Goal: Task Accomplishment & Management: Manage account settings

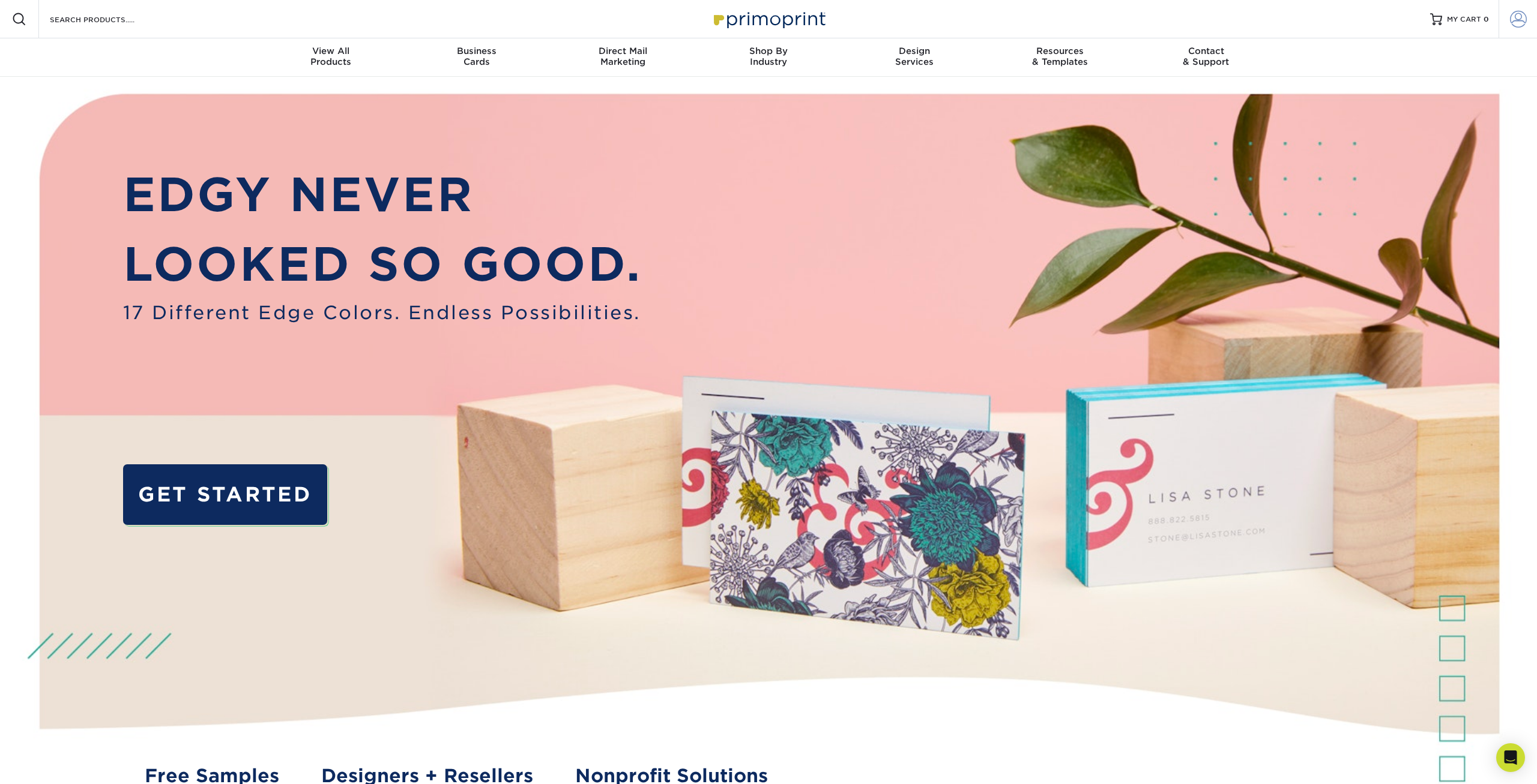
click at [1517, 21] on span at bounding box center [1518, 19] width 17 height 17
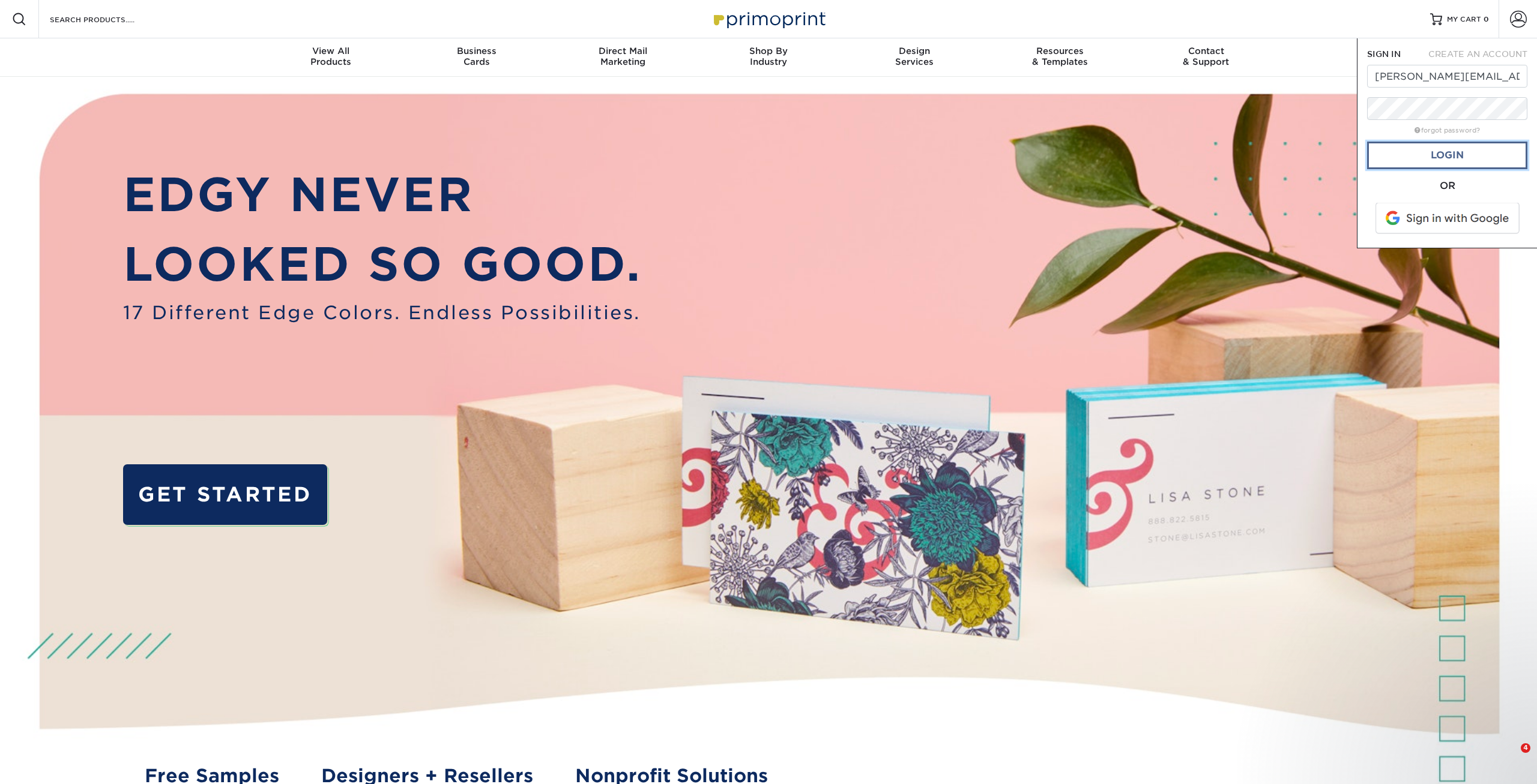
click at [1428, 156] on link "Login" at bounding box center [1446, 155] width 160 height 28
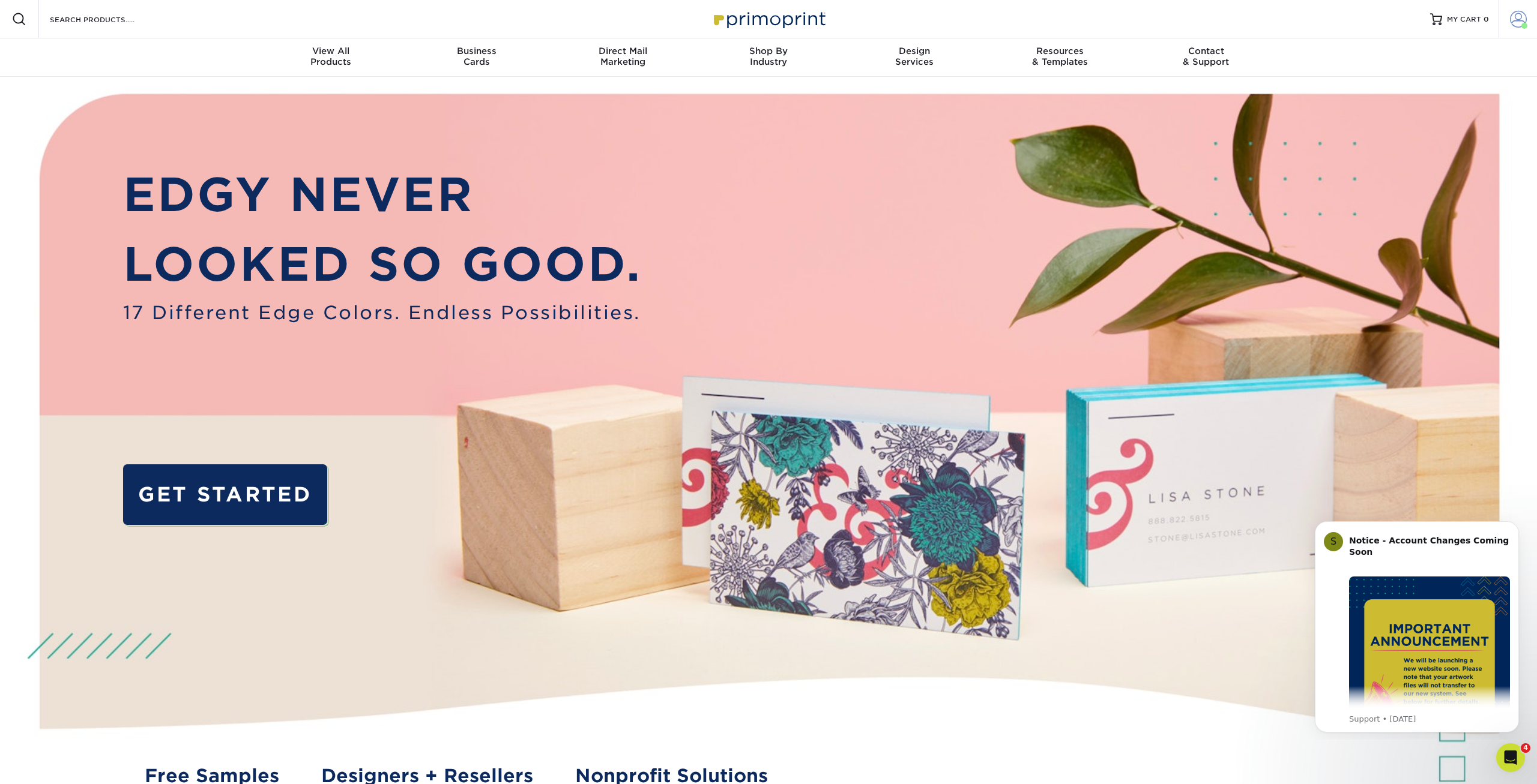
click at [1516, 27] on span at bounding box center [1518, 19] width 17 height 17
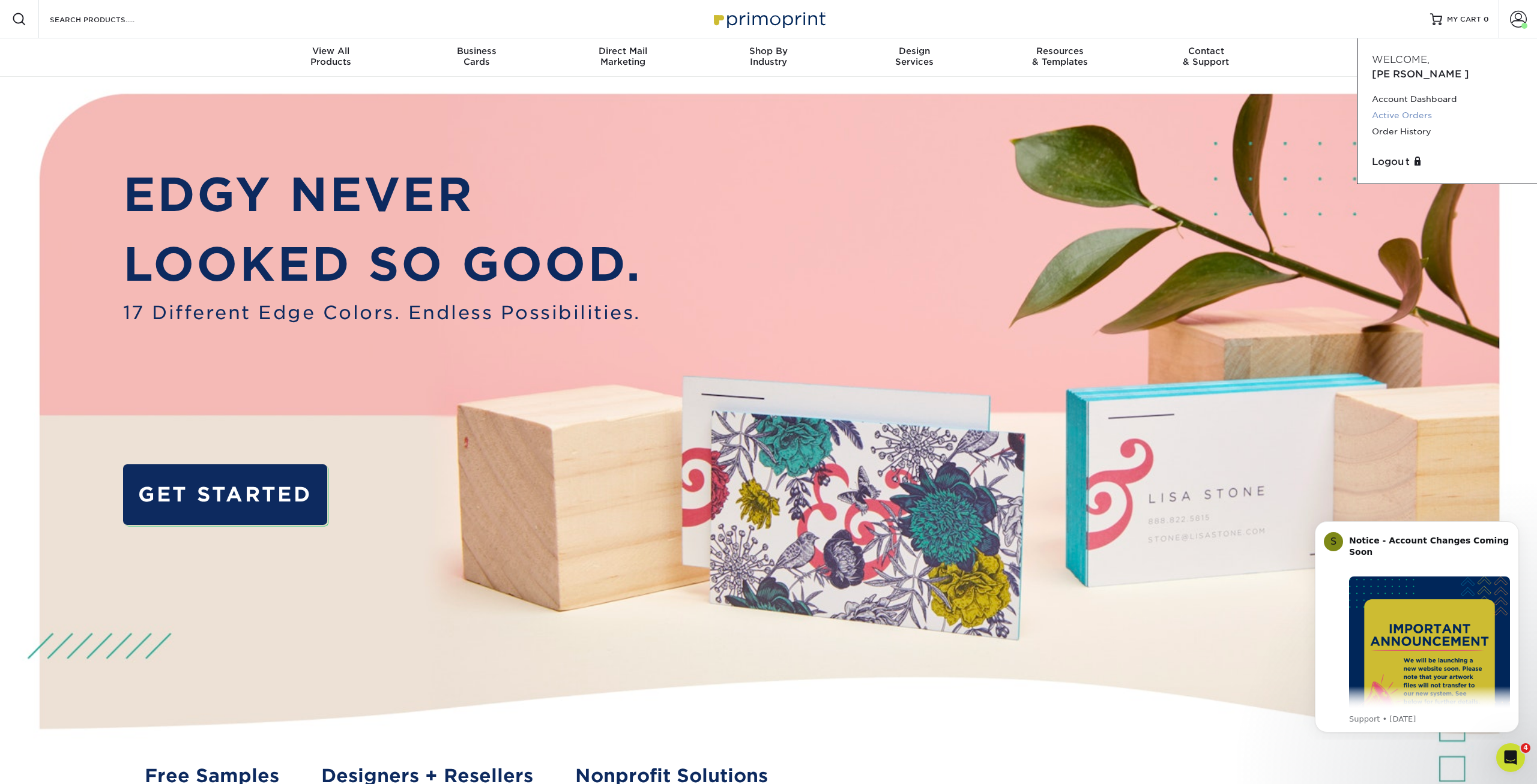
click at [1406, 107] on link "Active Orders" at bounding box center [1446, 115] width 151 height 16
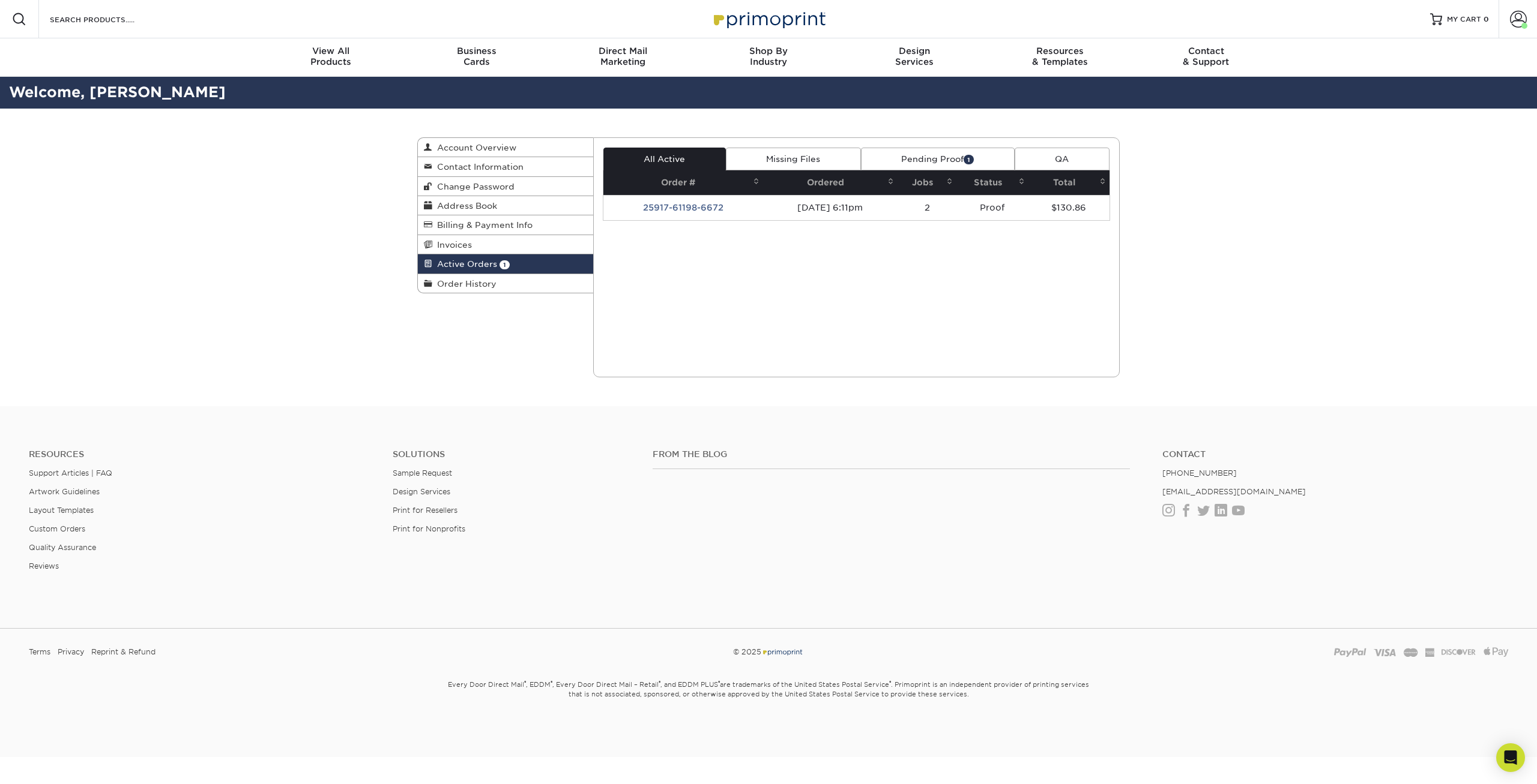
click at [710, 252] on div "Current Orders 1 Active 0 Missing Files" at bounding box center [857, 258] width 527 height 240
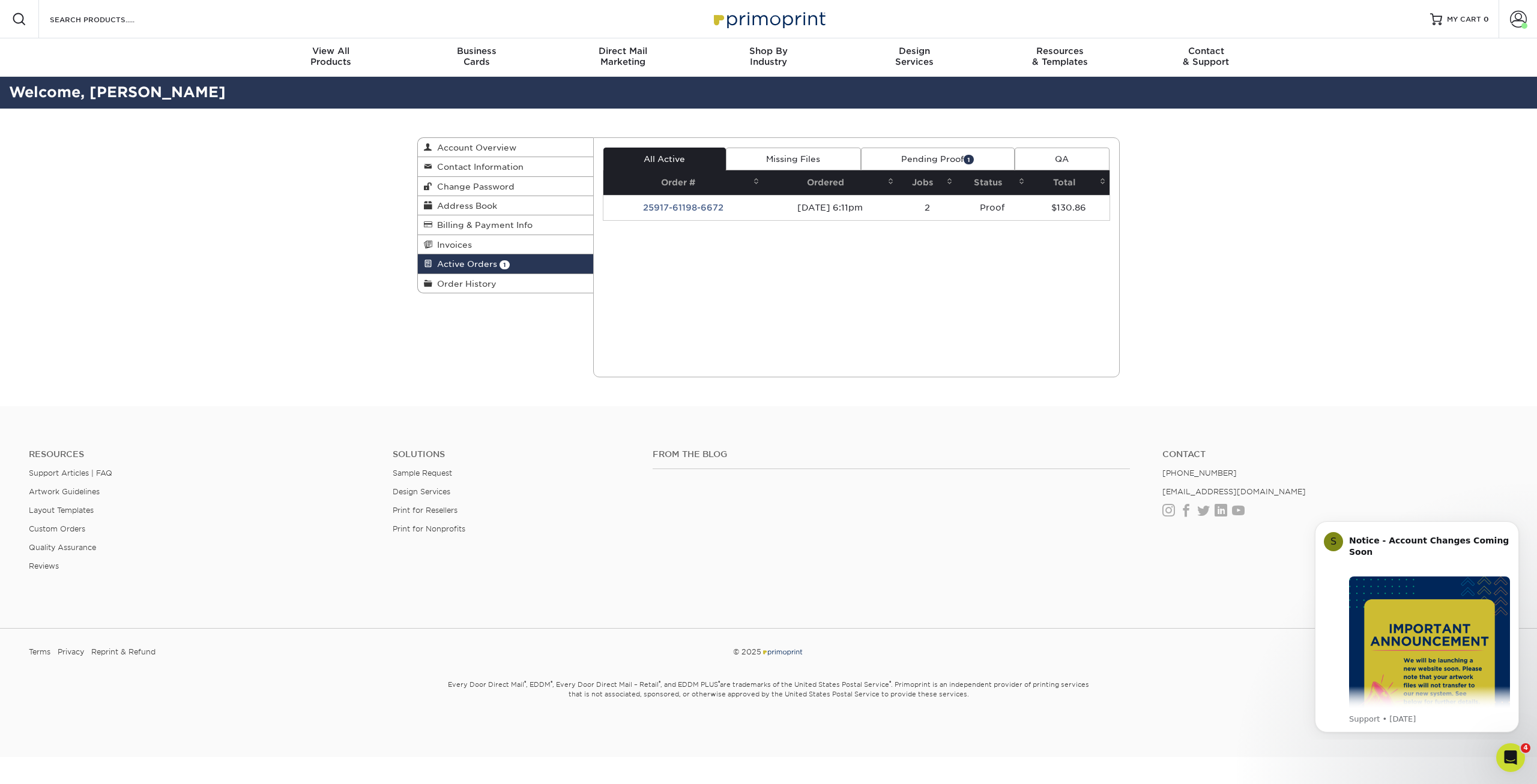
click at [912, 162] on link "Pending Proof 1" at bounding box center [937, 158] width 154 height 23
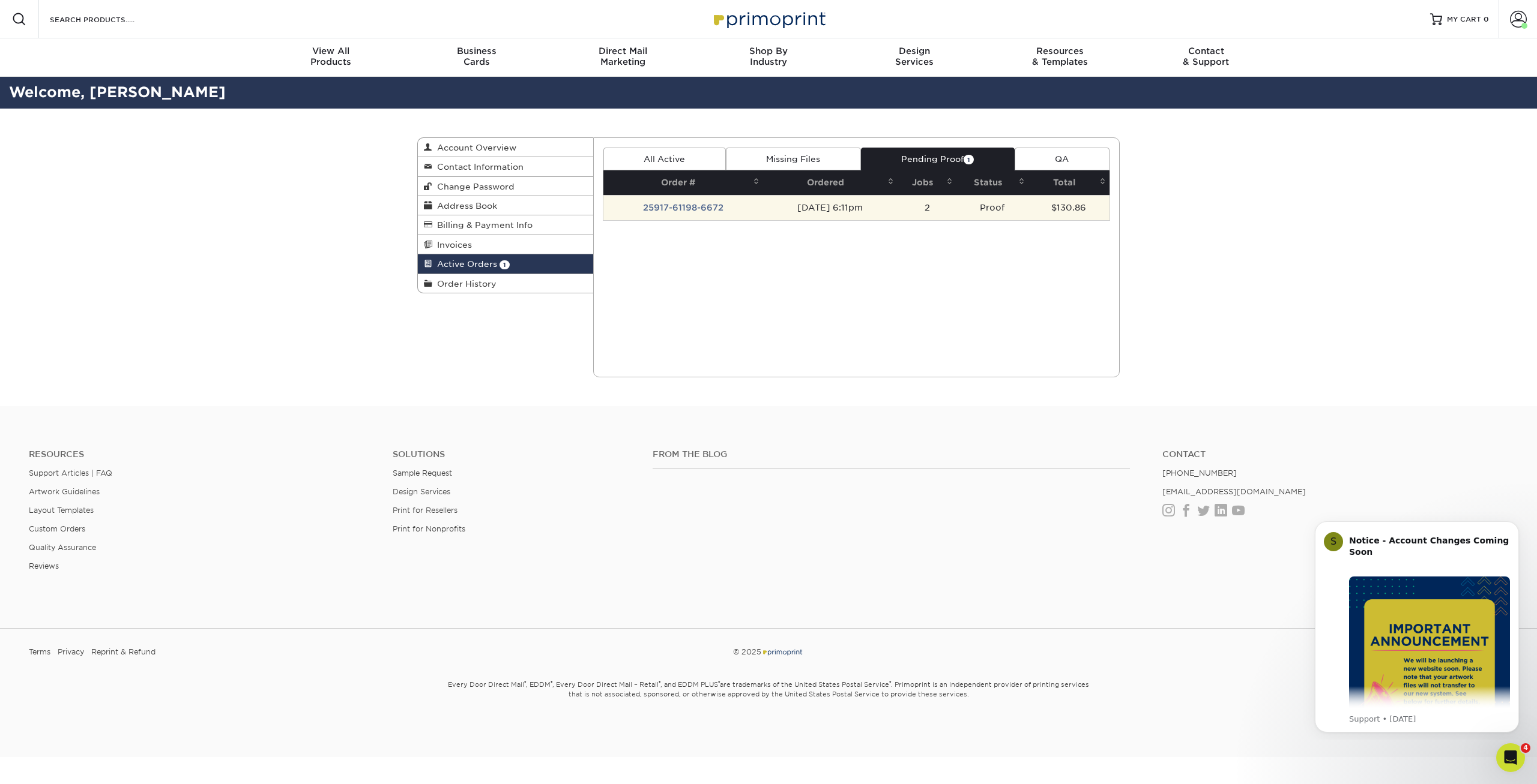
click at [710, 213] on td "25917-61198-6672" at bounding box center [683, 208] width 160 height 25
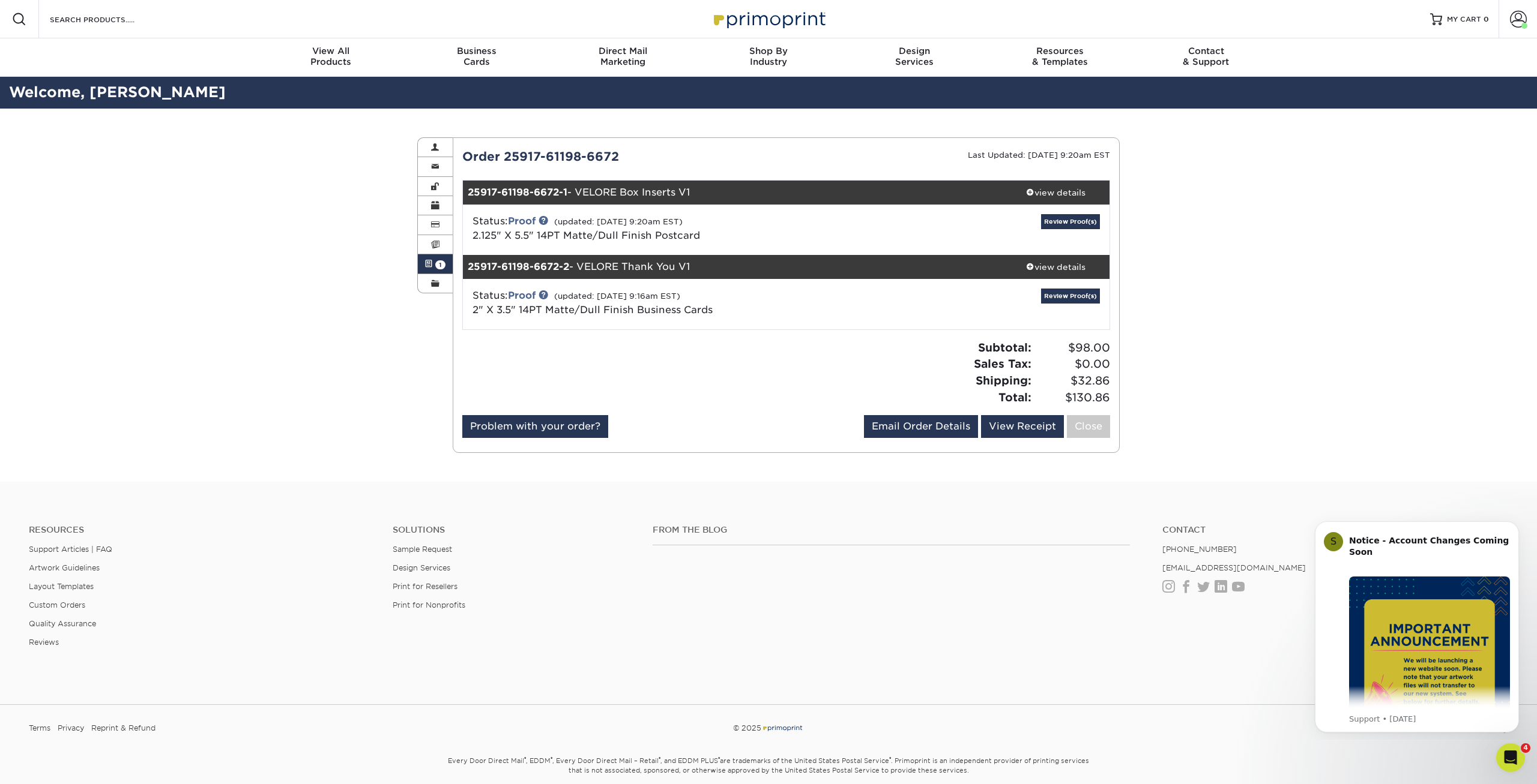
click at [647, 328] on div "Status: Proof (updated: 09/19/2025 9:16am EST) 2" X 3.5" 14PT Matte/Dull Finish…" at bounding box center [786, 303] width 665 height 50
click at [1067, 265] on div "view details" at bounding box center [1055, 267] width 108 height 12
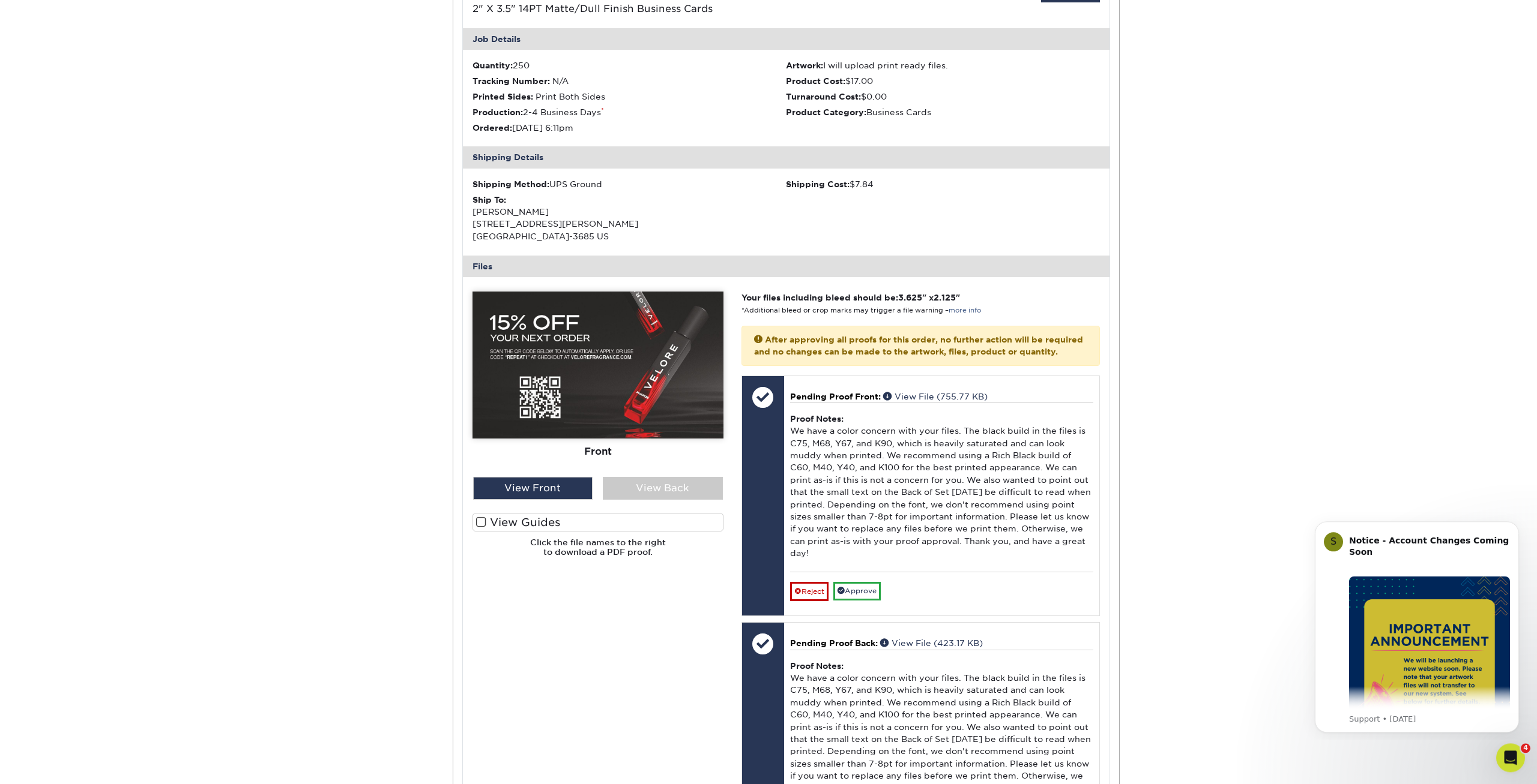
scroll to position [551, 0]
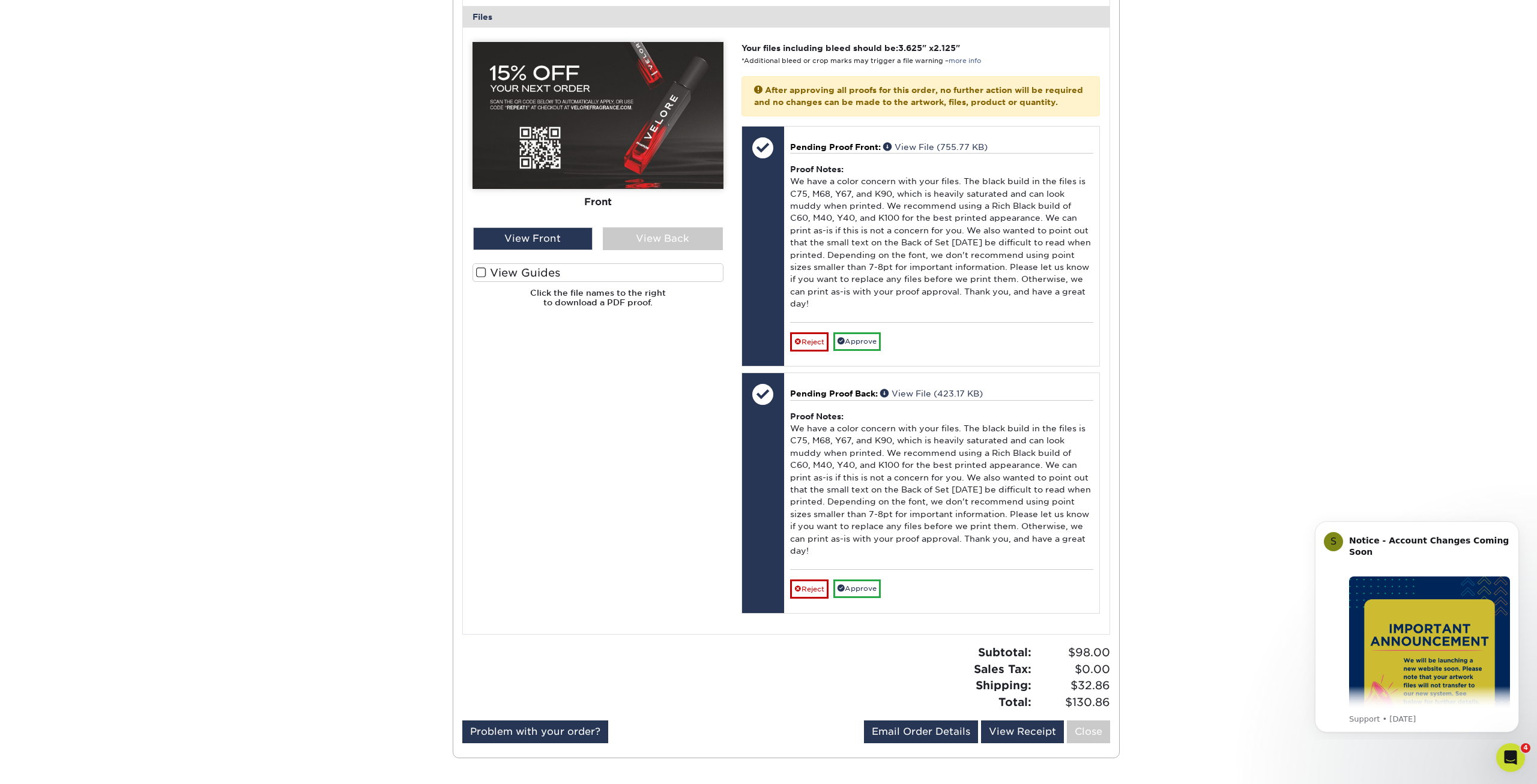
click at [1241, 262] on div "Active Orders Account Overview Contact Information Change Password Address Book…" at bounding box center [768, 172] width 1537 height 1229
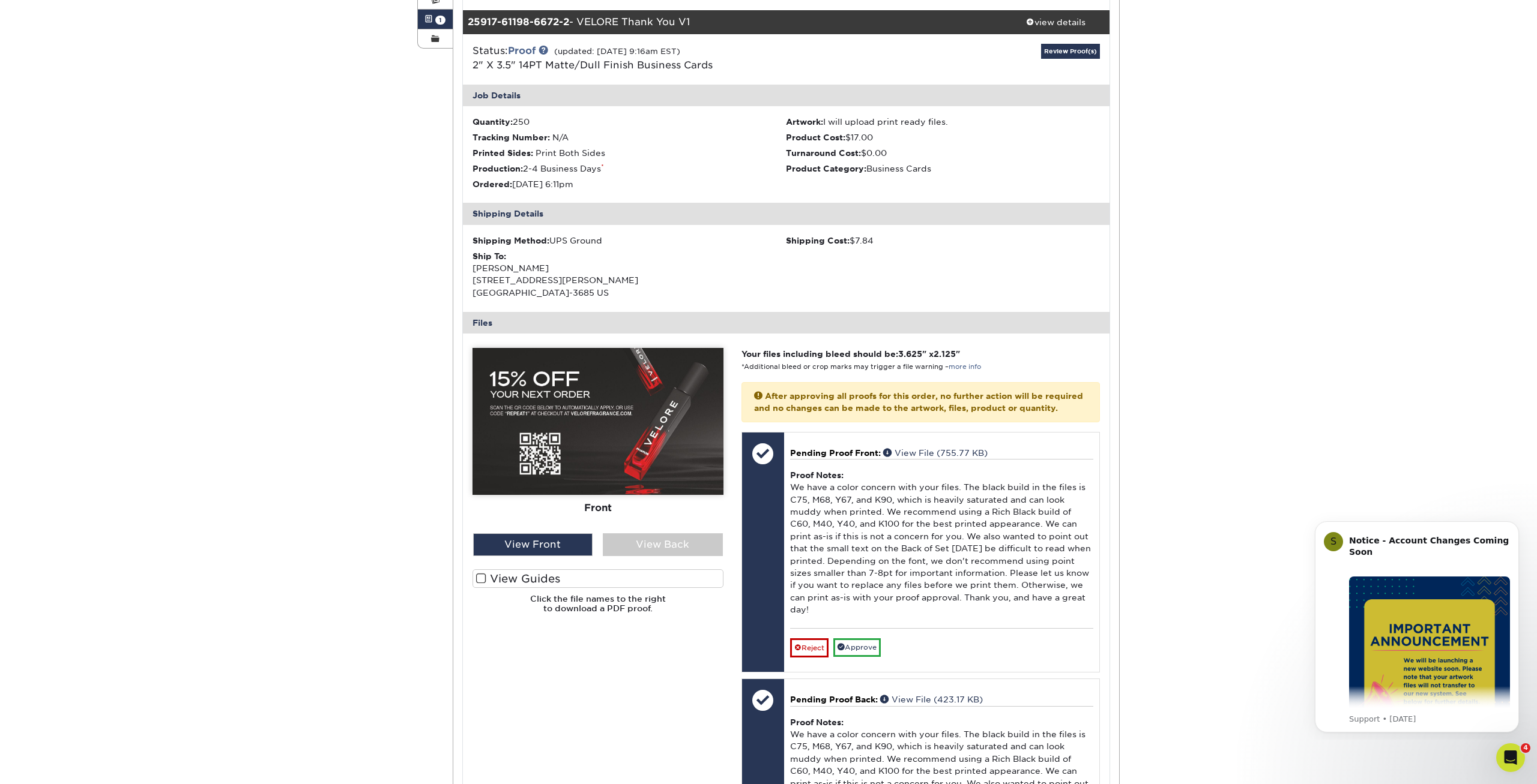
scroll to position [61, 0]
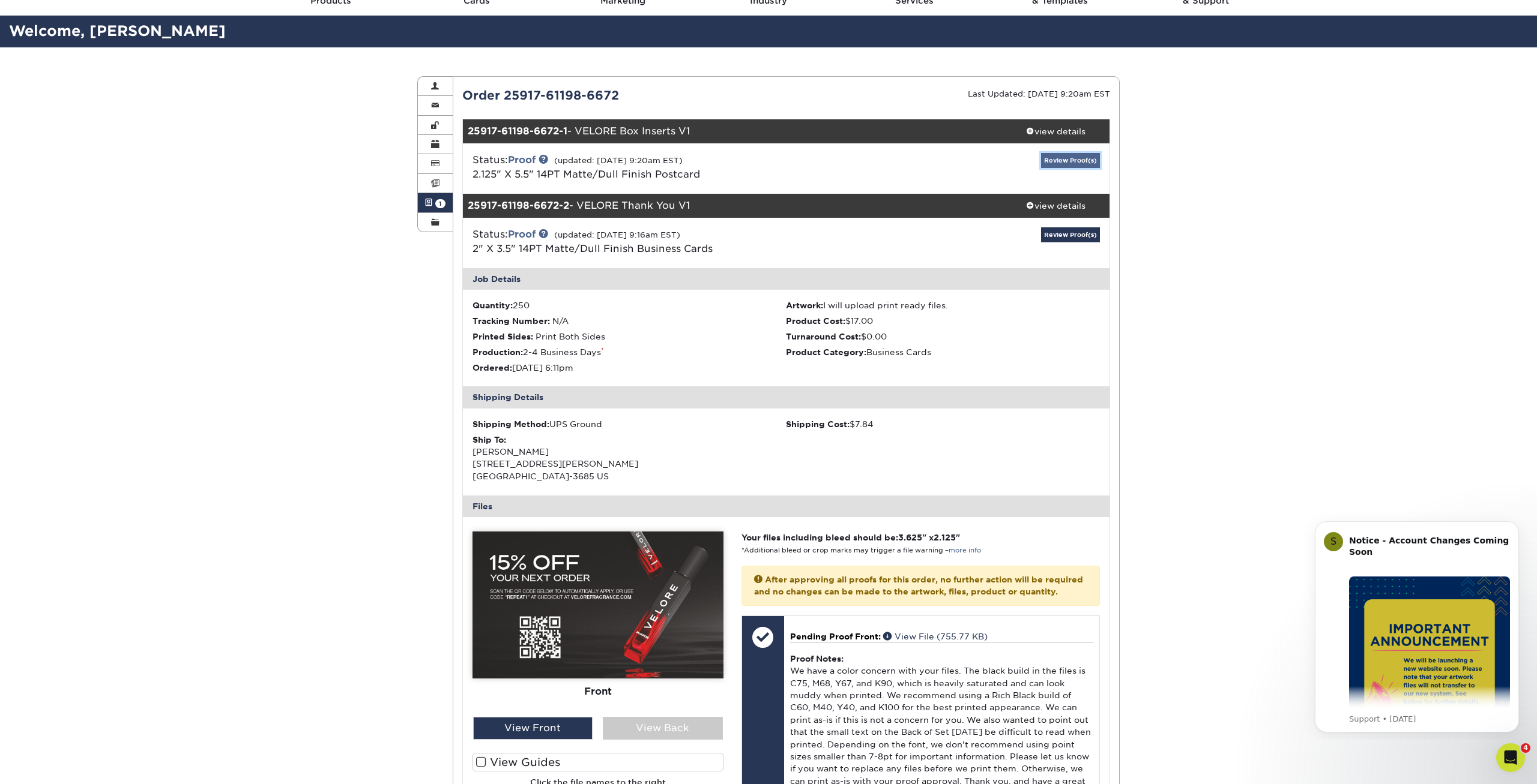
click at [1076, 154] on link "Review Proof(s)" at bounding box center [1070, 160] width 59 height 15
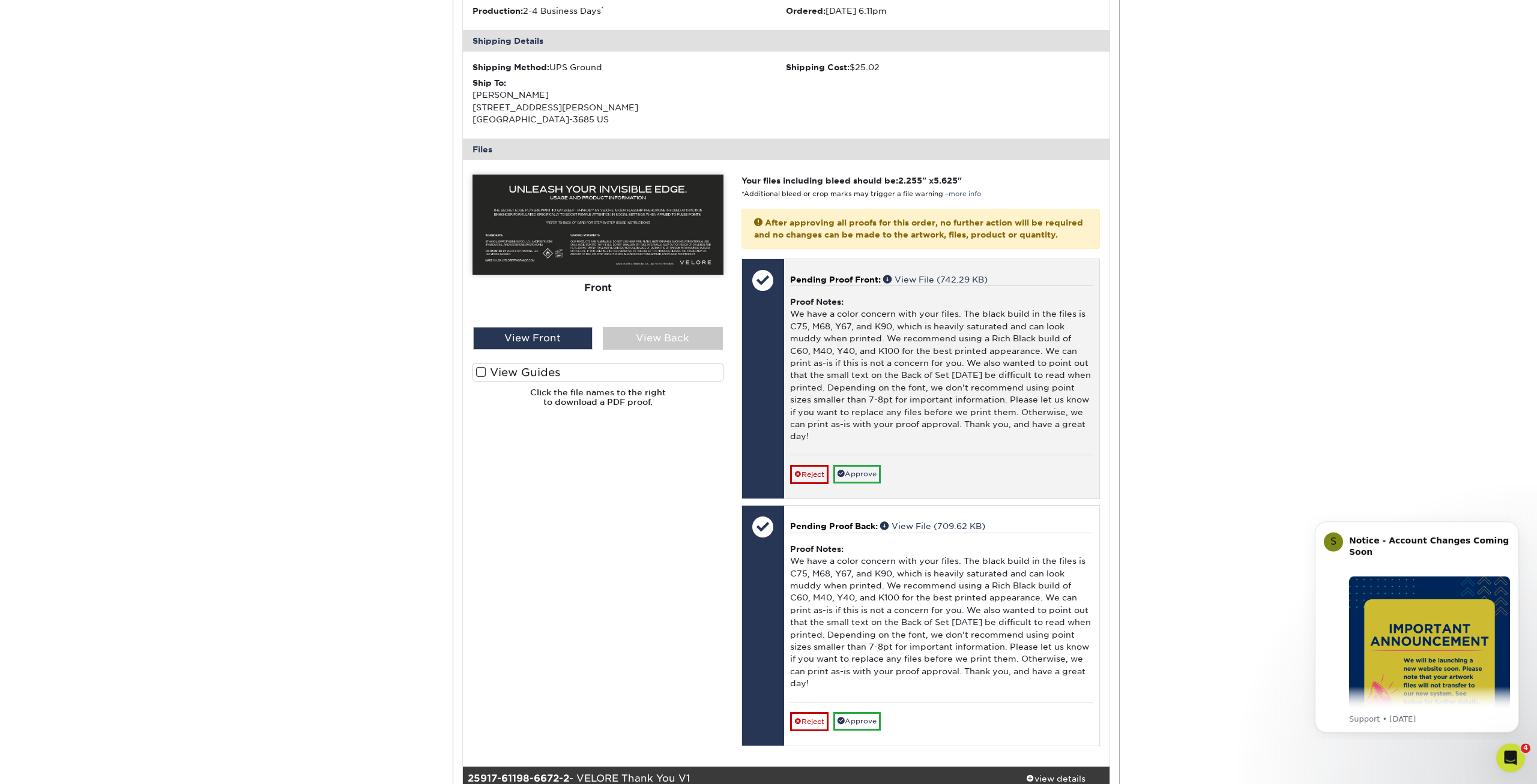
scroll to position [428, 0]
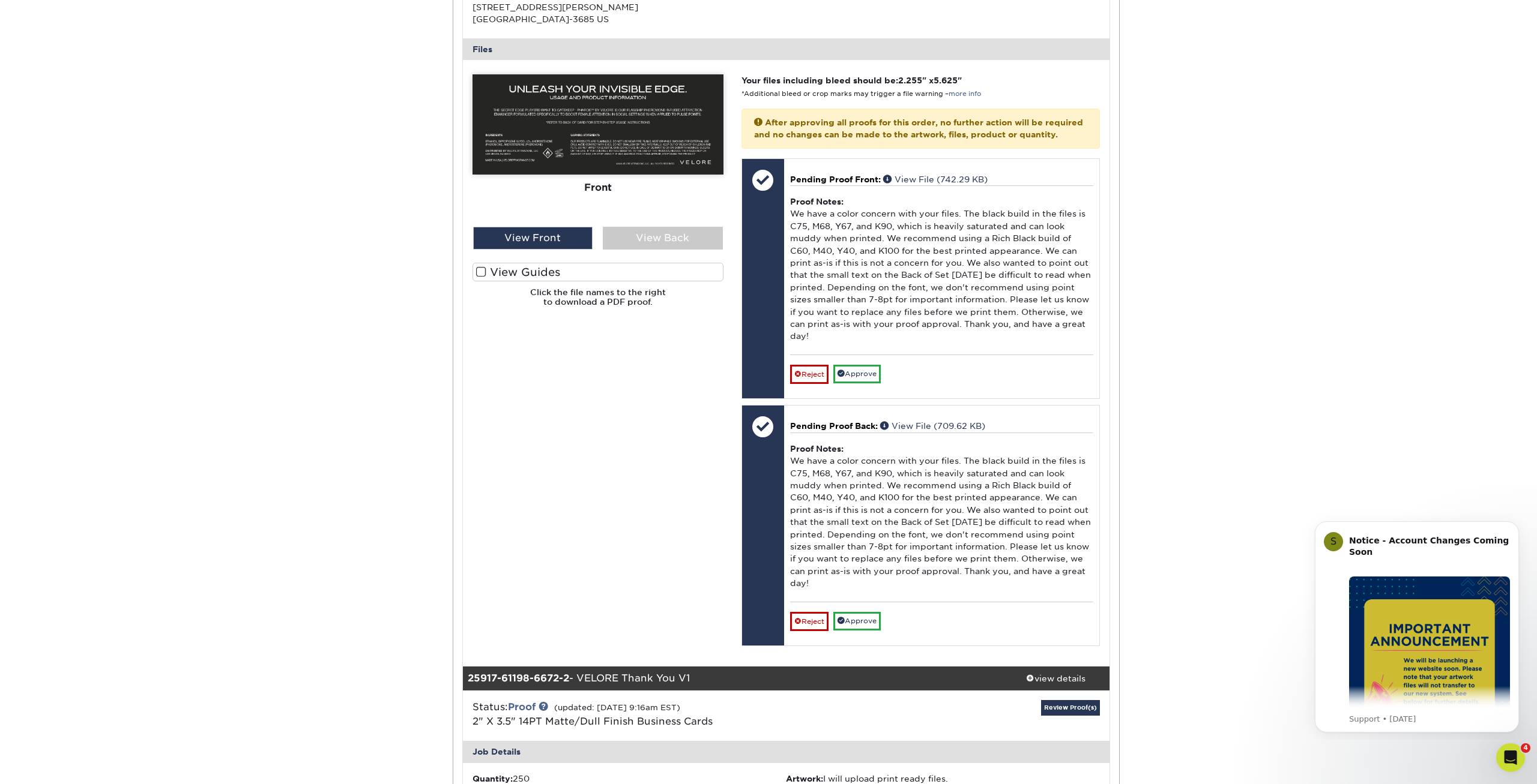
click at [659, 427] on div "Please Upload Your Files We accept: PDF , JPEG 1 or TIFF 1 files. Submitting AI…" at bounding box center [598, 363] width 269 height 578
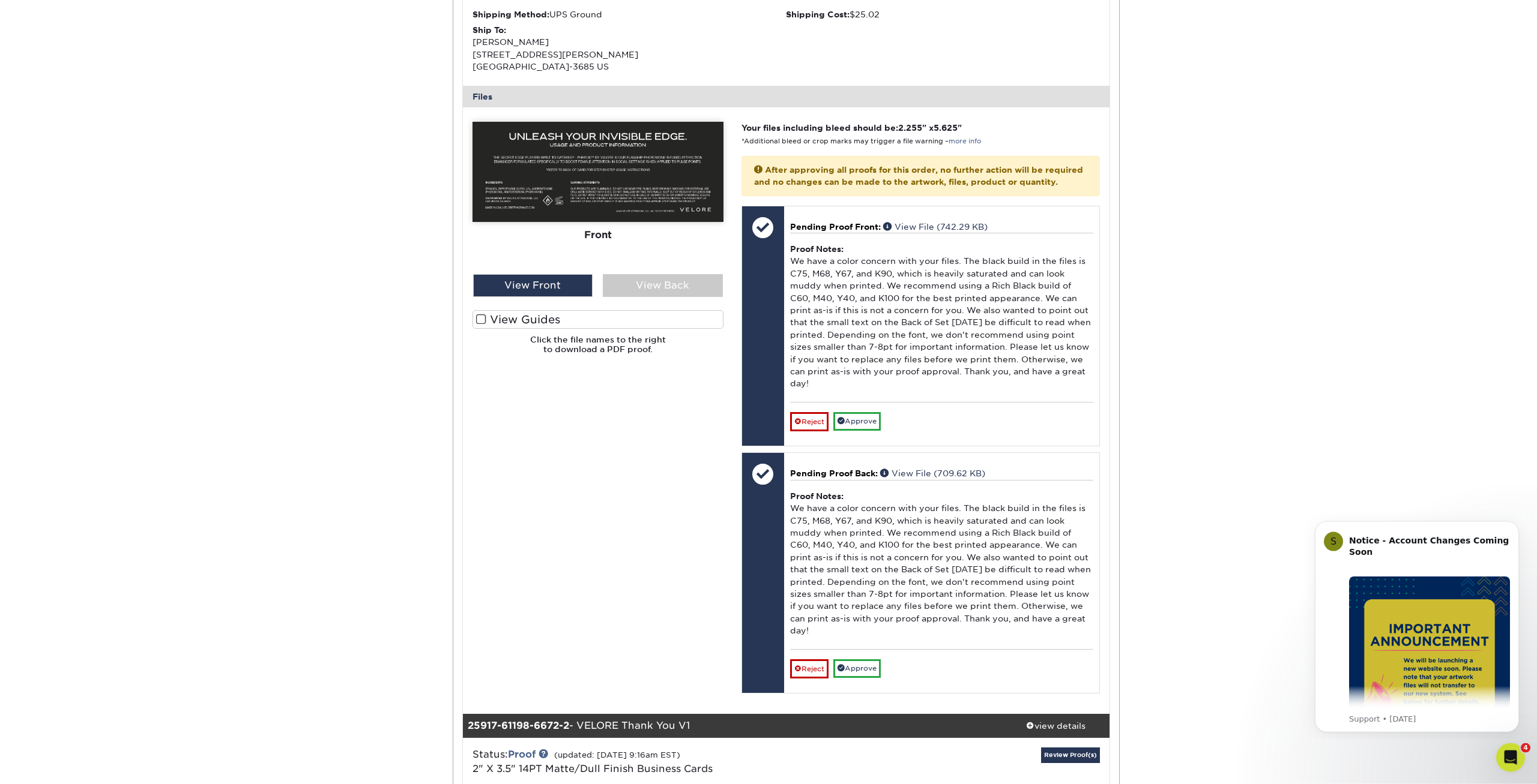
scroll to position [367, 0]
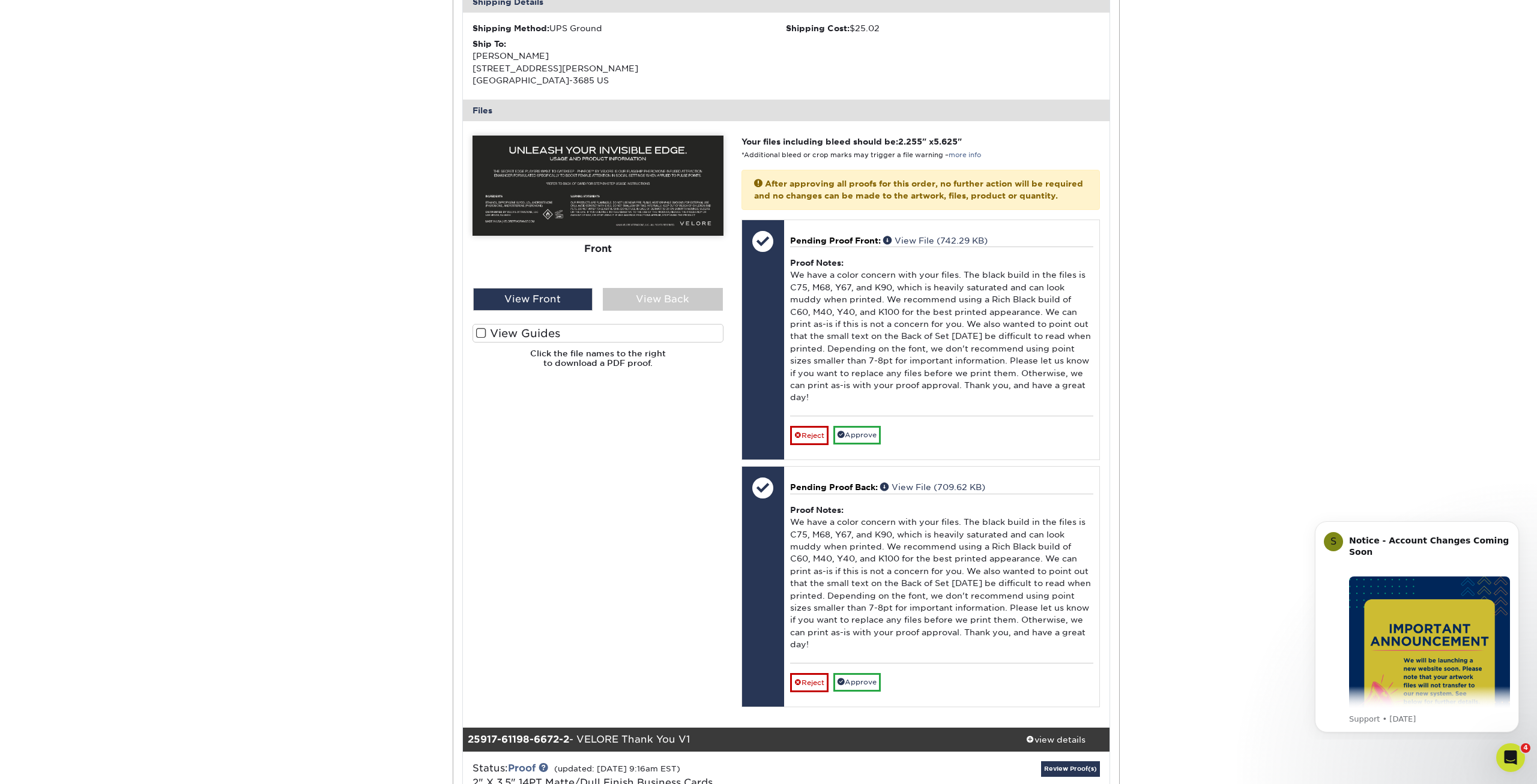
click at [596, 188] on img at bounding box center [597, 185] width 251 height 100
drag, startPoint x: 809, startPoint y: 191, endPoint x: 811, endPoint y: 197, distance: 6.3
click at [810, 194] on p "After approving all proofs for this order, no further action will be required a…" at bounding box center [921, 189] width 358 height 41
click at [811, 197] on strong "After approving all proofs for this order, no further action will be required a…" at bounding box center [918, 189] width 329 height 21
click at [798, 201] on div "Your files including bleed should be: 2.255 " x 5.625 " *Additional bleed or cr…" at bounding box center [921, 424] width 377 height 578
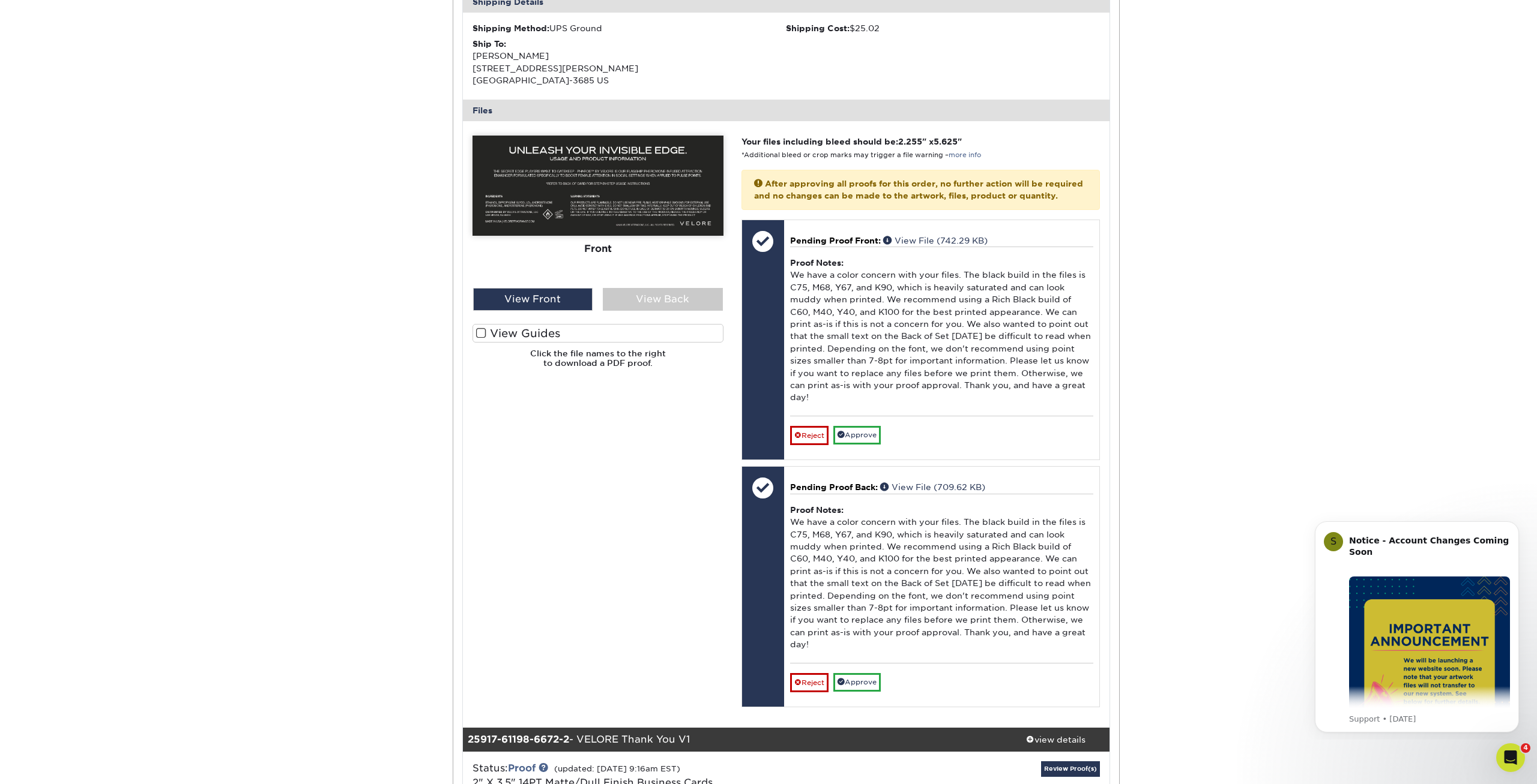
click at [799, 209] on p "After approving all proofs for this order, no further action will be required a…" at bounding box center [921, 189] width 358 height 41
drag, startPoint x: 783, startPoint y: 193, endPoint x: 786, endPoint y: 202, distance: 9.5
click at [785, 201] on p "After approving all proofs for this order, no further action will be required a…" at bounding box center [921, 189] width 358 height 41
click at [787, 201] on strong "After approving all proofs for this order, no further action will be required a…" at bounding box center [918, 189] width 329 height 21
click at [325, 290] on div "Active Orders Account Overview Contact Information Change Password Address Book…" at bounding box center [768, 776] width 1537 height 2069
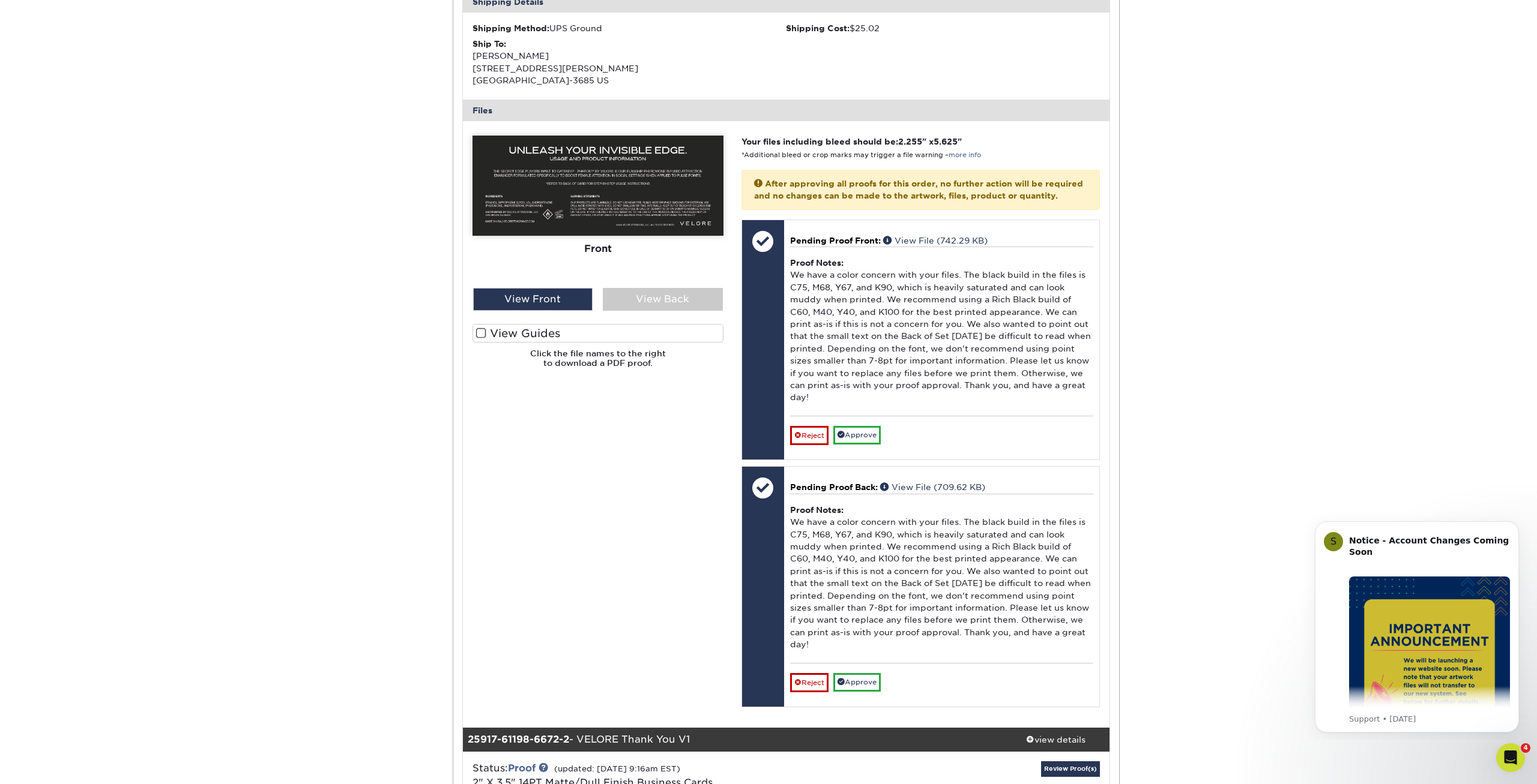
click at [325, 290] on div "Active Orders Account Overview Contact Information Change Password Address Book…" at bounding box center [768, 776] width 1537 height 2069
click at [324, 290] on div "Active Orders Account Overview Contact Information Change Password Address Book…" at bounding box center [768, 776] width 1537 height 2069
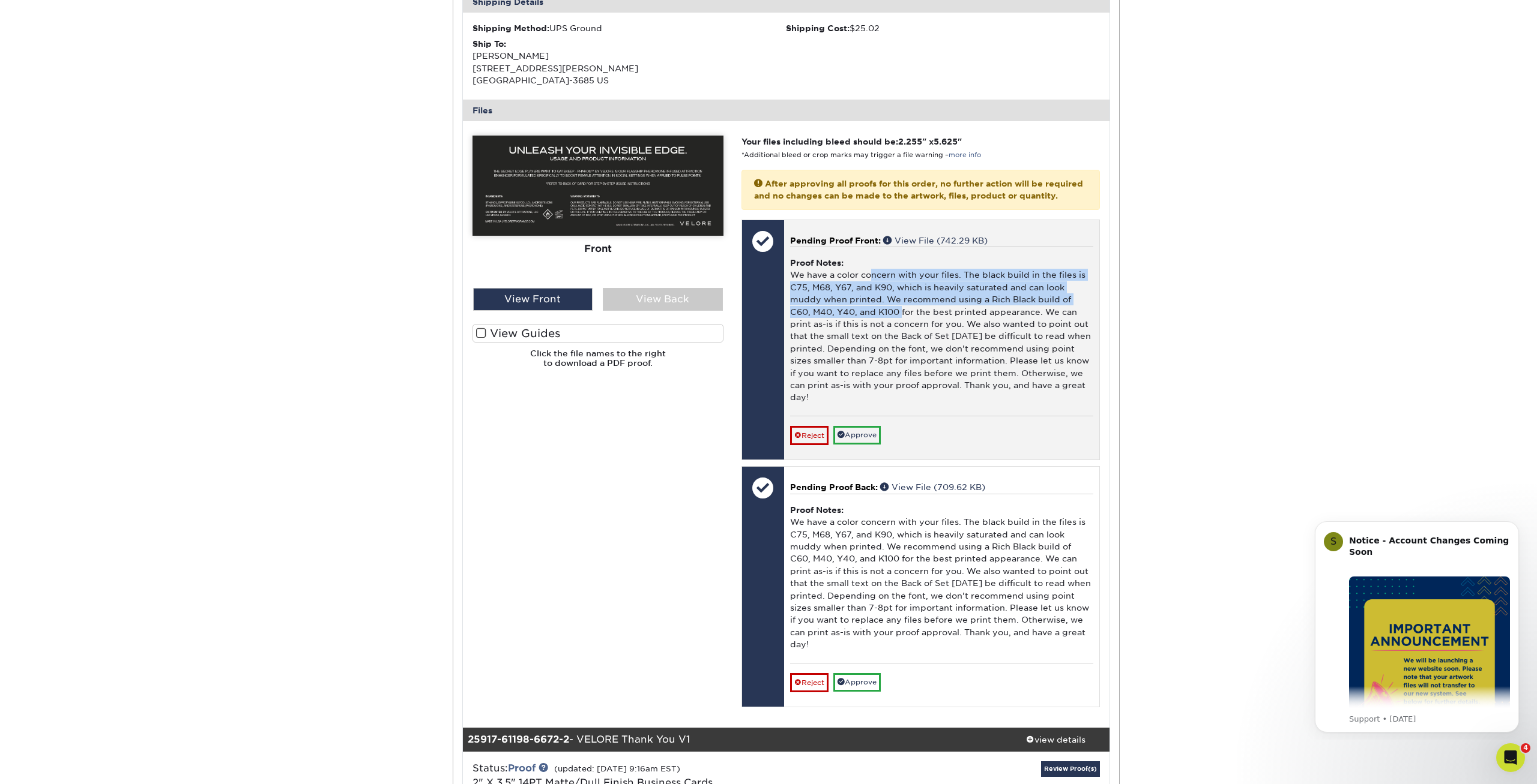
drag, startPoint x: 874, startPoint y: 292, endPoint x: 882, endPoint y: 347, distance: 55.6
click at [882, 341] on div "Proof Notes: We have a color concern with your files. The black build in the fi…" at bounding box center [941, 331] width 303 height 170
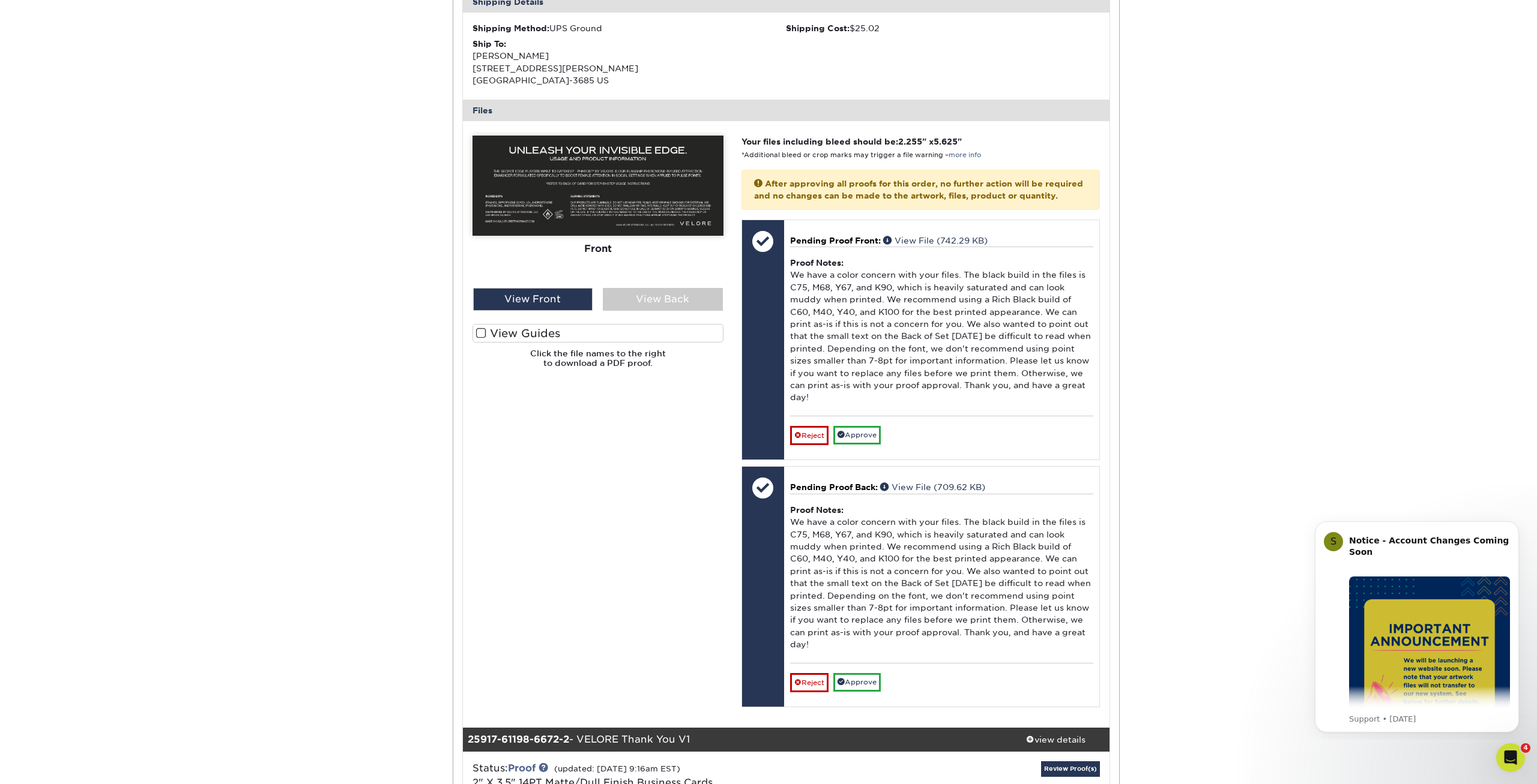
click at [832, 193] on strong "After approving all proofs for this order, no further action will be required a…" at bounding box center [918, 189] width 329 height 21
click at [828, 197] on strong "After approving all proofs for this order, no further action will be required a…" at bounding box center [918, 189] width 329 height 21
click at [829, 197] on strong "After approving all proofs for this order, no further action will be required a…" at bounding box center [918, 189] width 329 height 21
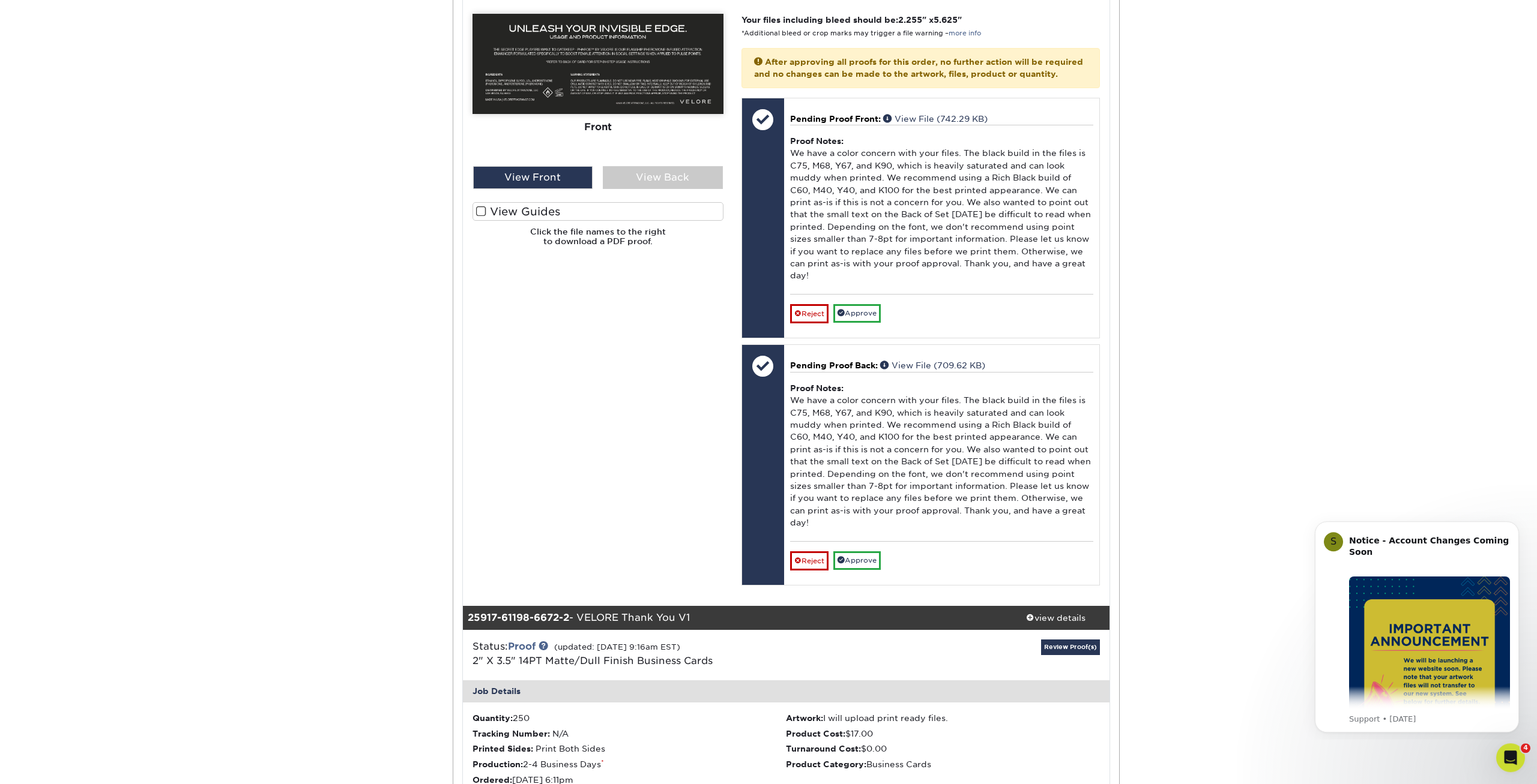
scroll to position [490, 0]
click at [359, 427] on div "Active Orders Account Overview Contact Information Change Password Address Book…" at bounding box center [768, 653] width 1537 height 2069
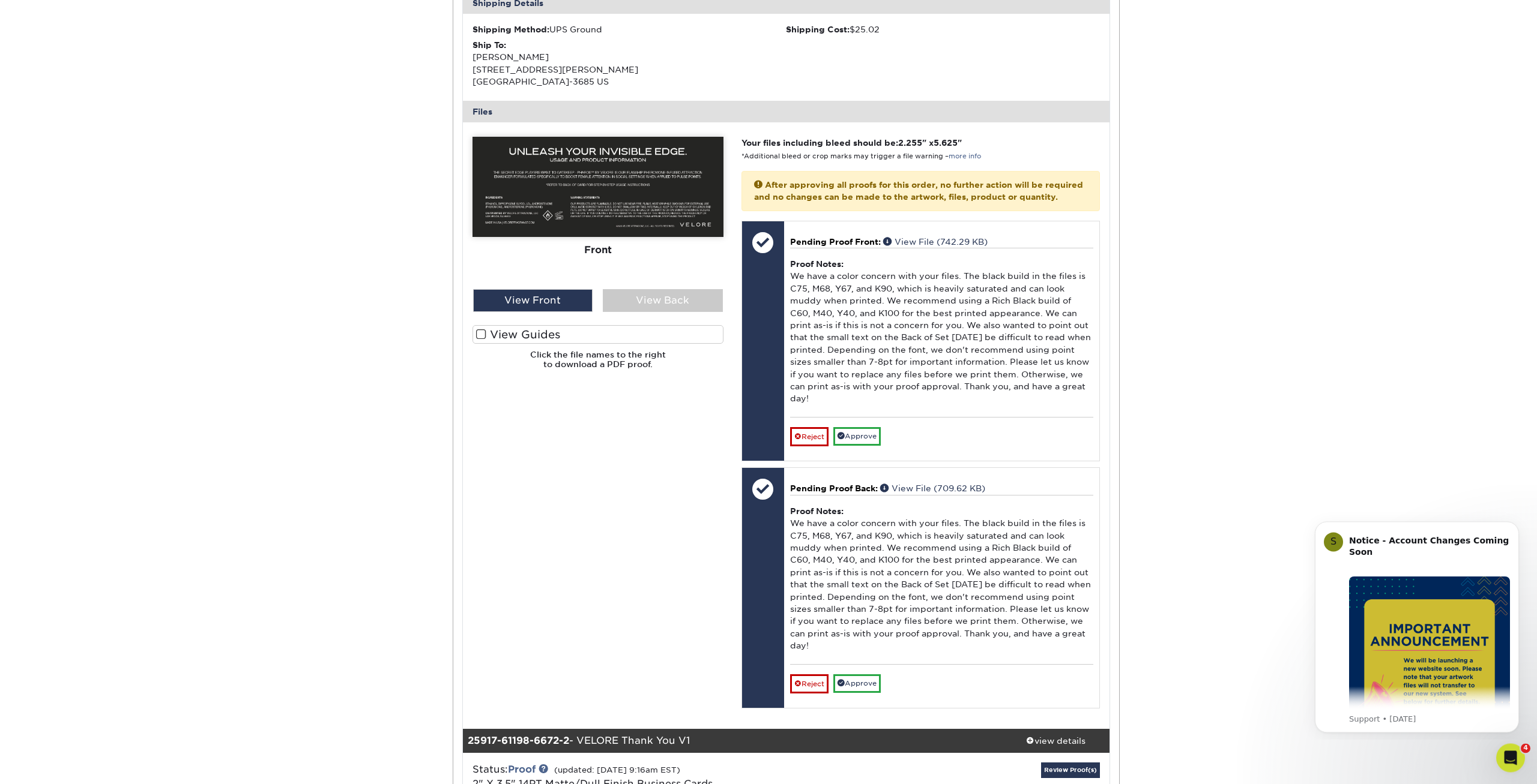
scroll to position [184, 0]
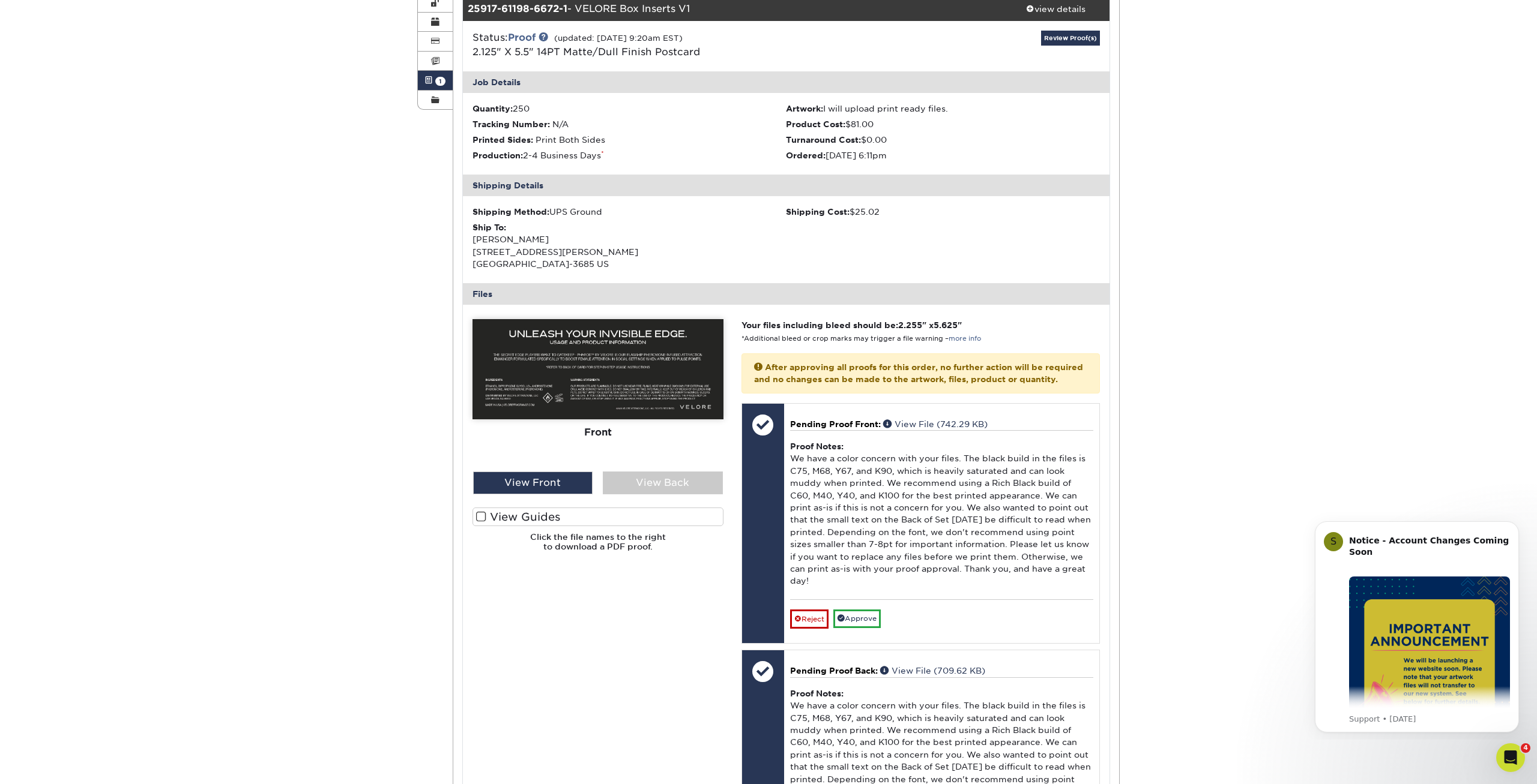
click at [541, 376] on img at bounding box center [597, 369] width 251 height 100
click at [599, 409] on img at bounding box center [597, 369] width 251 height 100
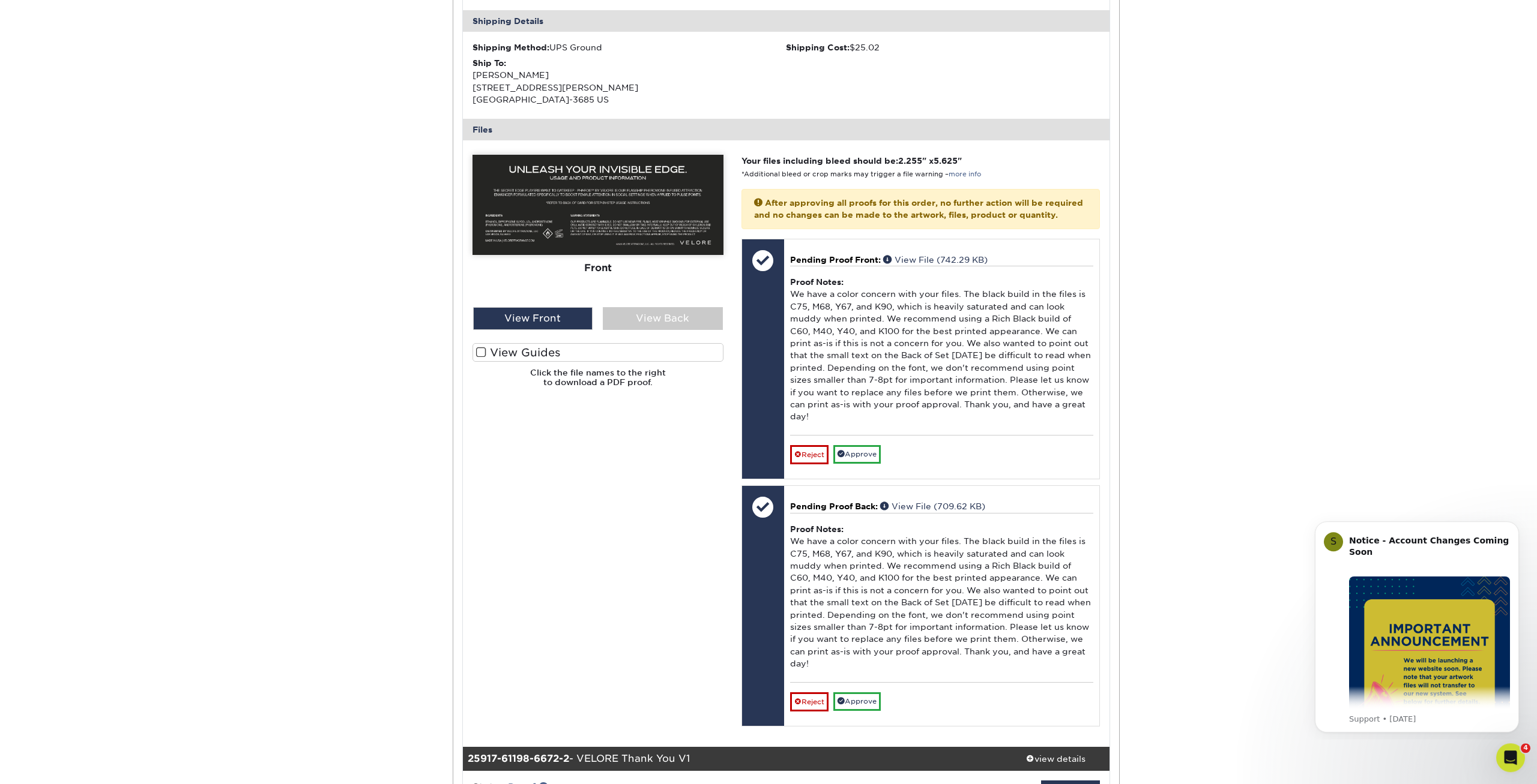
scroll to position [367, 0]
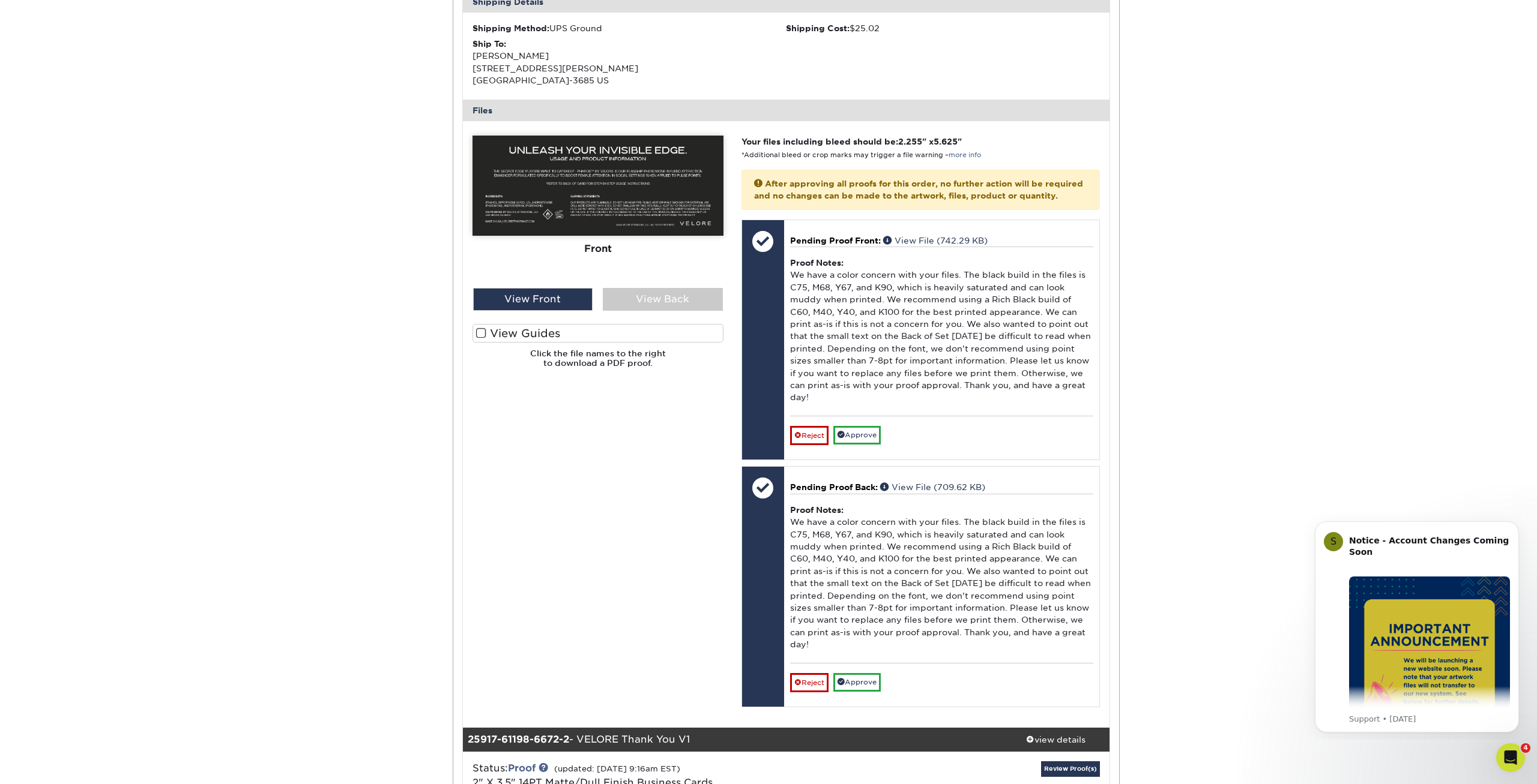
click at [353, 522] on div "Active Orders Account Overview Contact Information Change Password Address Book…" at bounding box center [768, 776] width 1537 height 2069
click at [347, 520] on div "Active Orders Account Overview Contact Information Change Password Address Book…" at bounding box center [768, 776] width 1537 height 2069
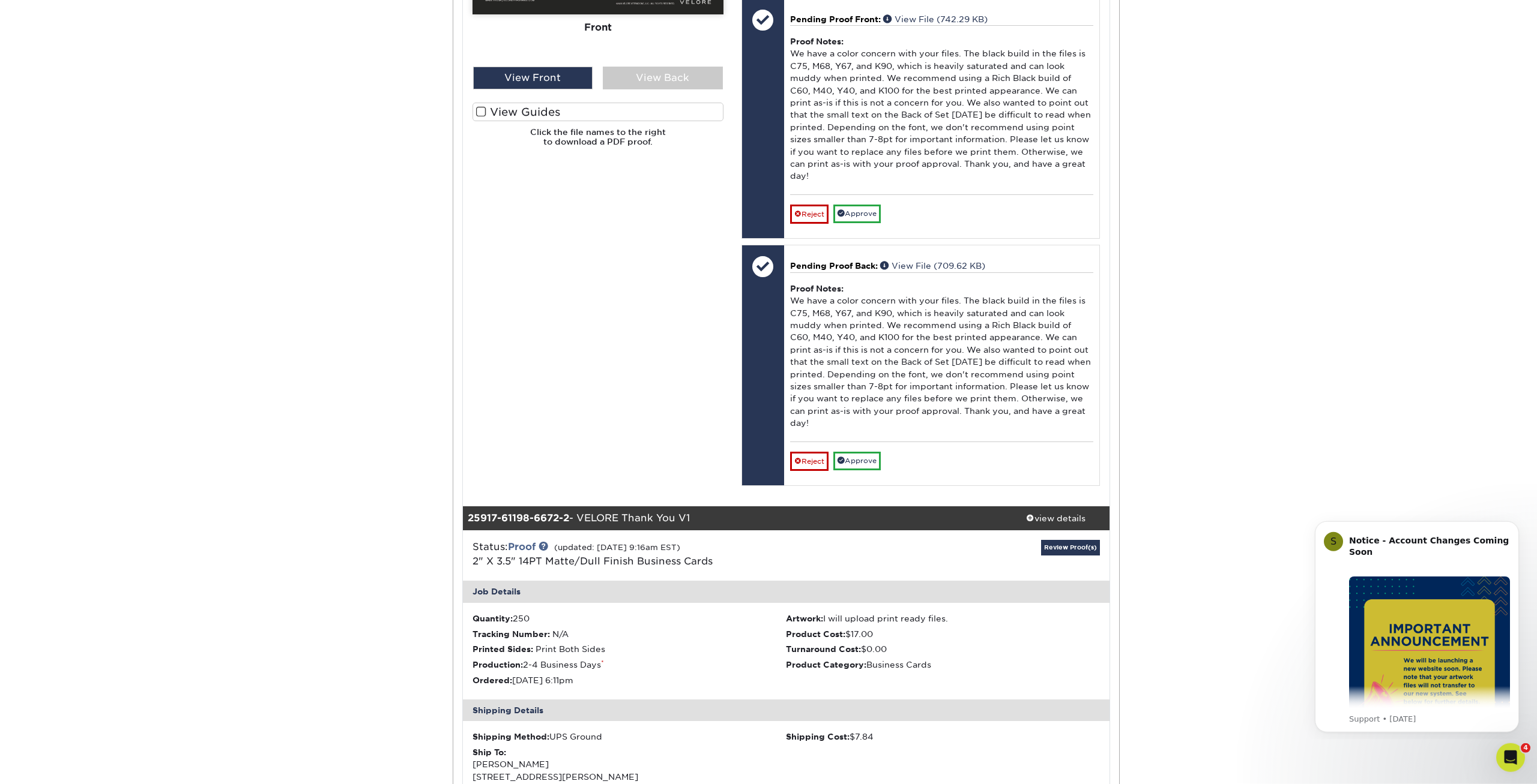
scroll to position [551, 0]
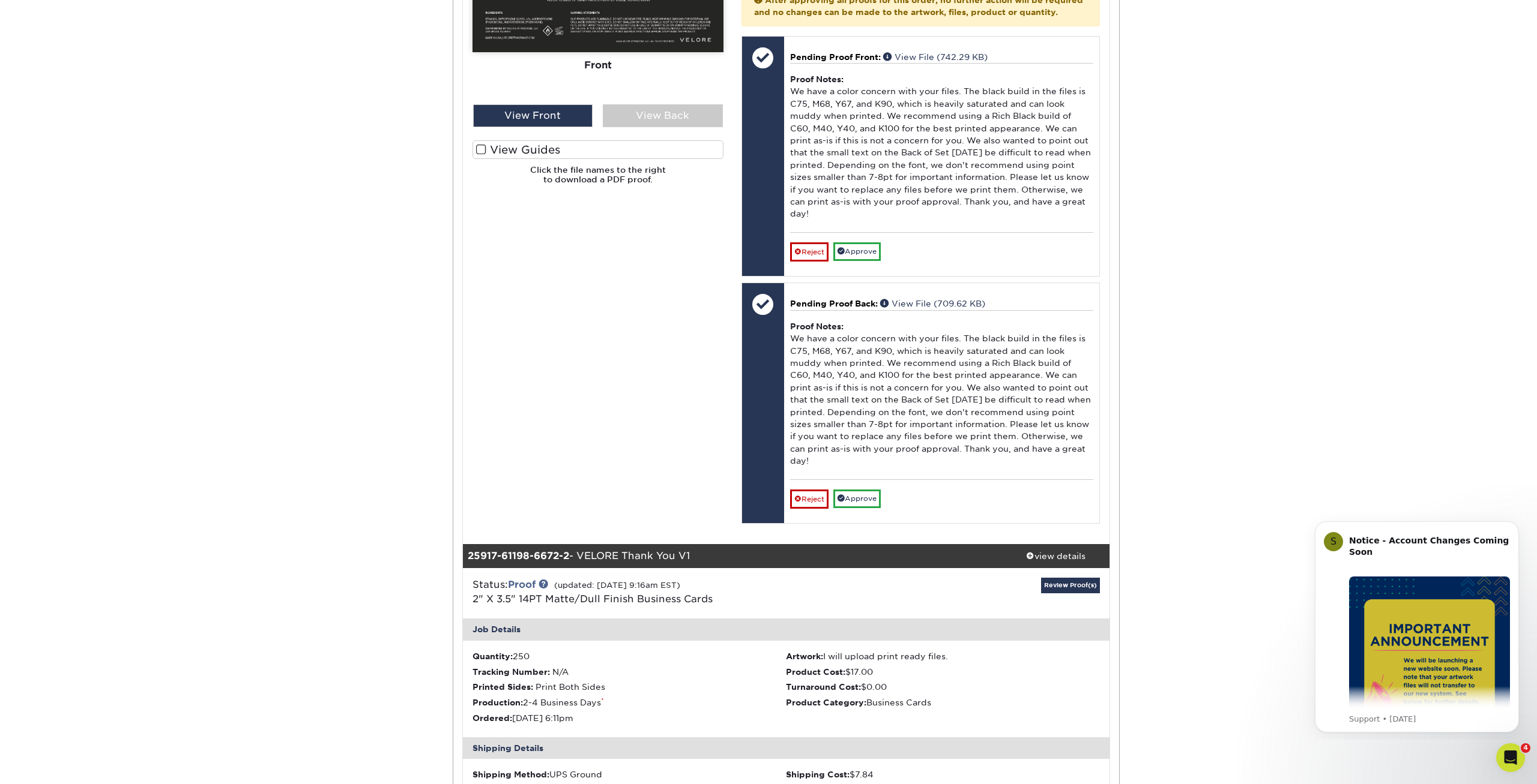
click at [307, 569] on div "Active Orders Account Overview Contact Information Change Password Address Book…" at bounding box center [768, 592] width 1537 height 2069
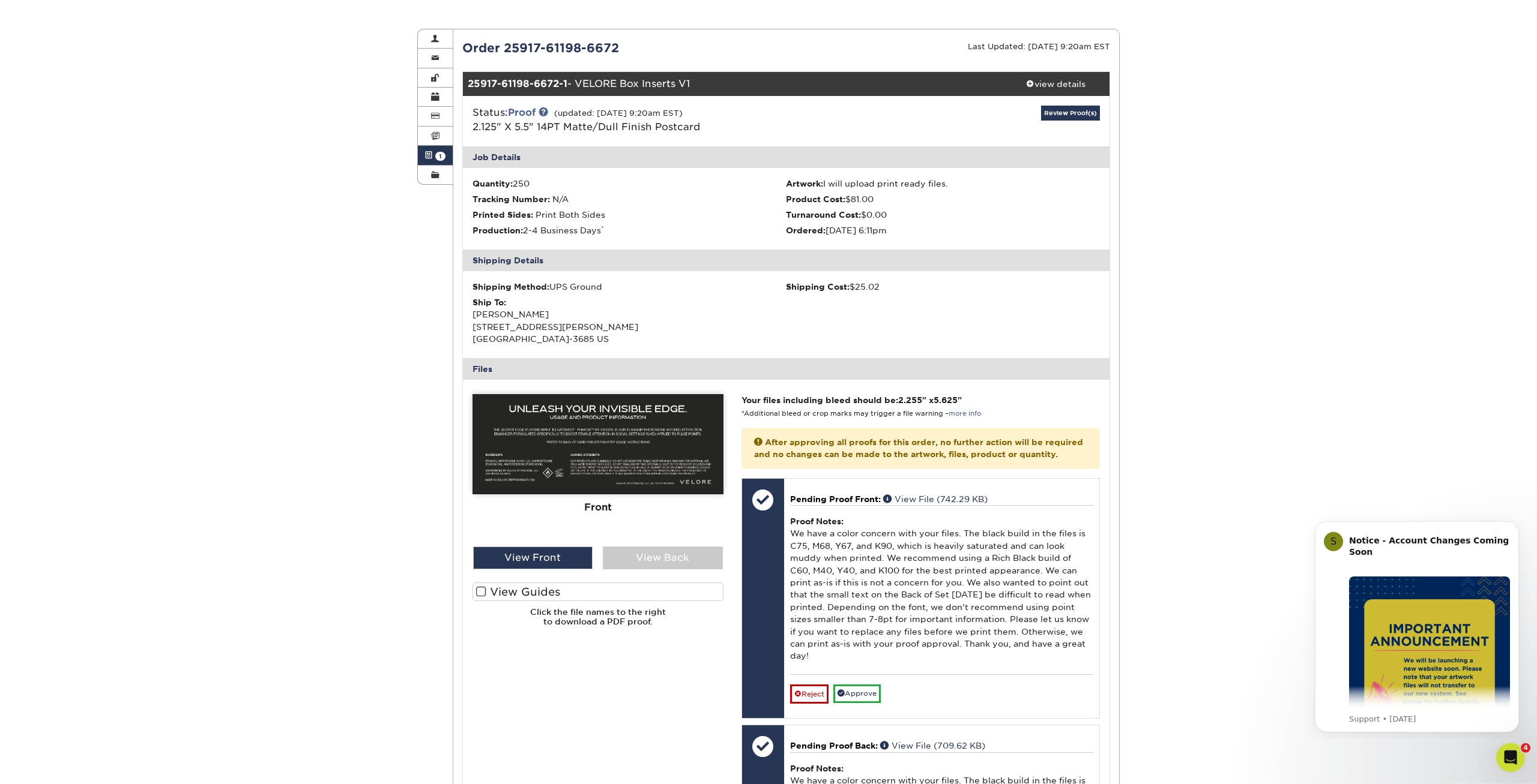
scroll to position [0, 0]
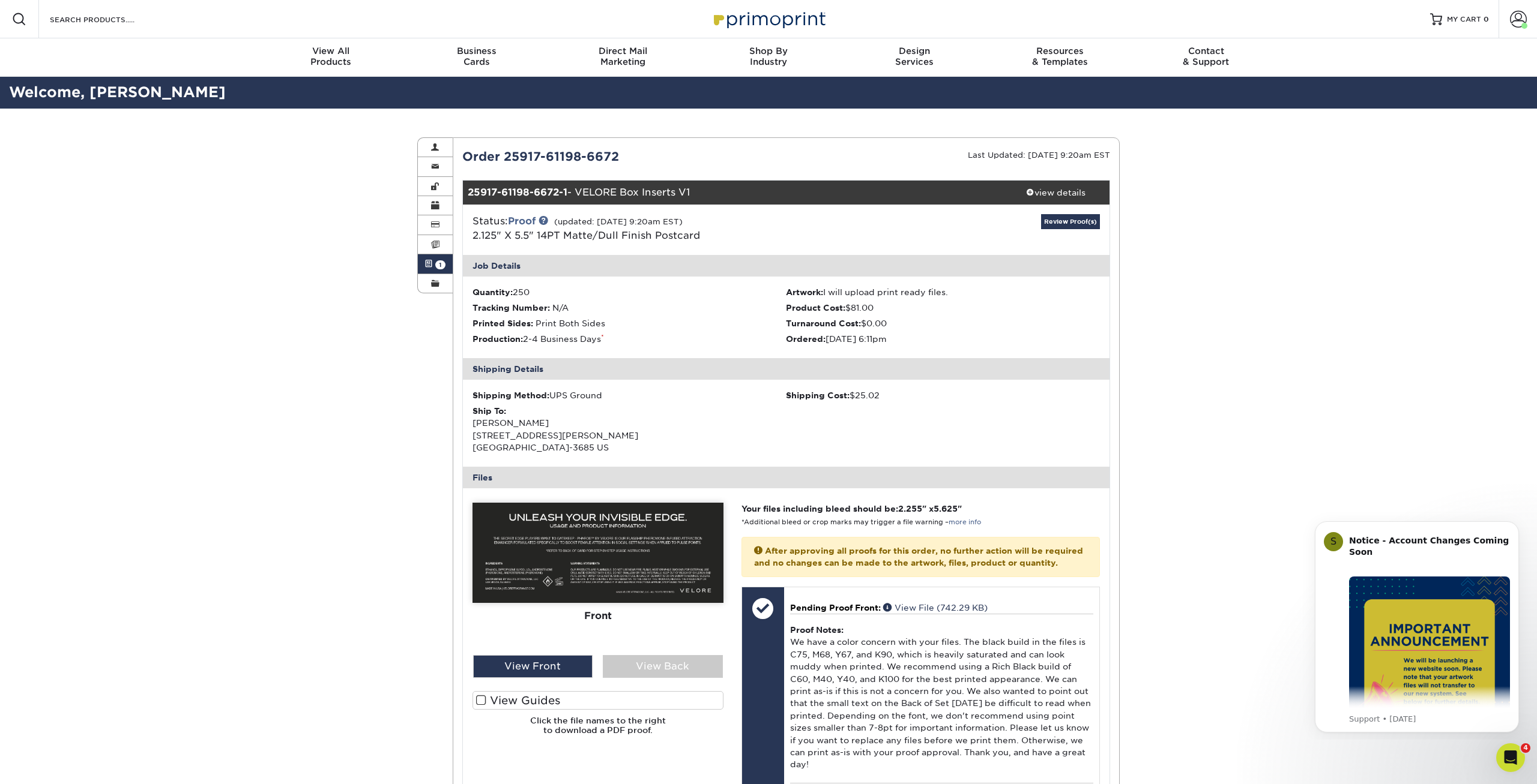
click at [1074, 224] on link "Review Proof(s)" at bounding box center [1070, 221] width 59 height 15
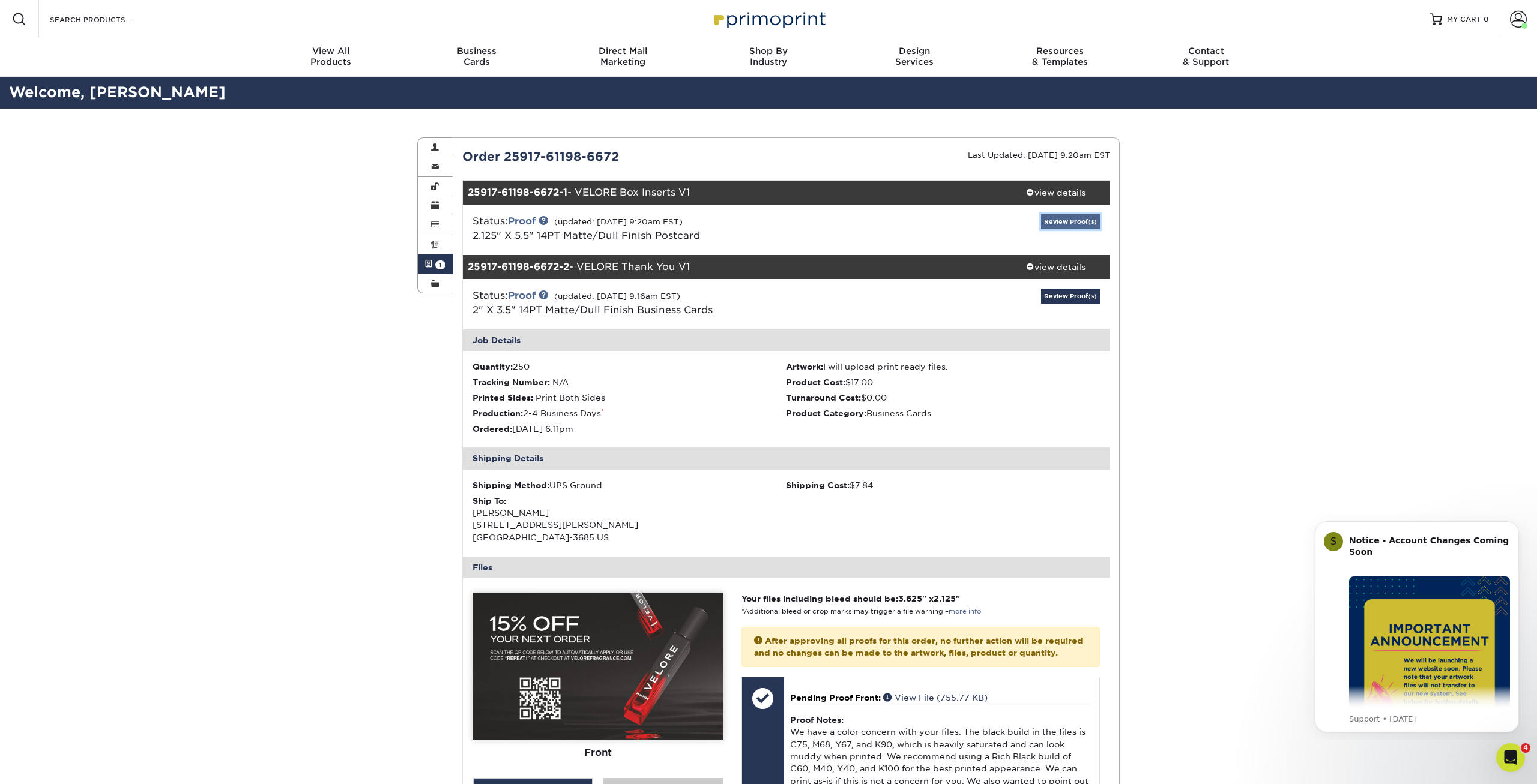
click at [1079, 220] on link "Review Proof(s)" at bounding box center [1070, 221] width 59 height 15
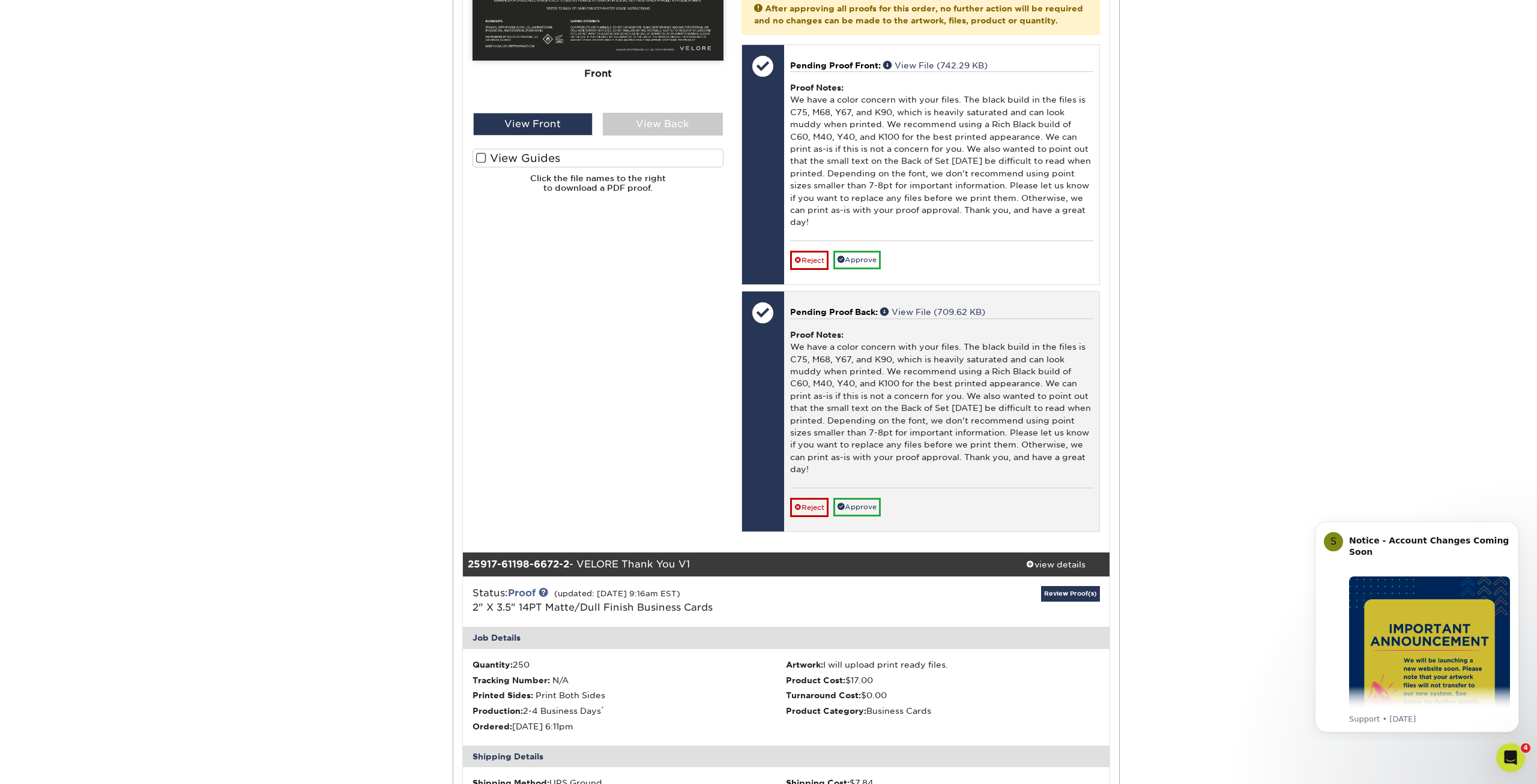
scroll to position [551, 0]
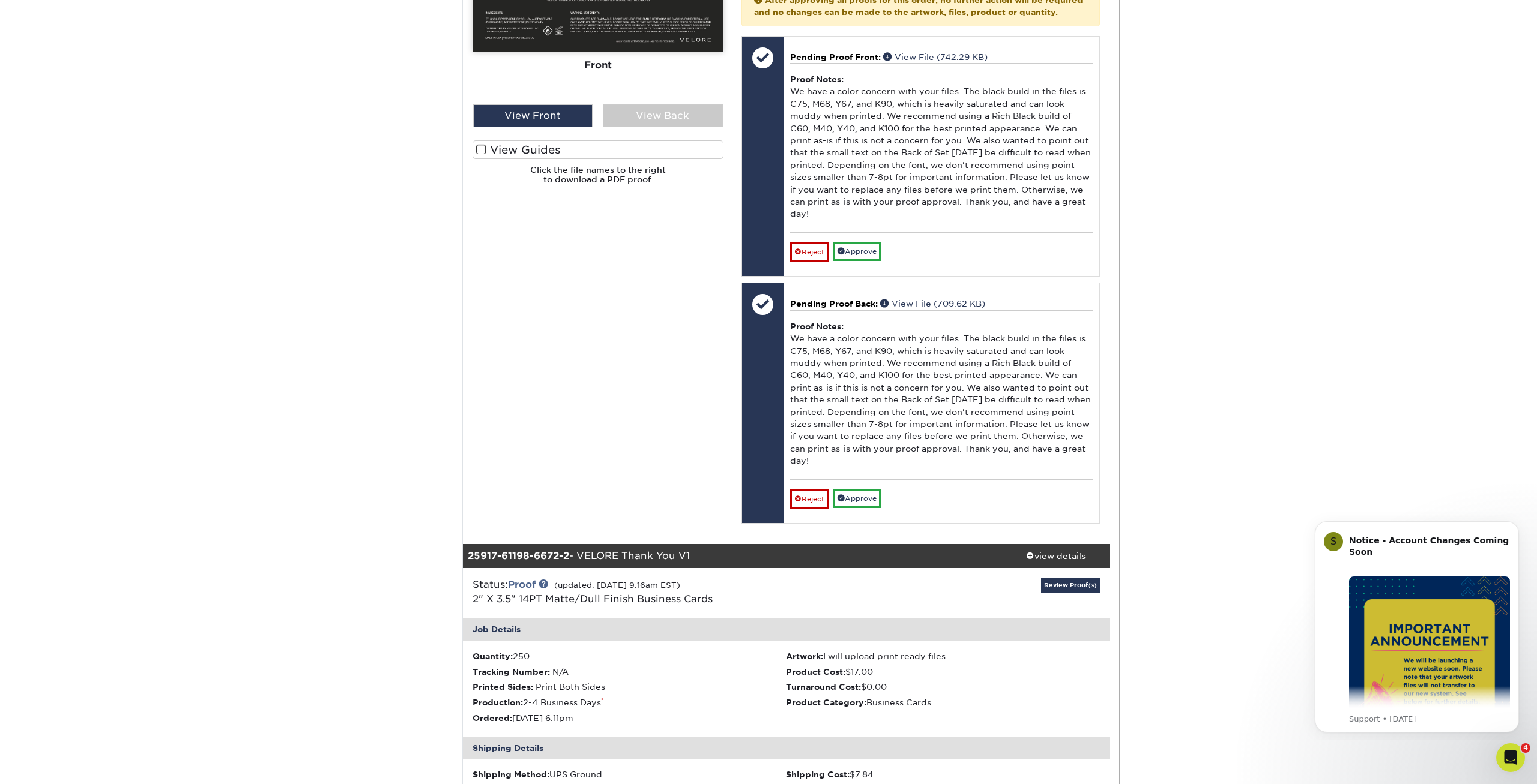
click at [669, 458] on div "Please Upload Your Files We accept: PDF , JPEG 1 or TIFF 1 files. Submitting AI…" at bounding box center [598, 241] width 269 height 578
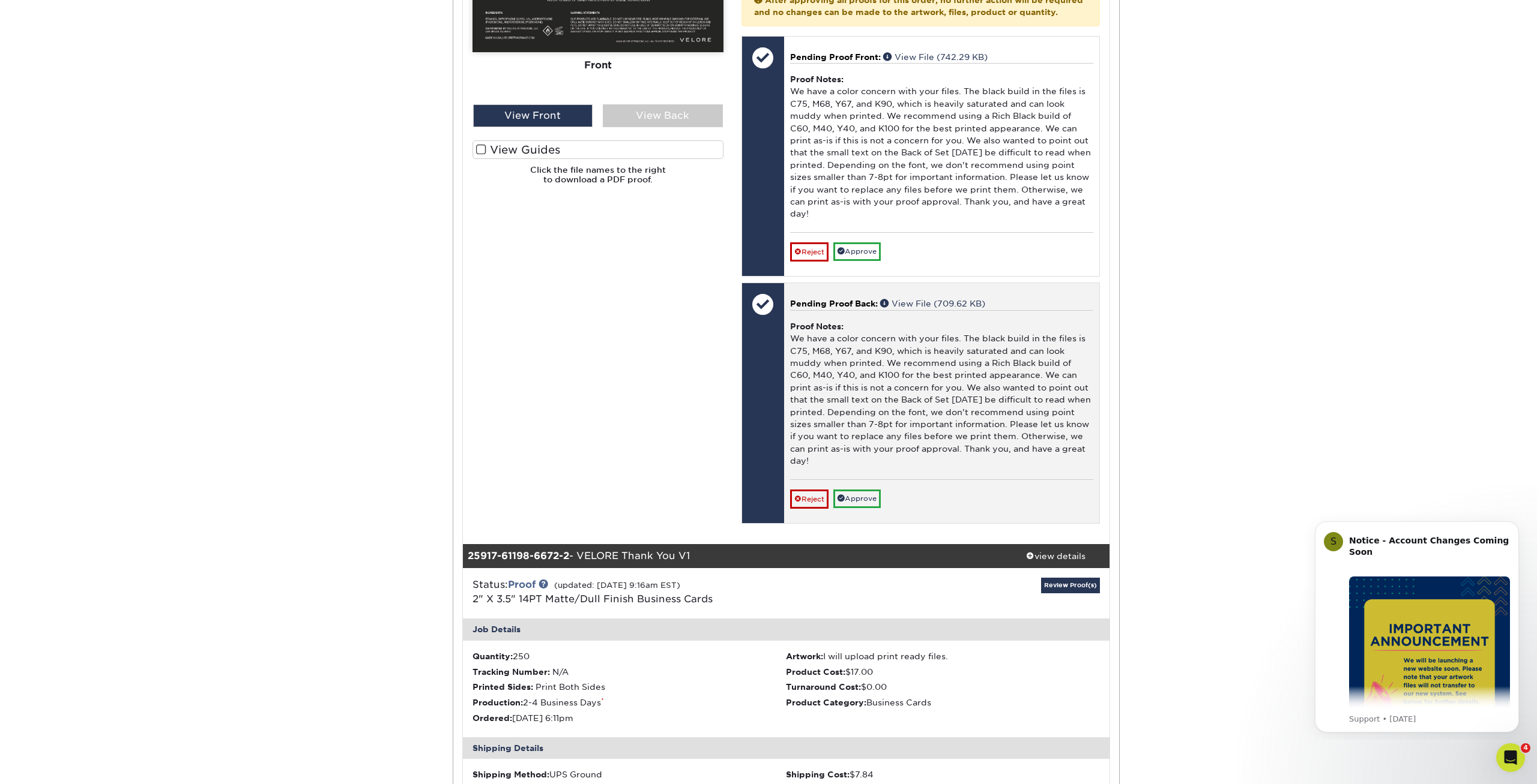
click at [874, 413] on div "Proof Notes: We have a color concern with your files. The black build in the fi…" at bounding box center [941, 395] width 303 height 170
click at [830, 394] on div "Proof Notes: We have a color concern with your files. The black build in the fi…" at bounding box center [941, 395] width 303 height 170
click at [966, 303] on link "View File (709.62 KB)" at bounding box center [933, 303] width 105 height 10
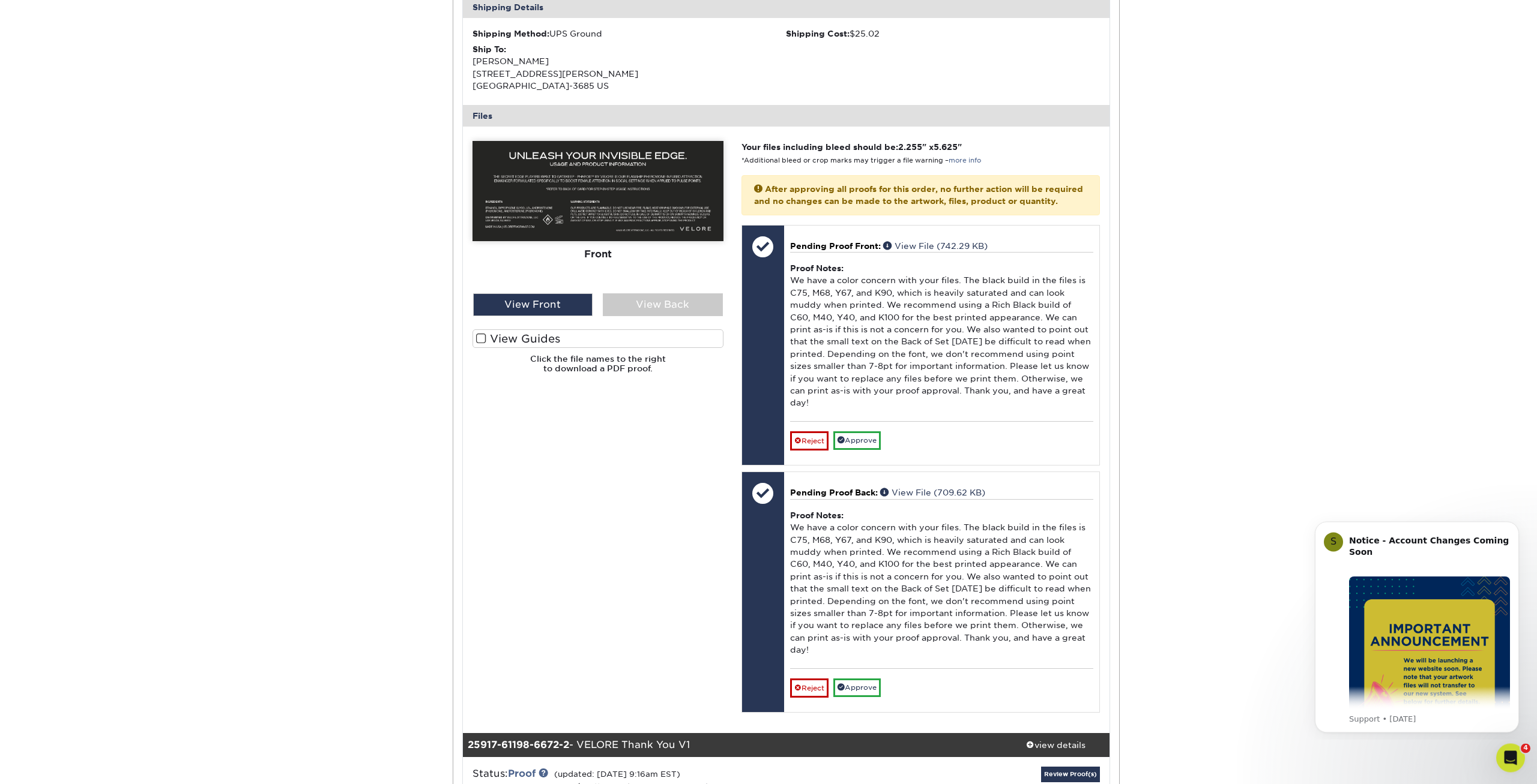
scroll to position [367, 0]
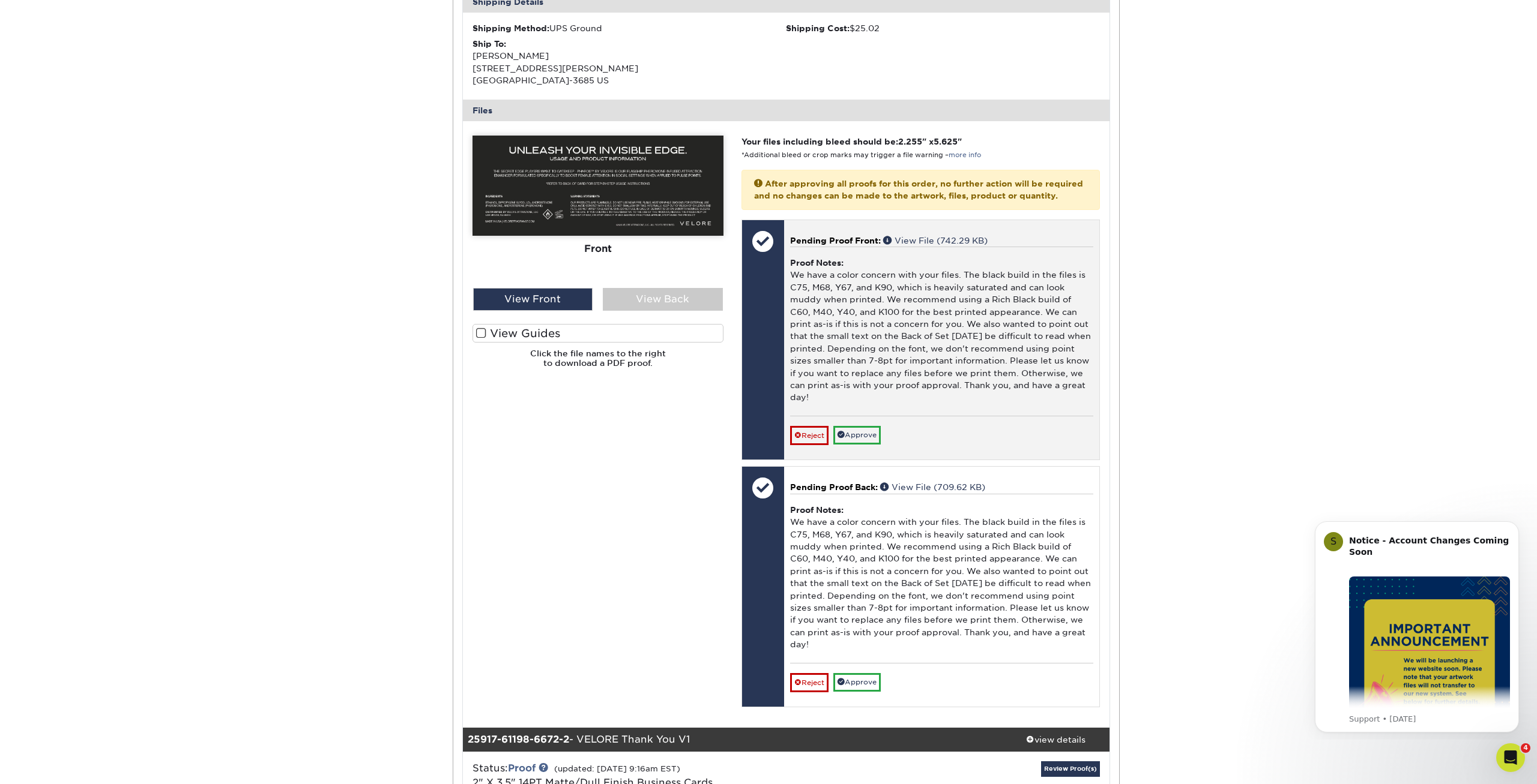
click at [830, 319] on div "Proof Notes: We have a color concern with your files. The black build in the fi…" at bounding box center [941, 331] width 303 height 170
click at [940, 245] on link "View File (742.29 KB)" at bounding box center [935, 240] width 104 height 10
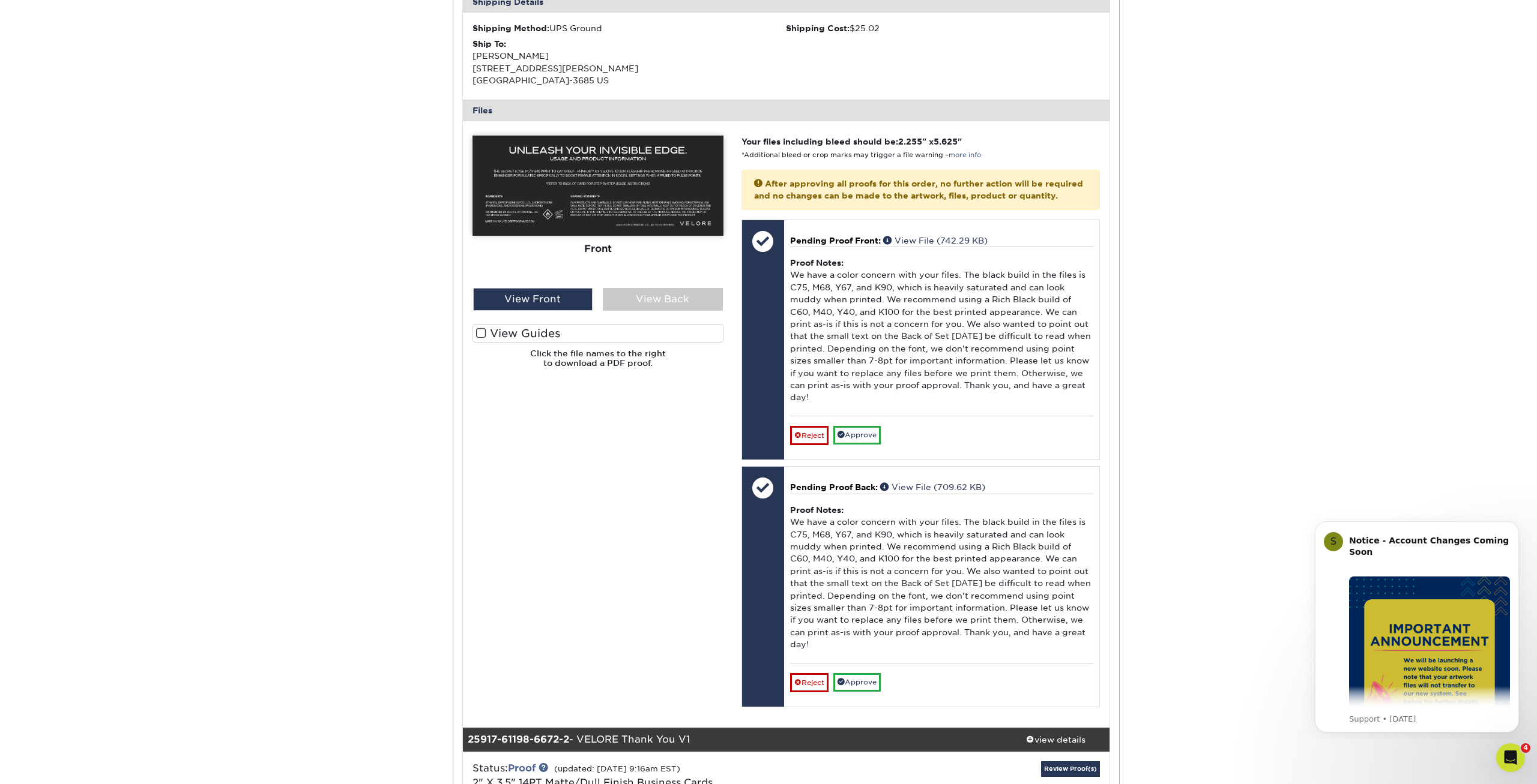
click at [301, 309] on div "Active Orders Account Overview Contact Information Change Password Address Book…" at bounding box center [768, 776] width 1537 height 2069
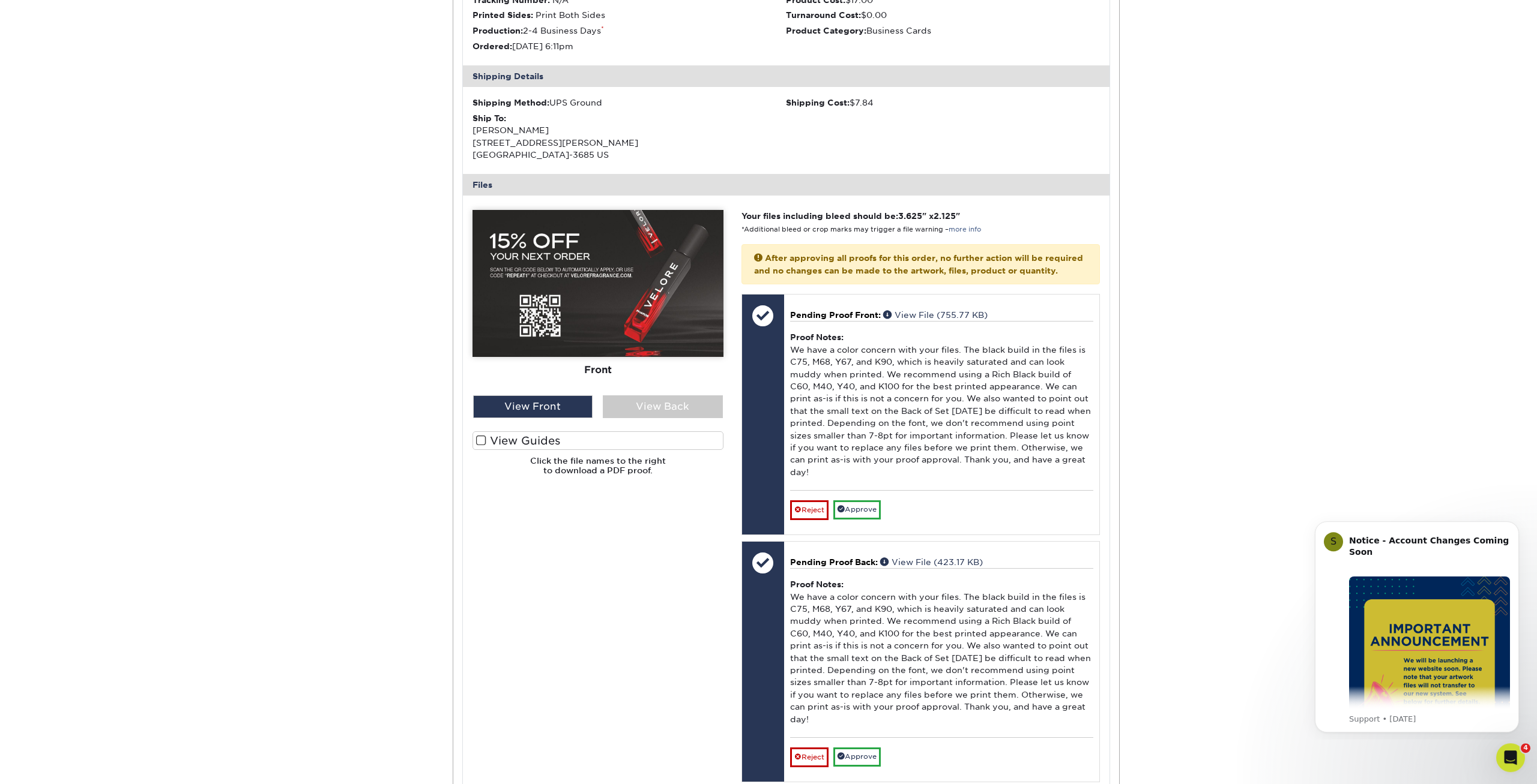
scroll to position [1285, 0]
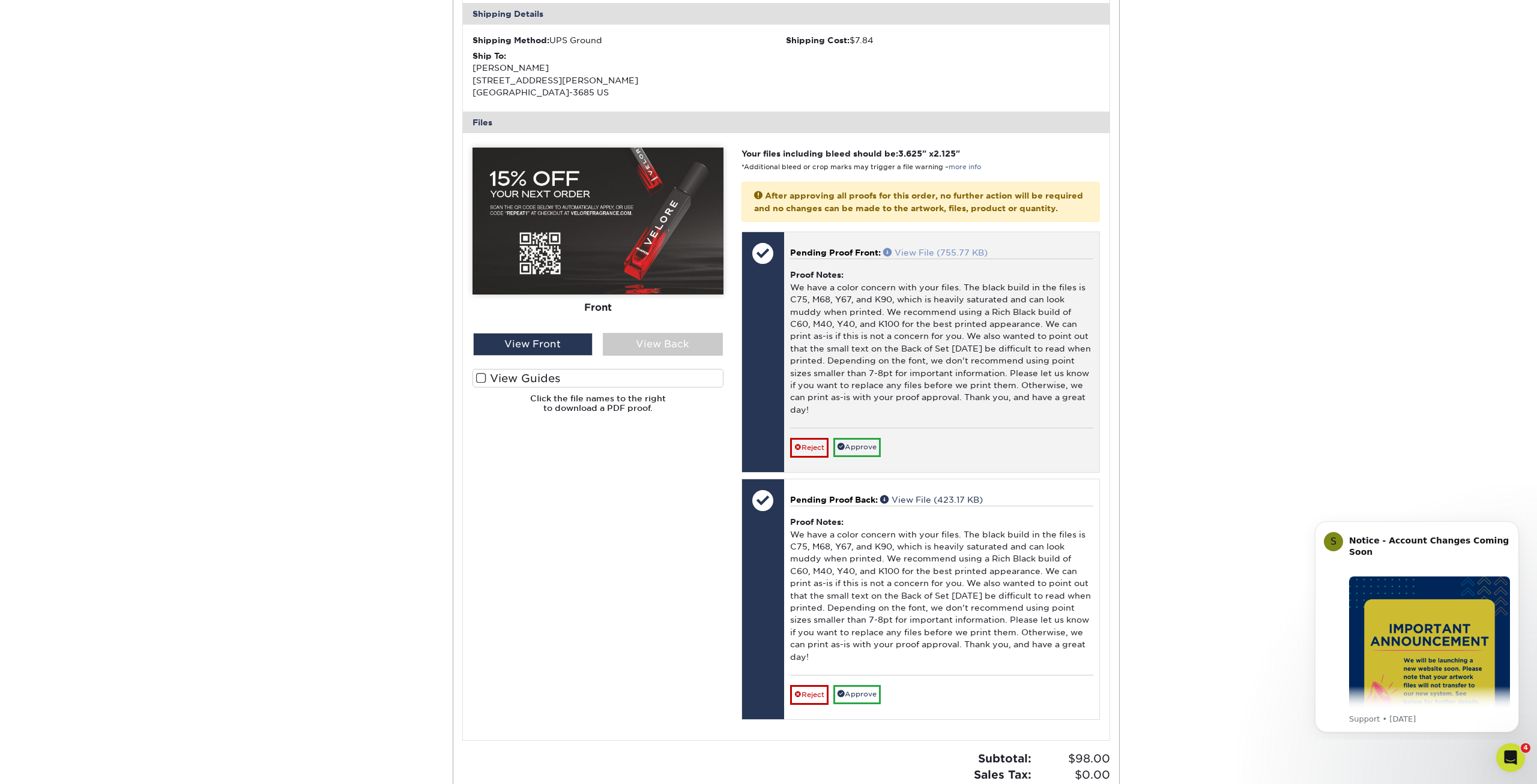
click at [966, 248] on link "View File (755.77 KB)" at bounding box center [935, 252] width 104 height 10
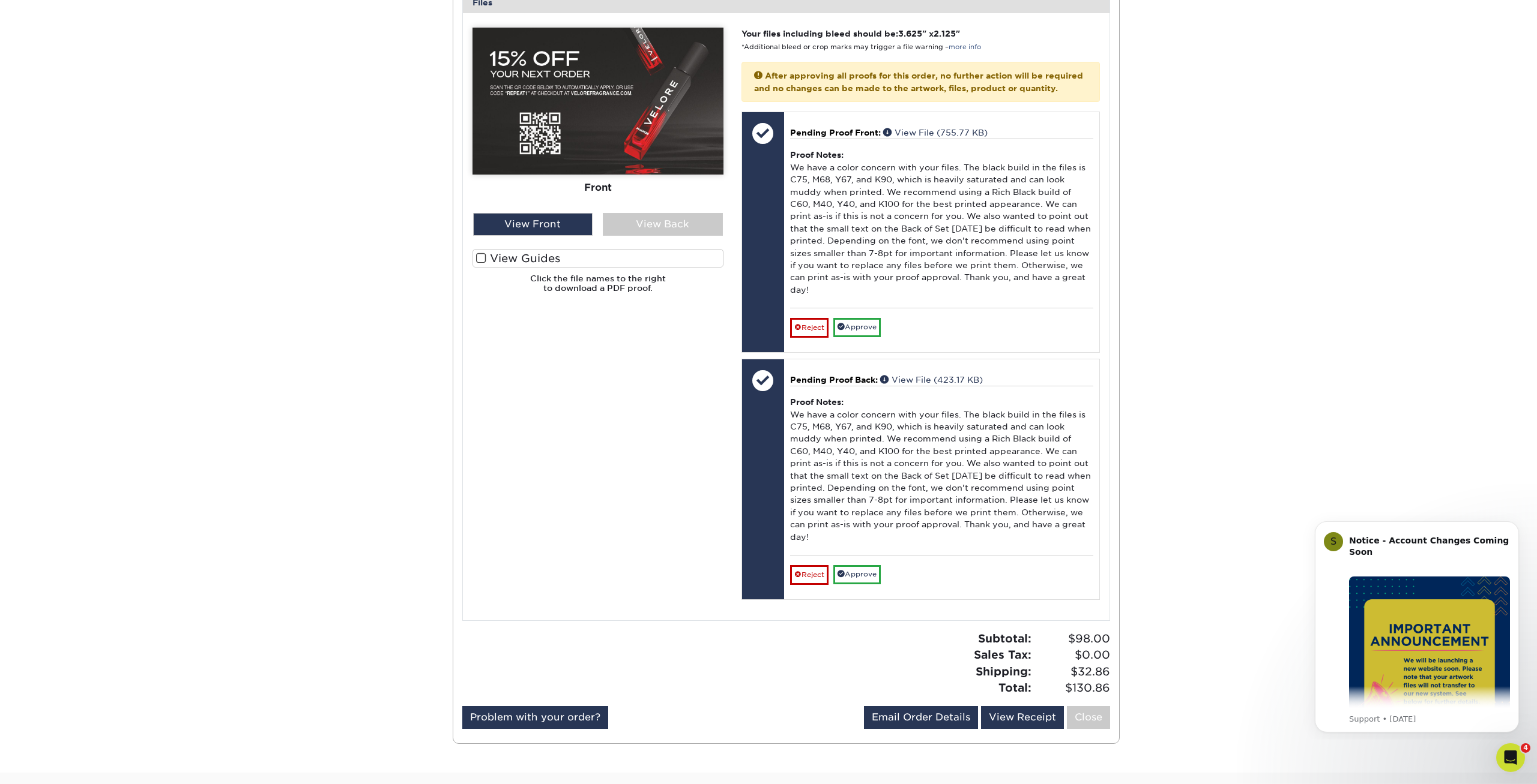
scroll to position [1407, 0]
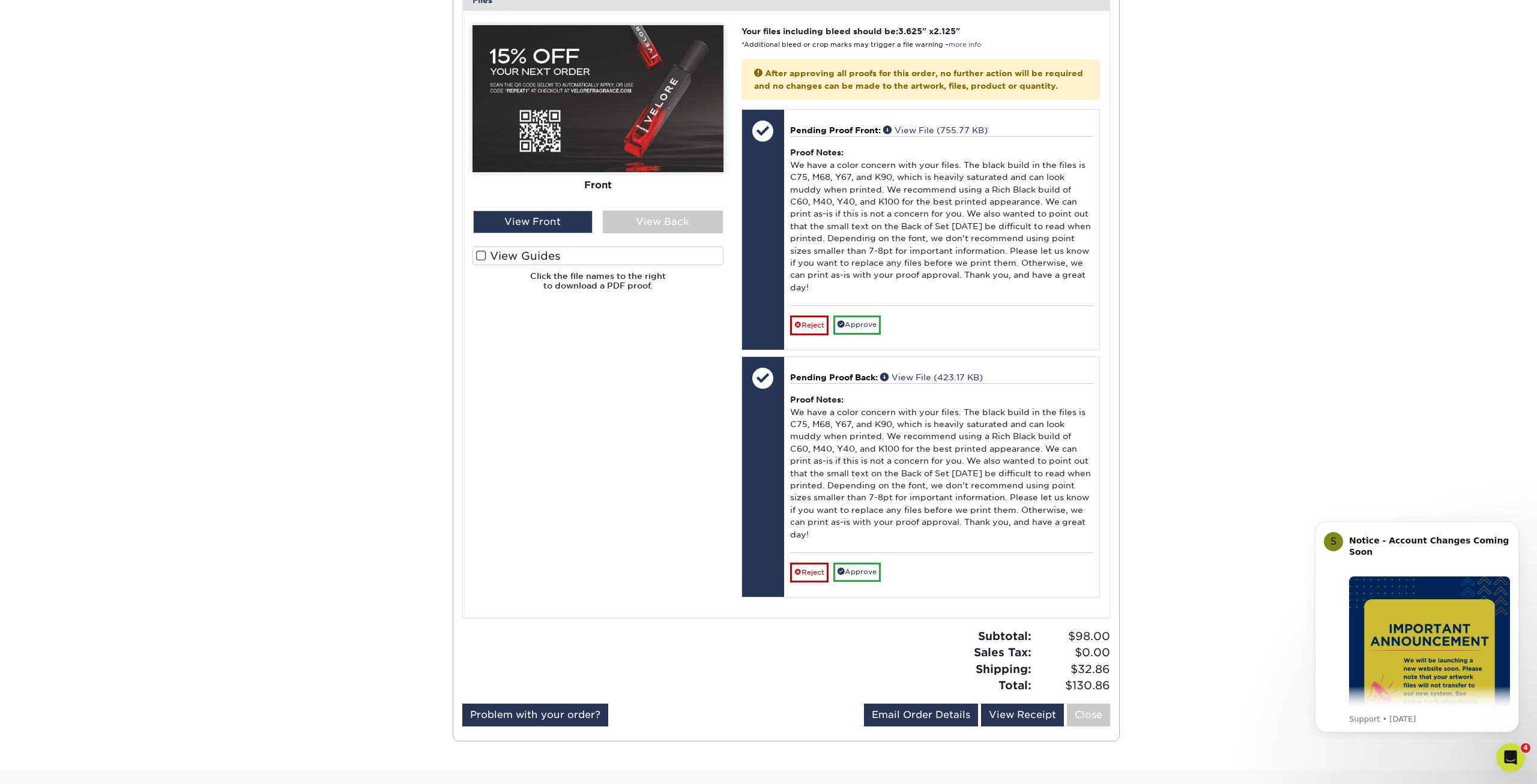
click at [627, 352] on div "Please Upload Your Files We accept: PDF , JPEG 1 or TIFF 1 files. Submitting AI…" at bounding box center [598, 314] width 269 height 578
click at [514, 385] on div "Please Upload Your Files We accept: PDF , JPEG 1 or TIFF 1 files. Submitting AI…" at bounding box center [598, 314] width 269 height 578
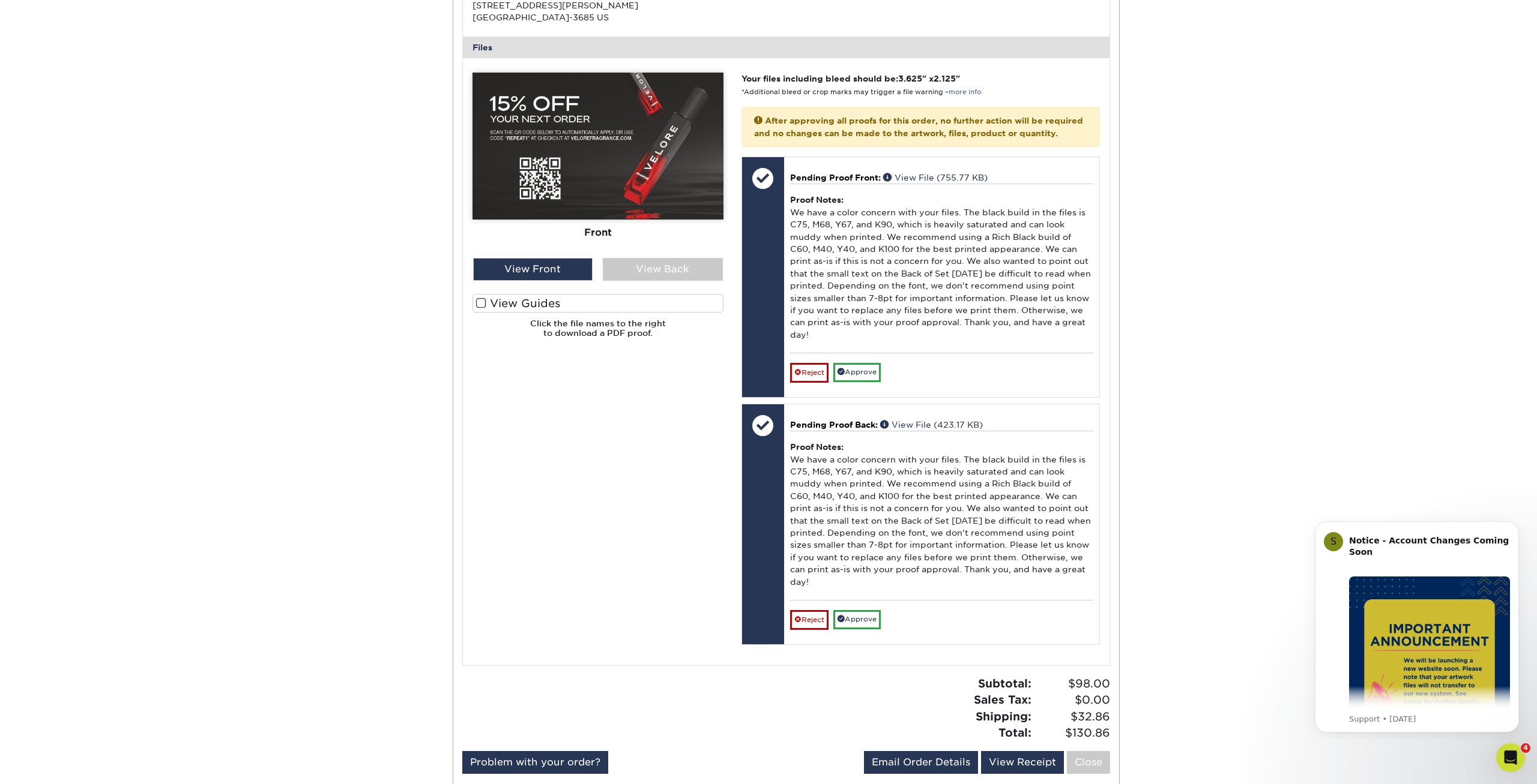
scroll to position [1285, 0]
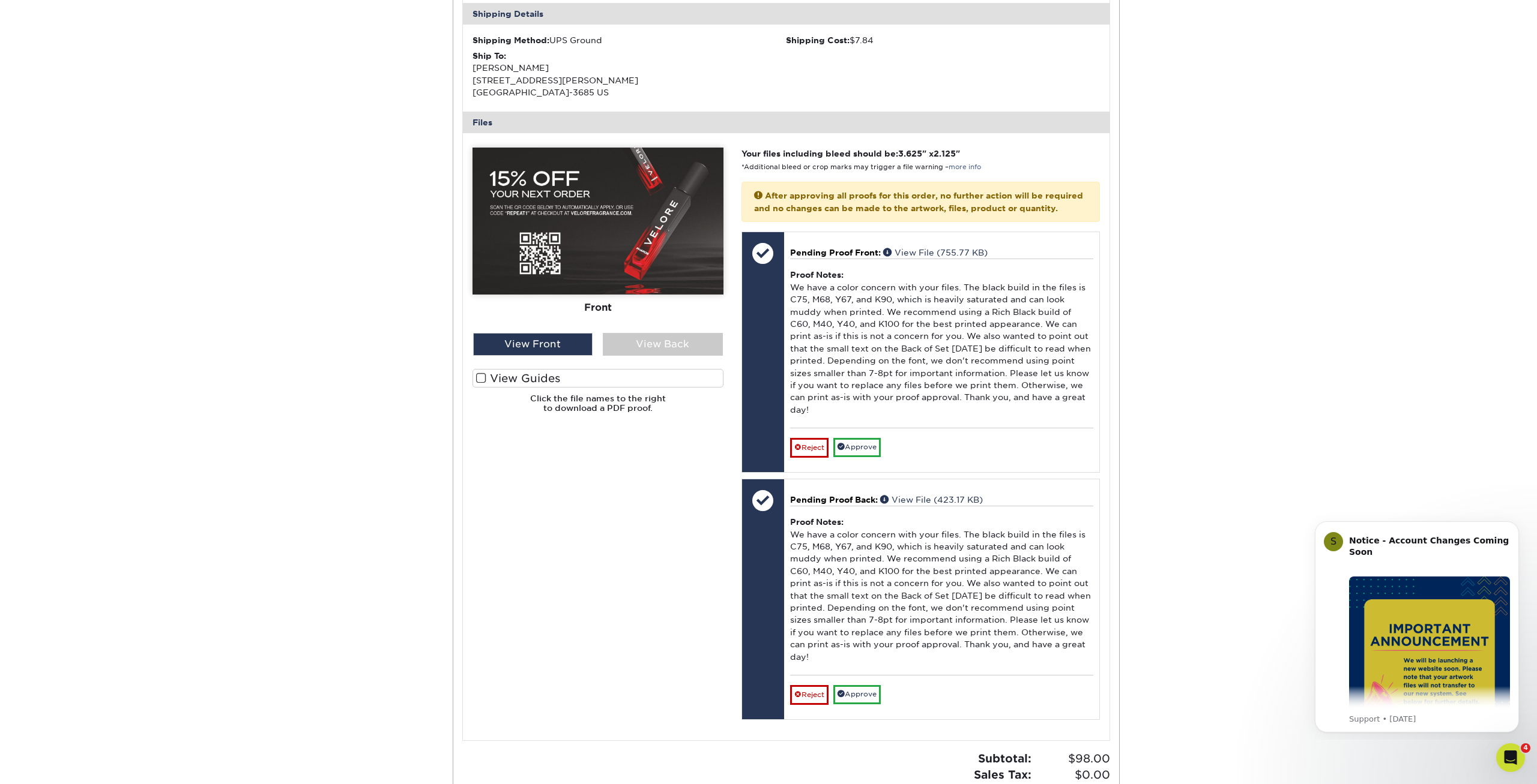
click at [663, 462] on div "Please Upload Your Files We accept: PDF , JPEG 1 or TIFF 1 files. Submitting AI…" at bounding box center [598, 436] width 269 height 578
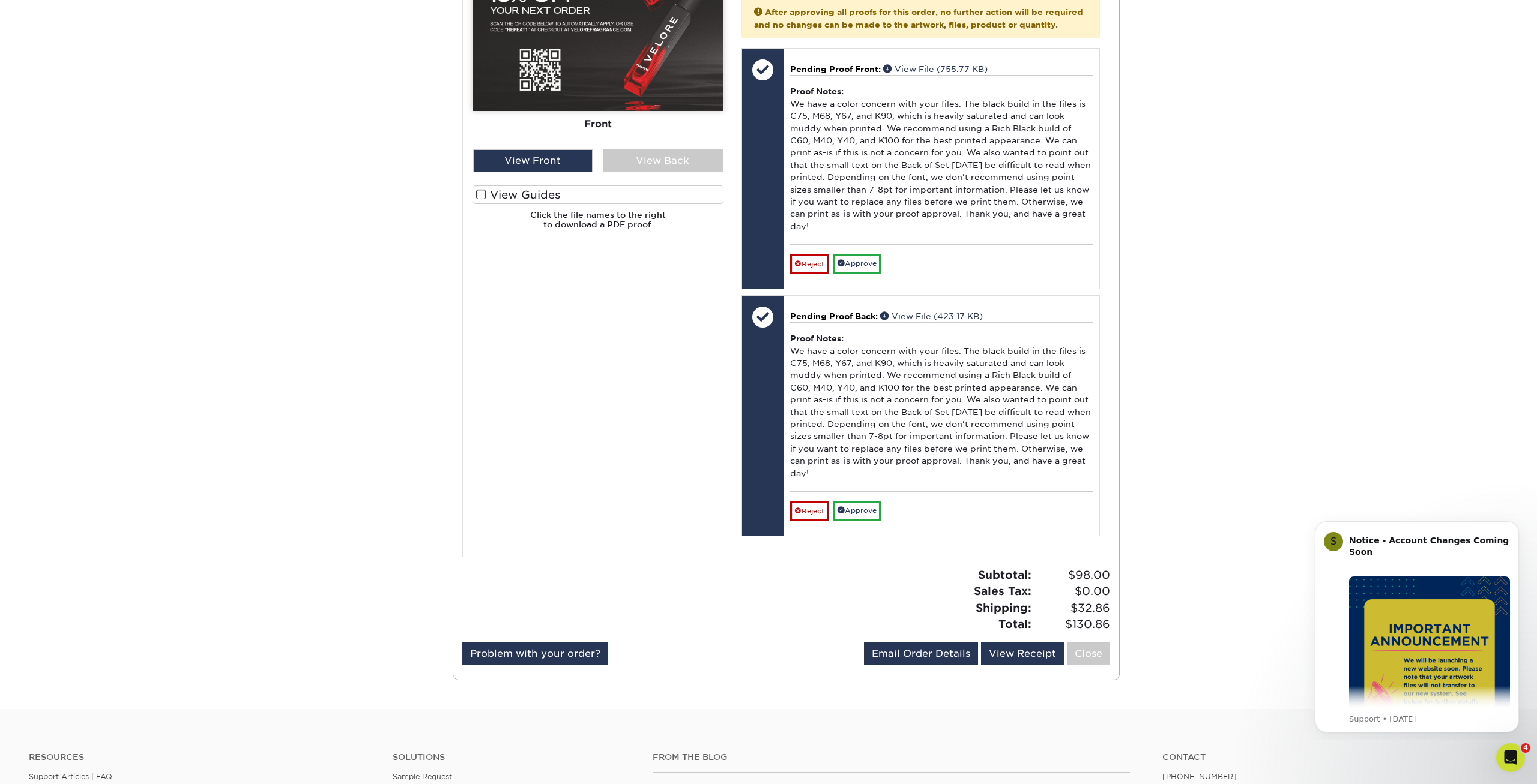
scroll to position [1224, 0]
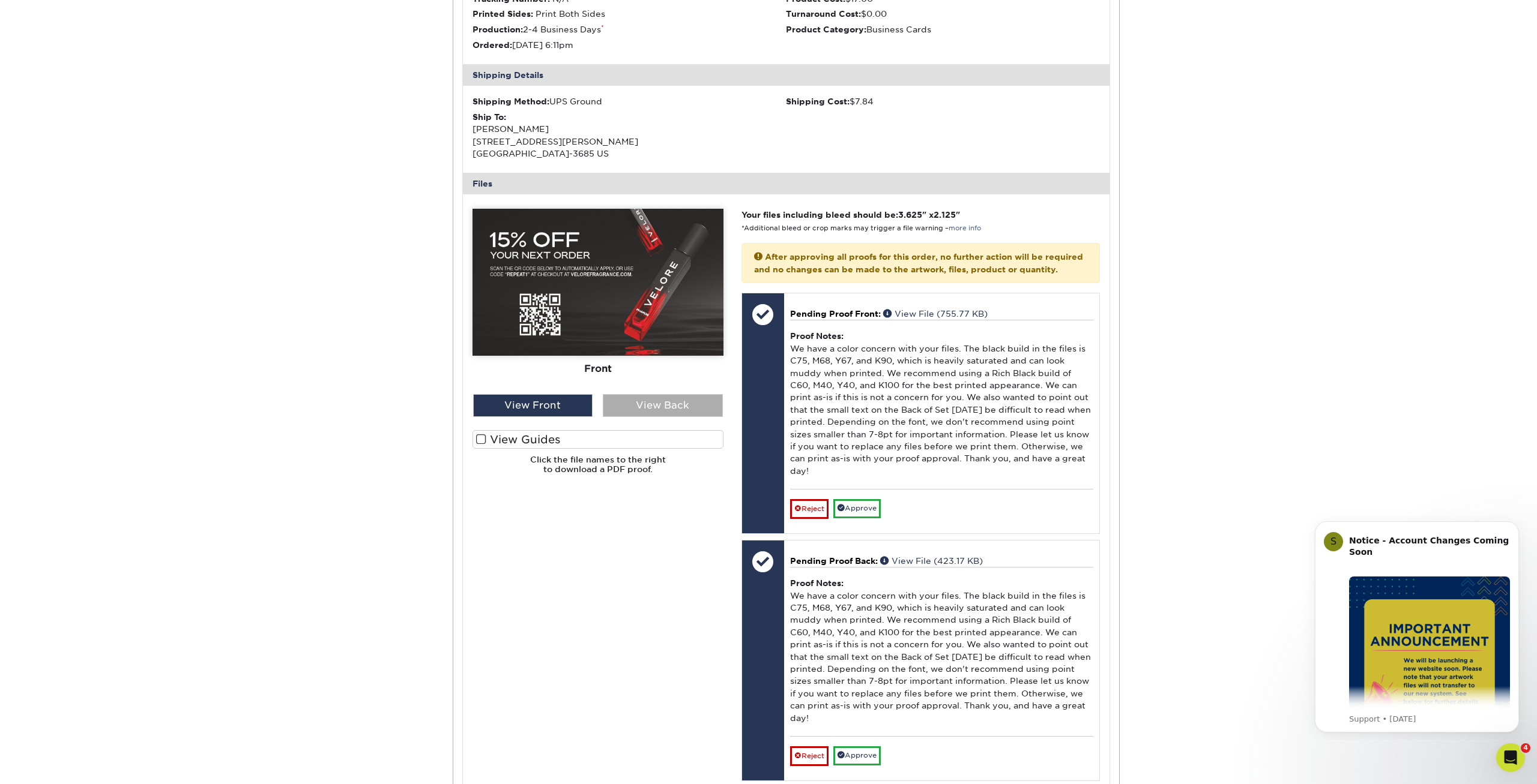
drag, startPoint x: 651, startPoint y: 415, endPoint x: 651, endPoint y: 401, distance: 14.0
click at [651, 412] on div "Front Back" at bounding box center [597, 345] width 251 height 275
click at [651, 401] on div "View Back" at bounding box center [663, 405] width 120 height 23
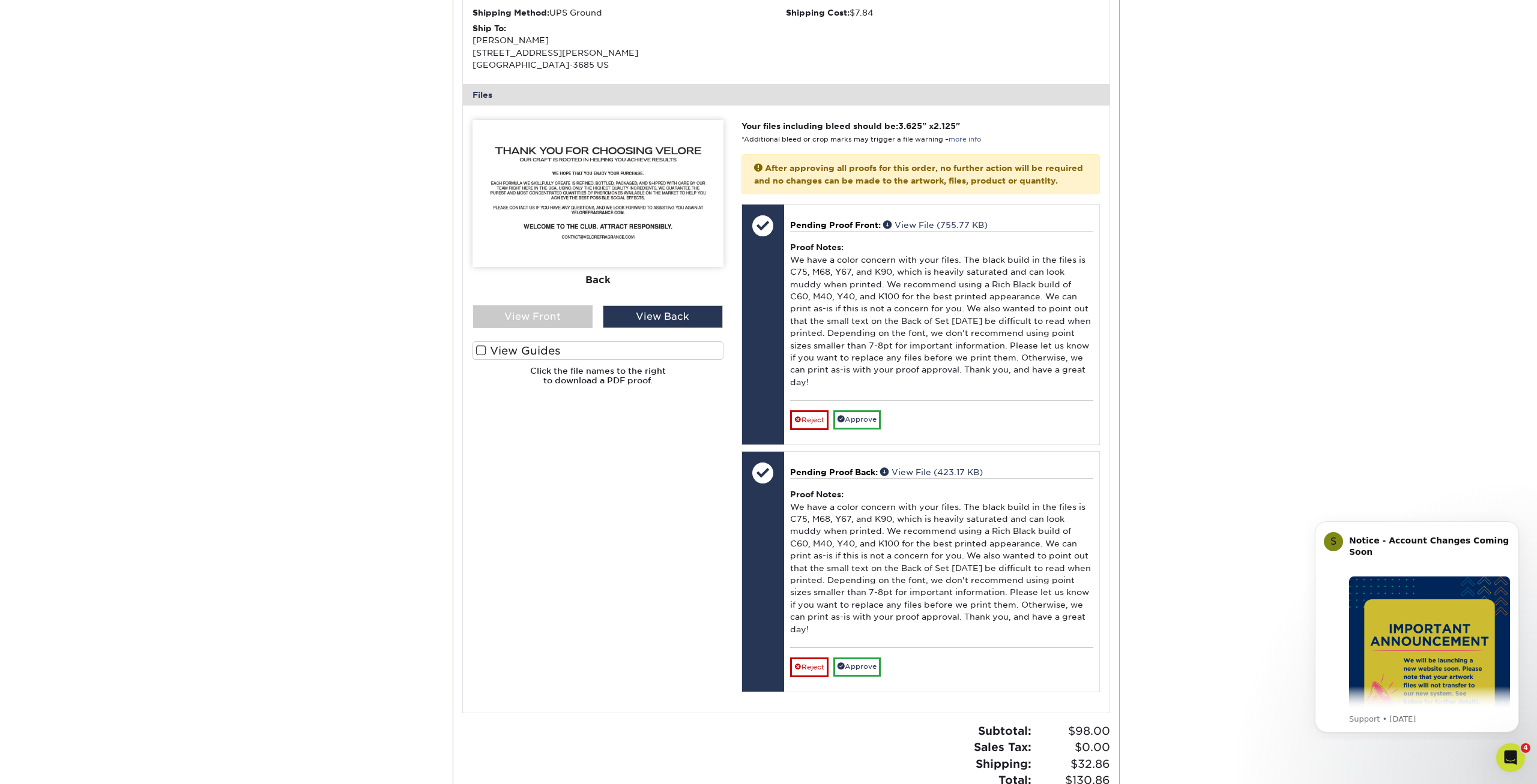
scroll to position [1407, 0]
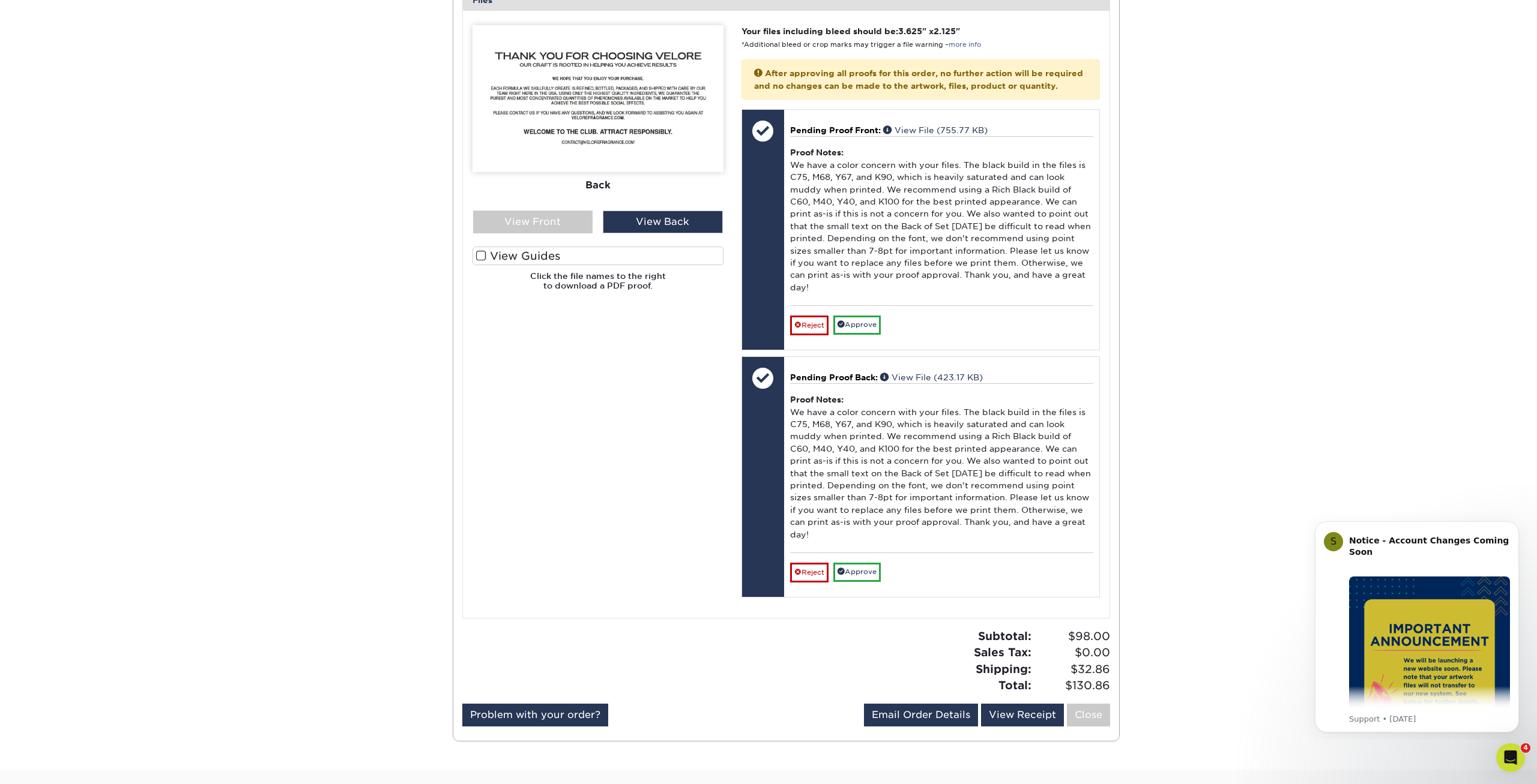
click at [530, 247] on label "View Guides" at bounding box center [597, 255] width 251 height 18
click at [0, 0] on input "View Guides" at bounding box center [0, 0] width 0 height 0
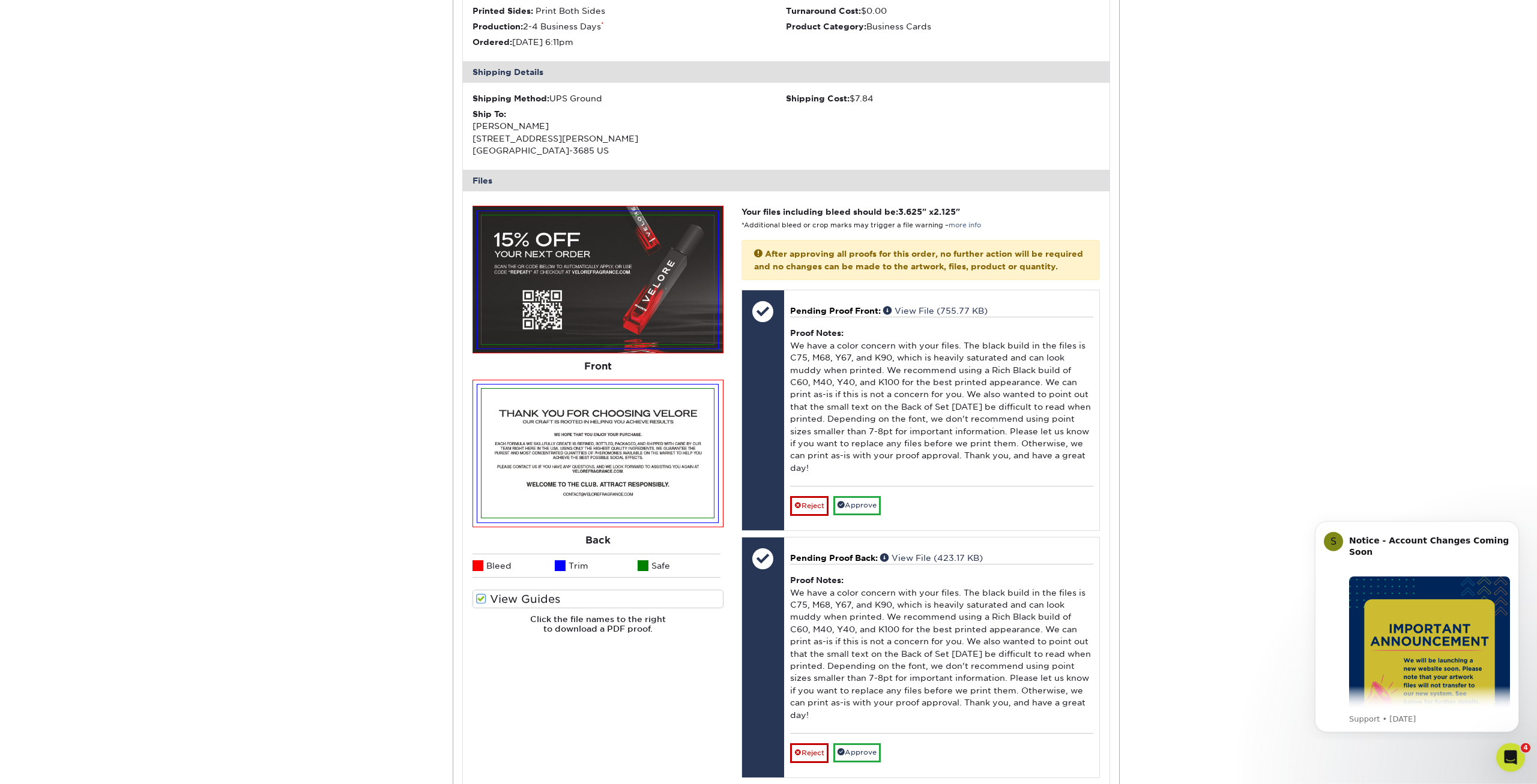
scroll to position [1224, 0]
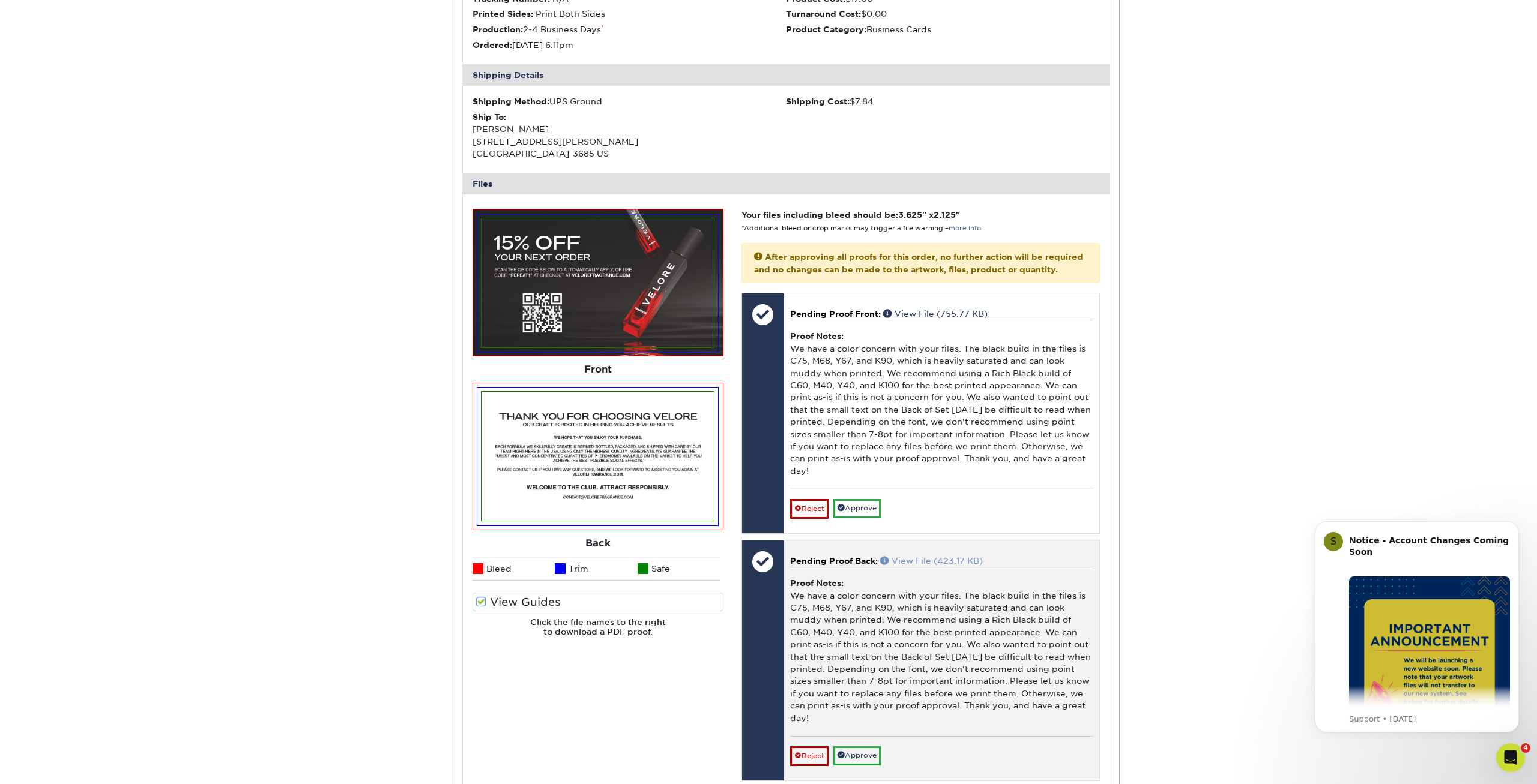
click at [944, 556] on link "View File (423.17 KB)" at bounding box center [931, 561] width 103 height 10
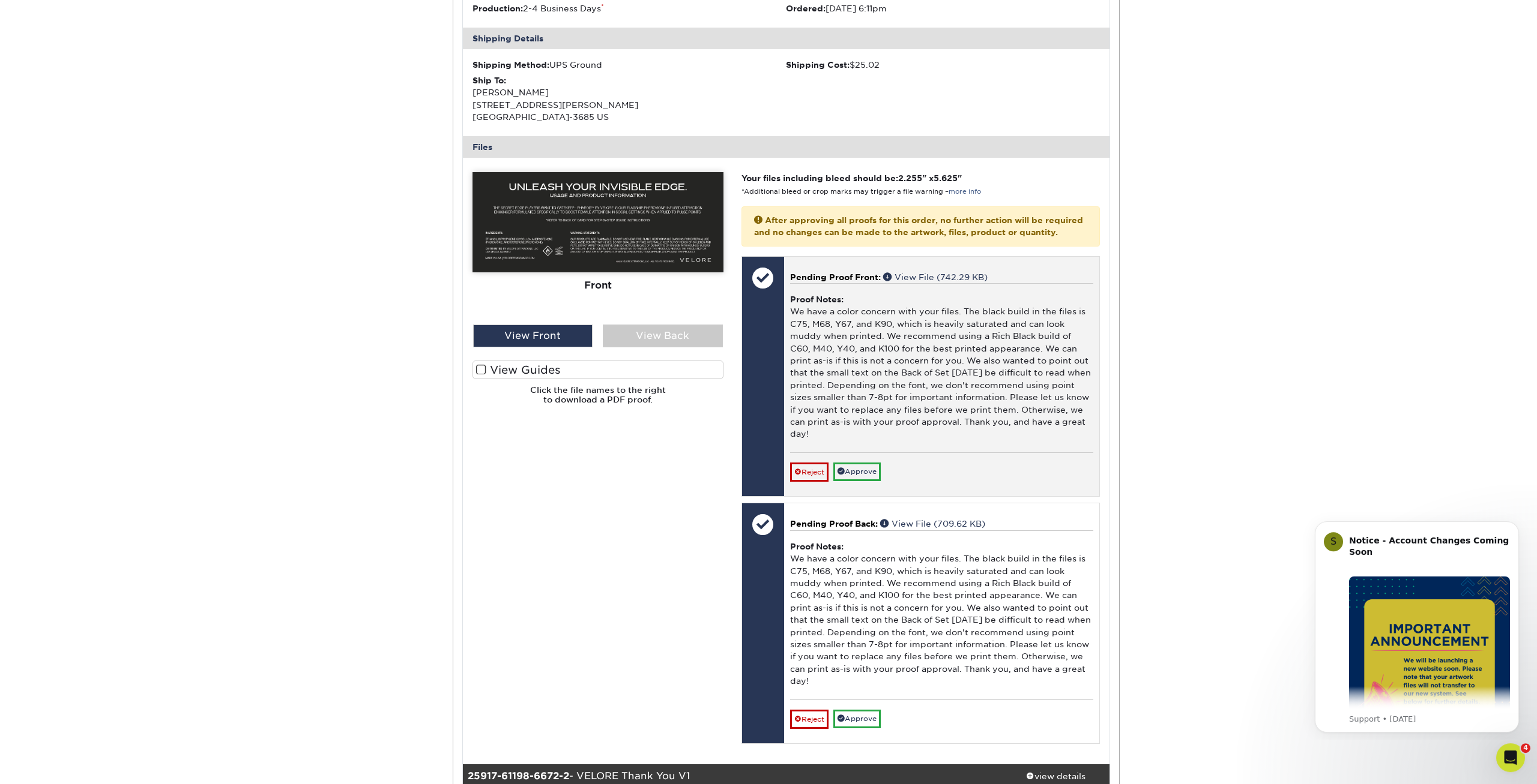
scroll to position [428, 0]
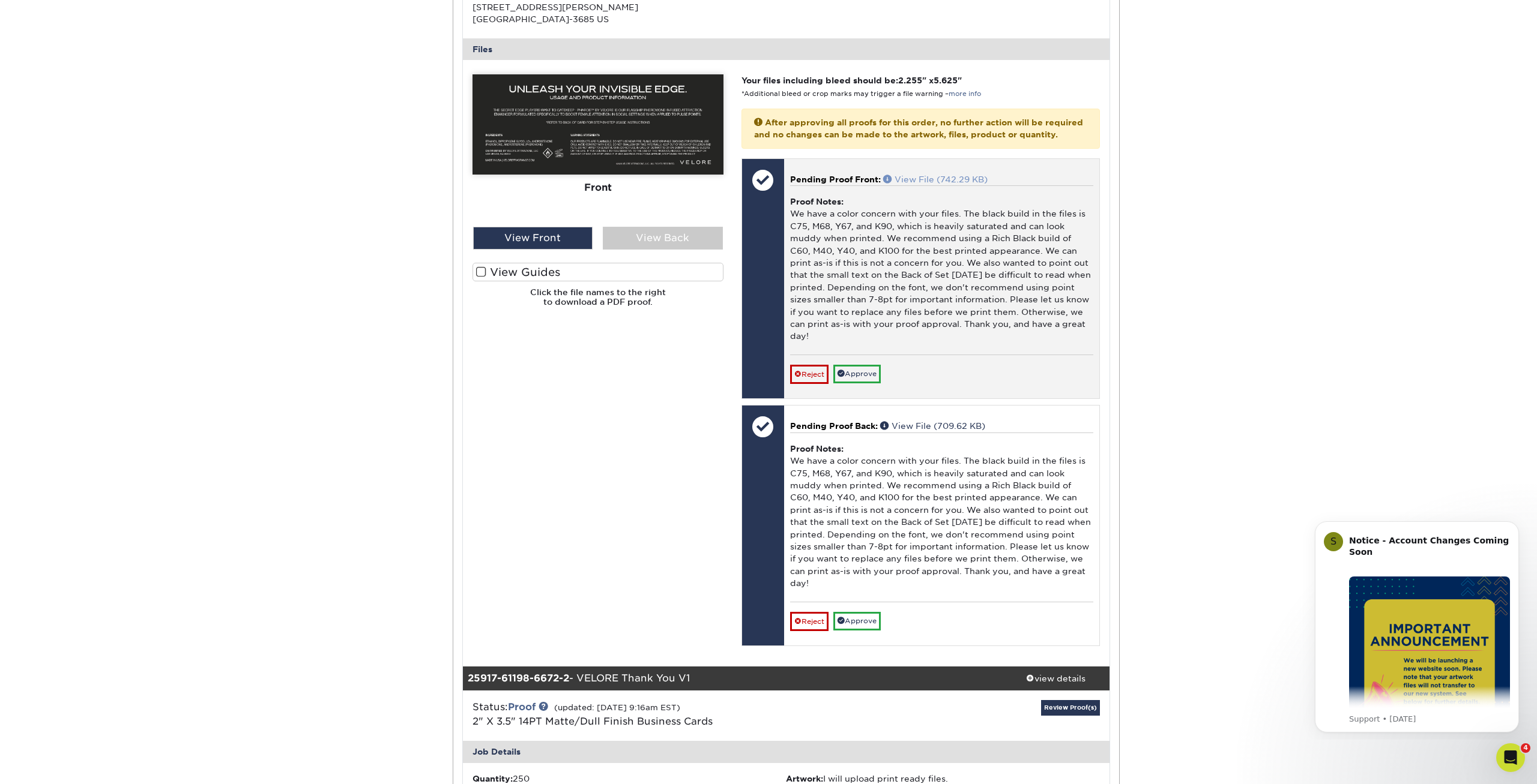
click at [930, 184] on link "View File (742.29 KB)" at bounding box center [935, 179] width 104 height 10
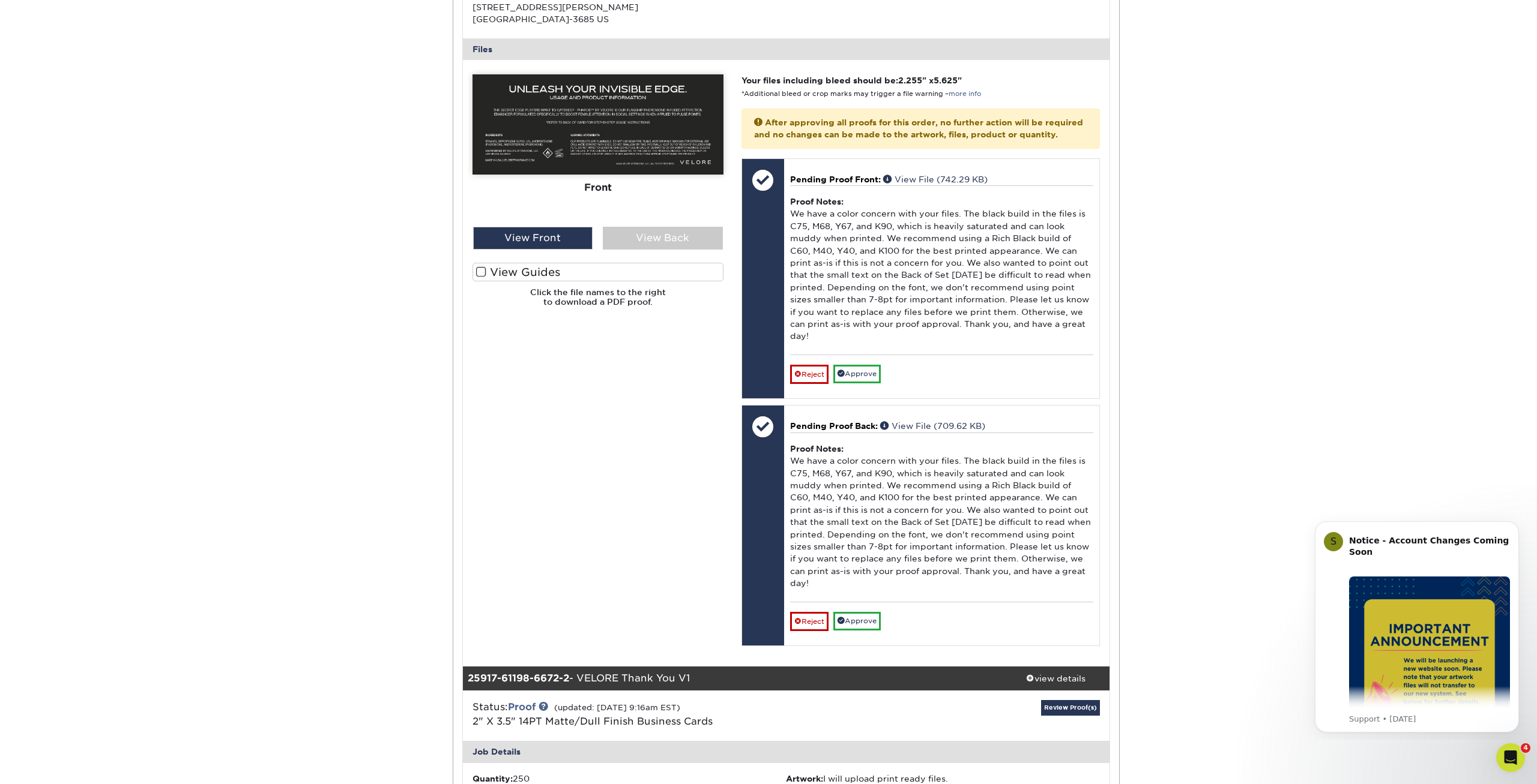
click at [396, 408] on div "Active Orders Account Overview Contact Information Change Password Address Book…" at bounding box center [768, 715] width 1537 height 2069
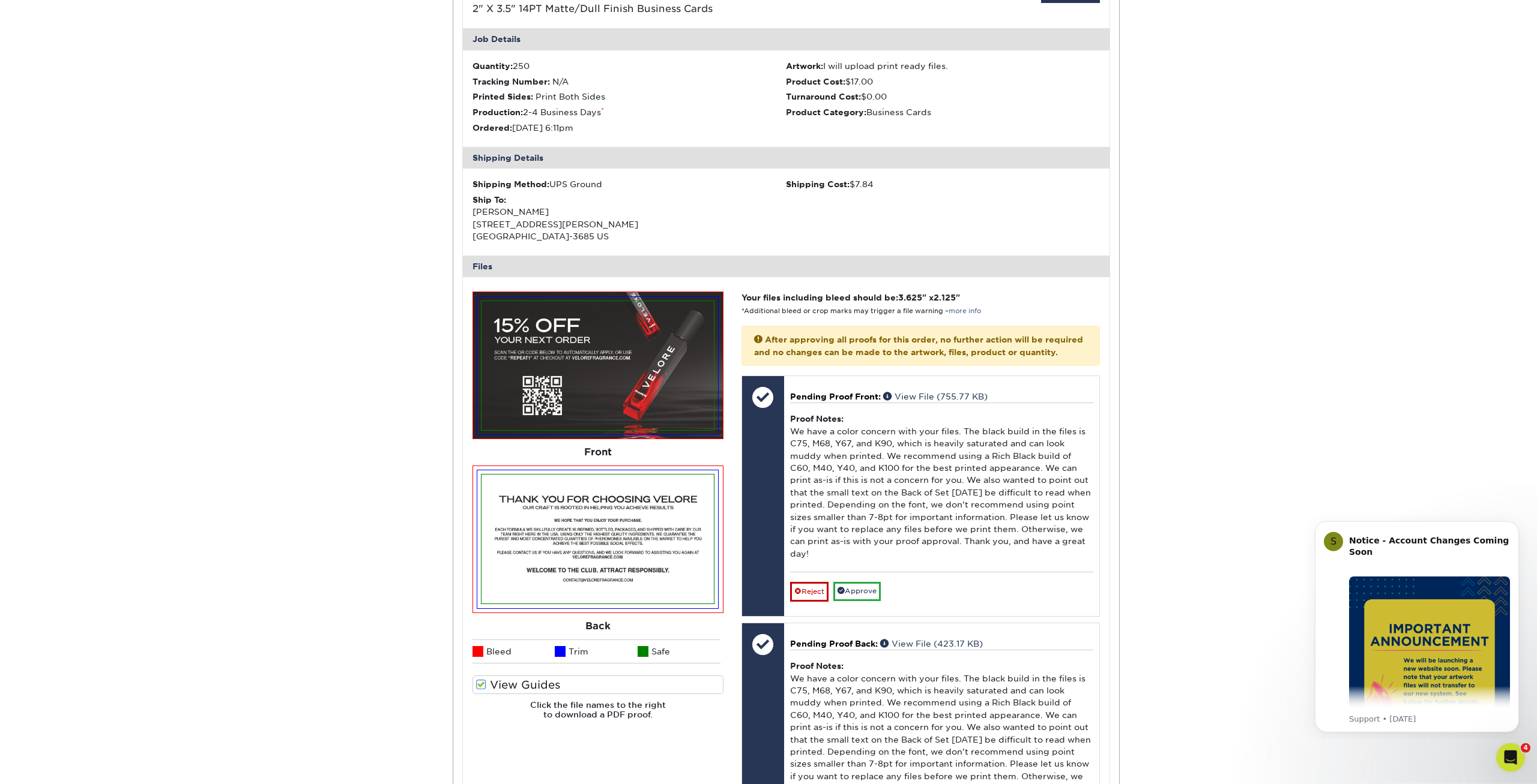
scroll to position [1102, 0]
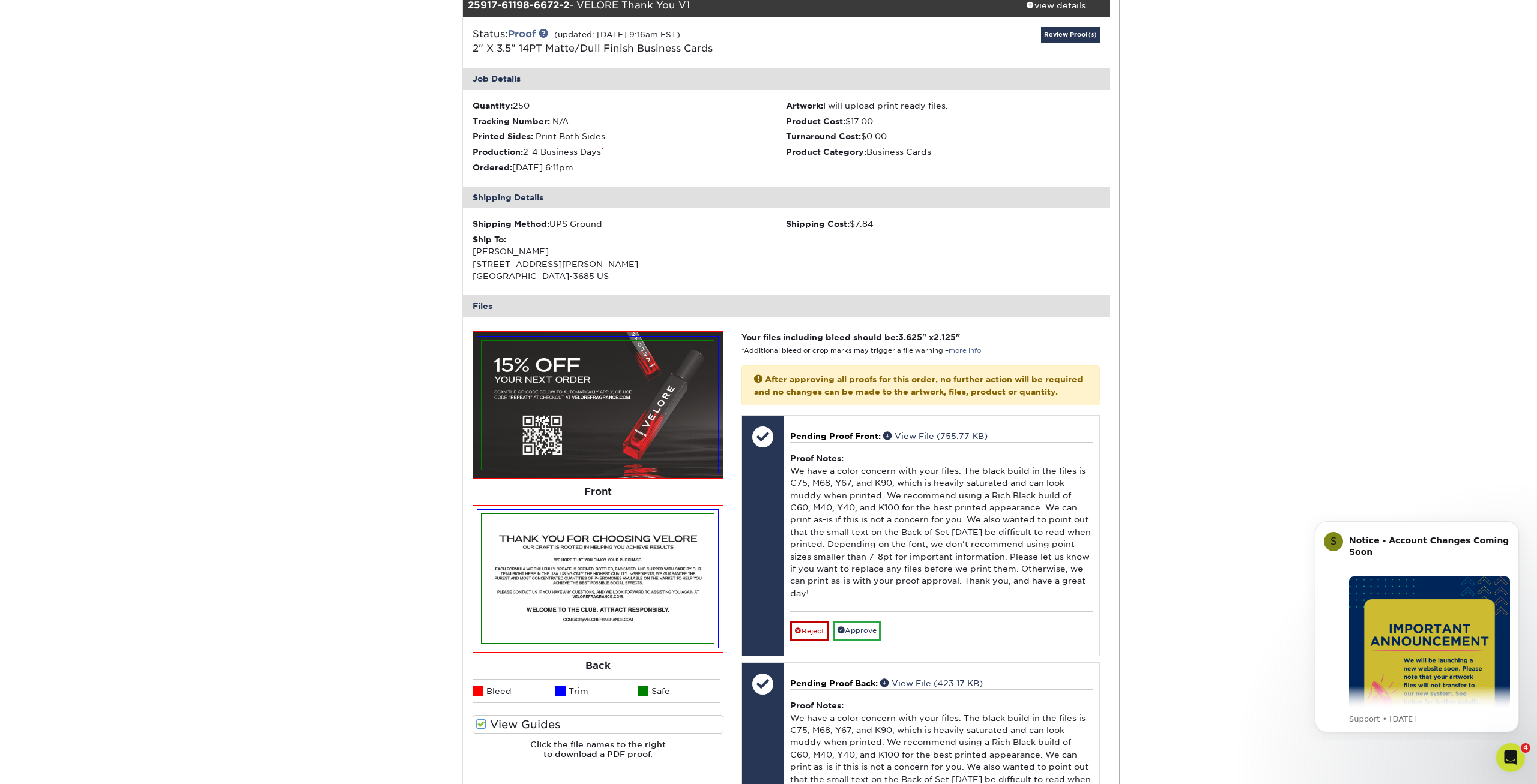
click at [318, 505] on div "Active Orders Account Overview Contact Information Change Password Address Book…" at bounding box center [768, 42] width 1537 height 2069
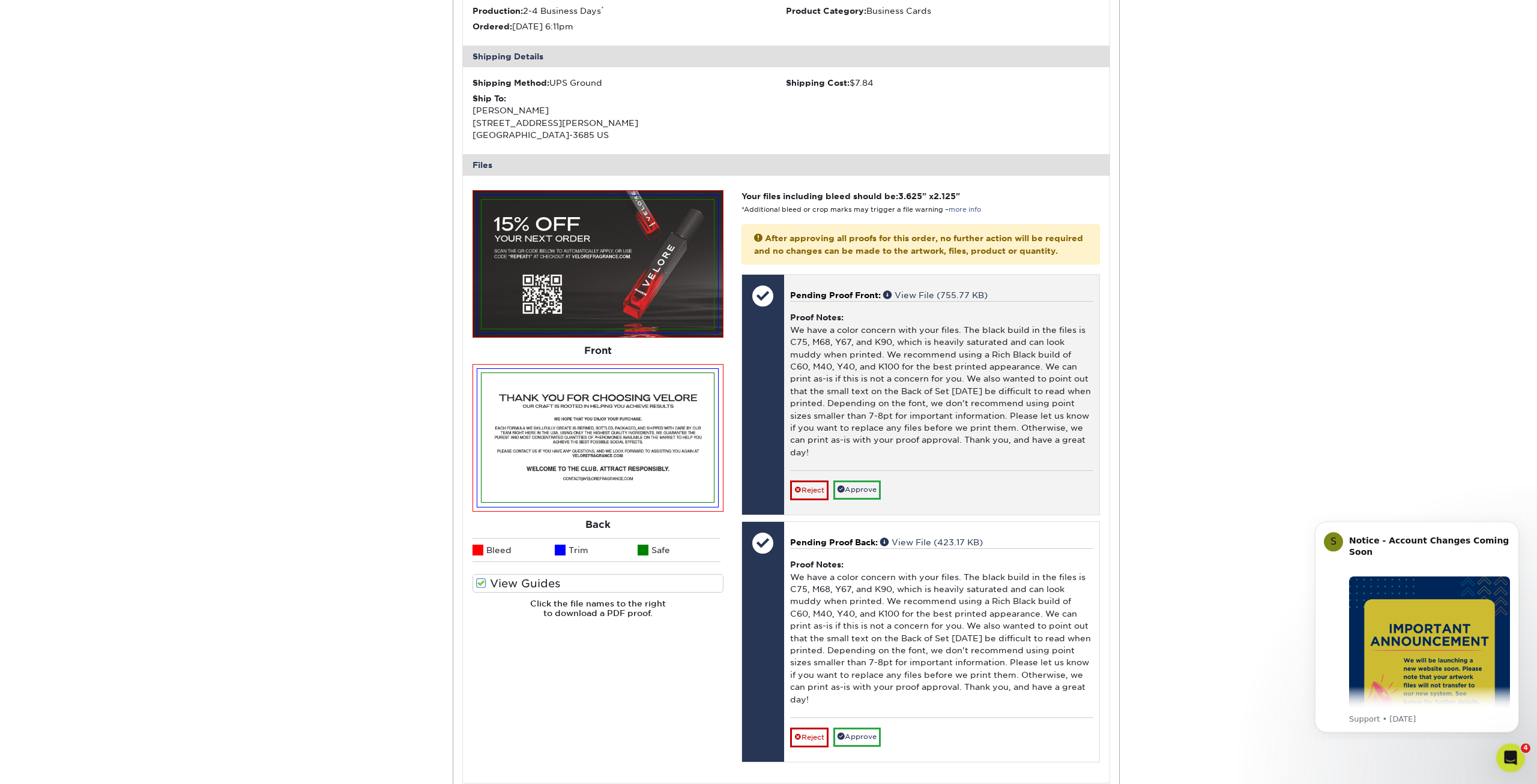
scroll to position [1224, 0]
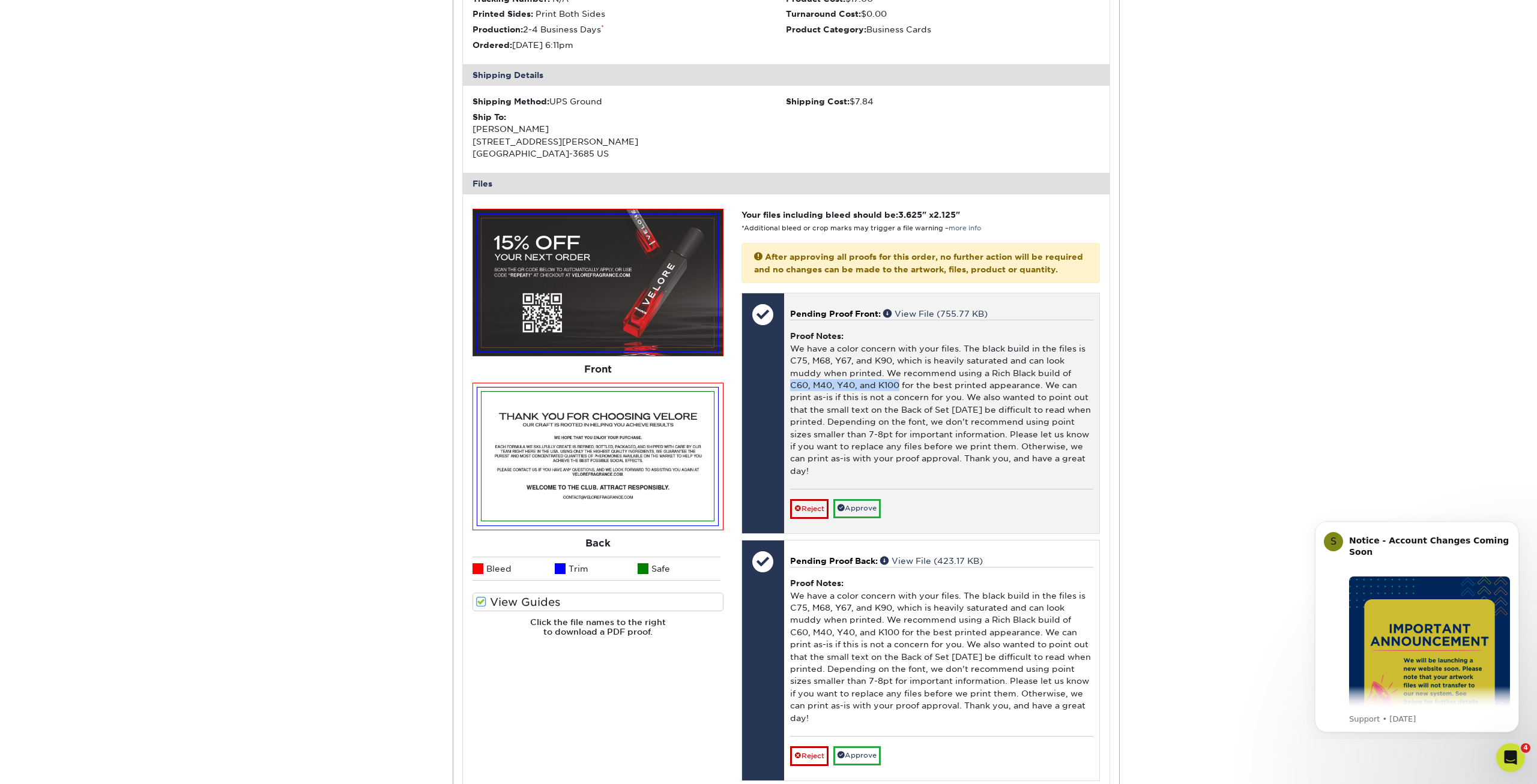
drag, startPoint x: 1070, startPoint y: 374, endPoint x: 875, endPoint y: 386, distance: 195.4
click at [875, 386] on div "Proof Notes: We have a color concern with your files. The black build in the fi…" at bounding box center [941, 404] width 303 height 170
copy div "C60, M40, Y40, and K100"
click at [863, 443] on div "Proof Notes: We have a color concern with your files. The black build in the fi…" at bounding box center [941, 404] width 303 height 170
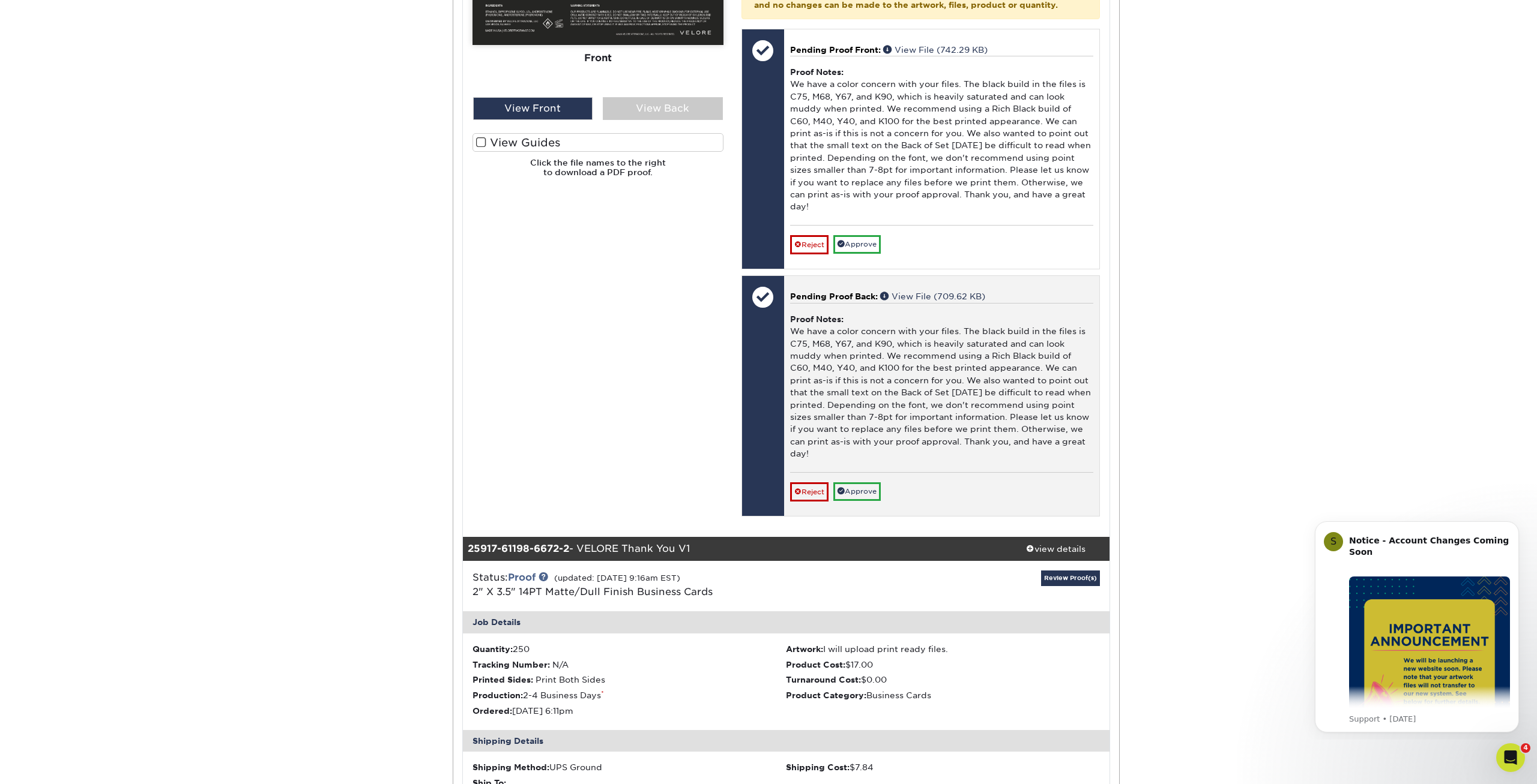
scroll to position [252, 0]
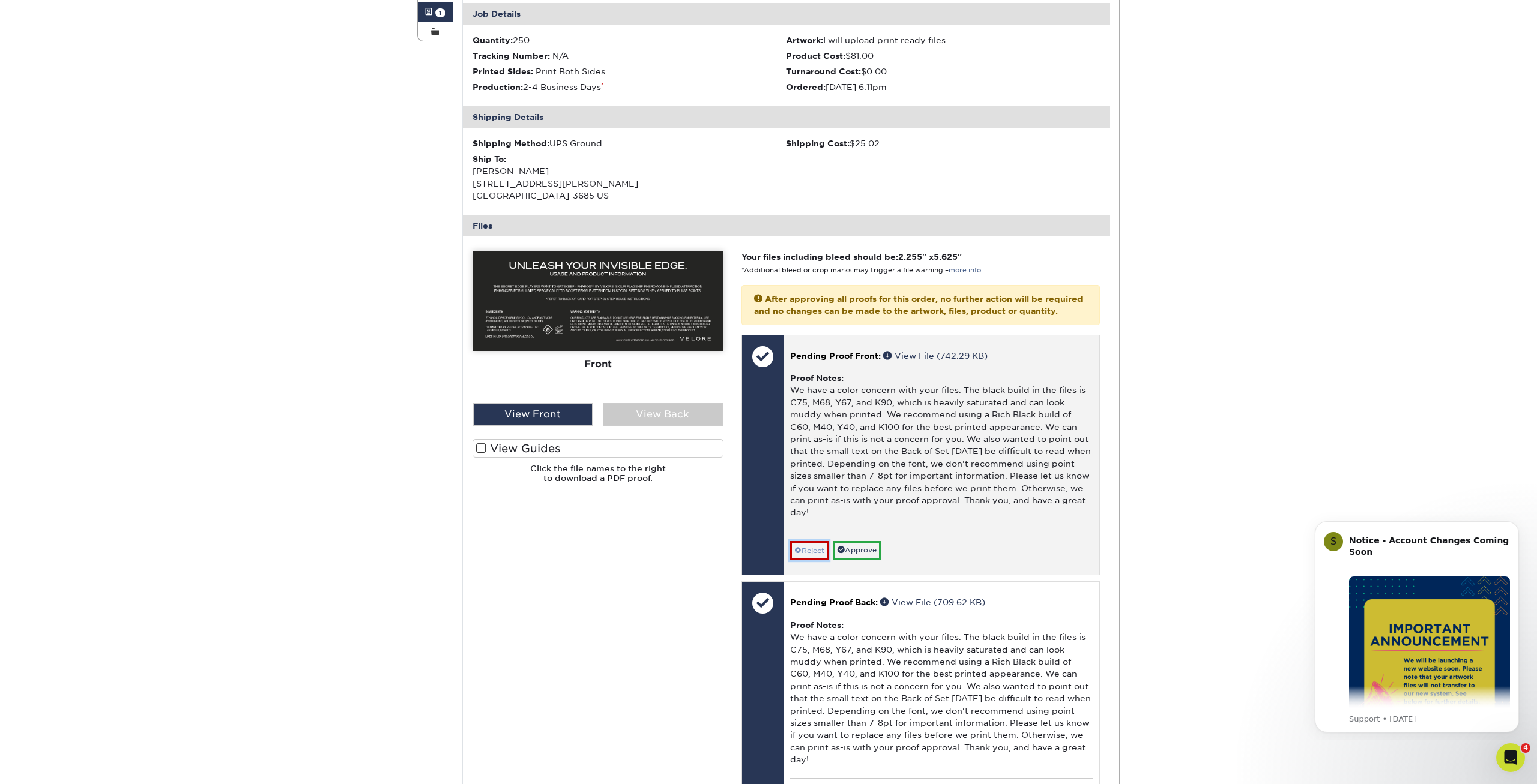
click at [814, 556] on link "Reject" at bounding box center [809, 551] width 38 height 19
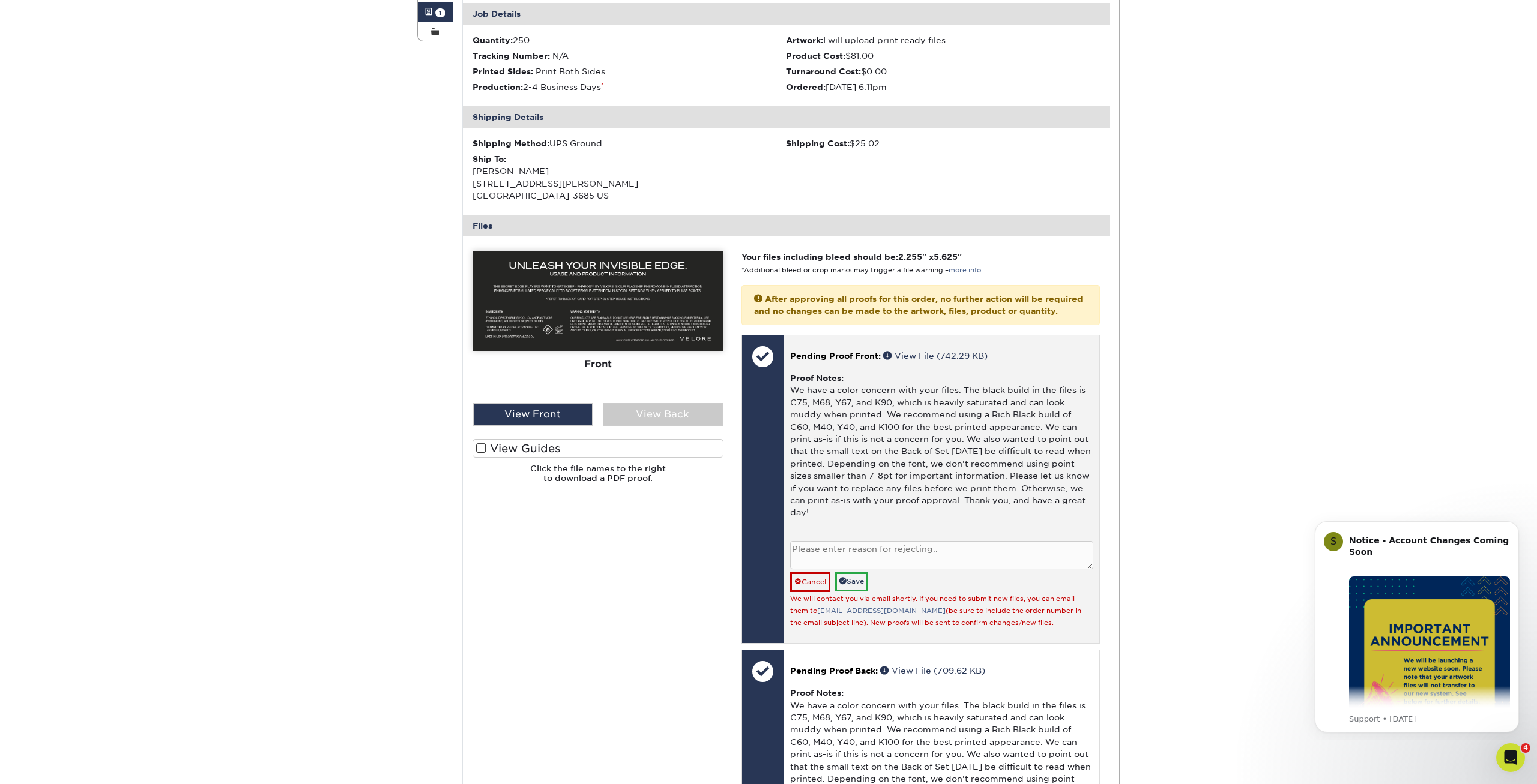
click at [824, 562] on textarea at bounding box center [941, 555] width 303 height 28
click at [823, 561] on textarea at bounding box center [941, 555] width 303 height 28
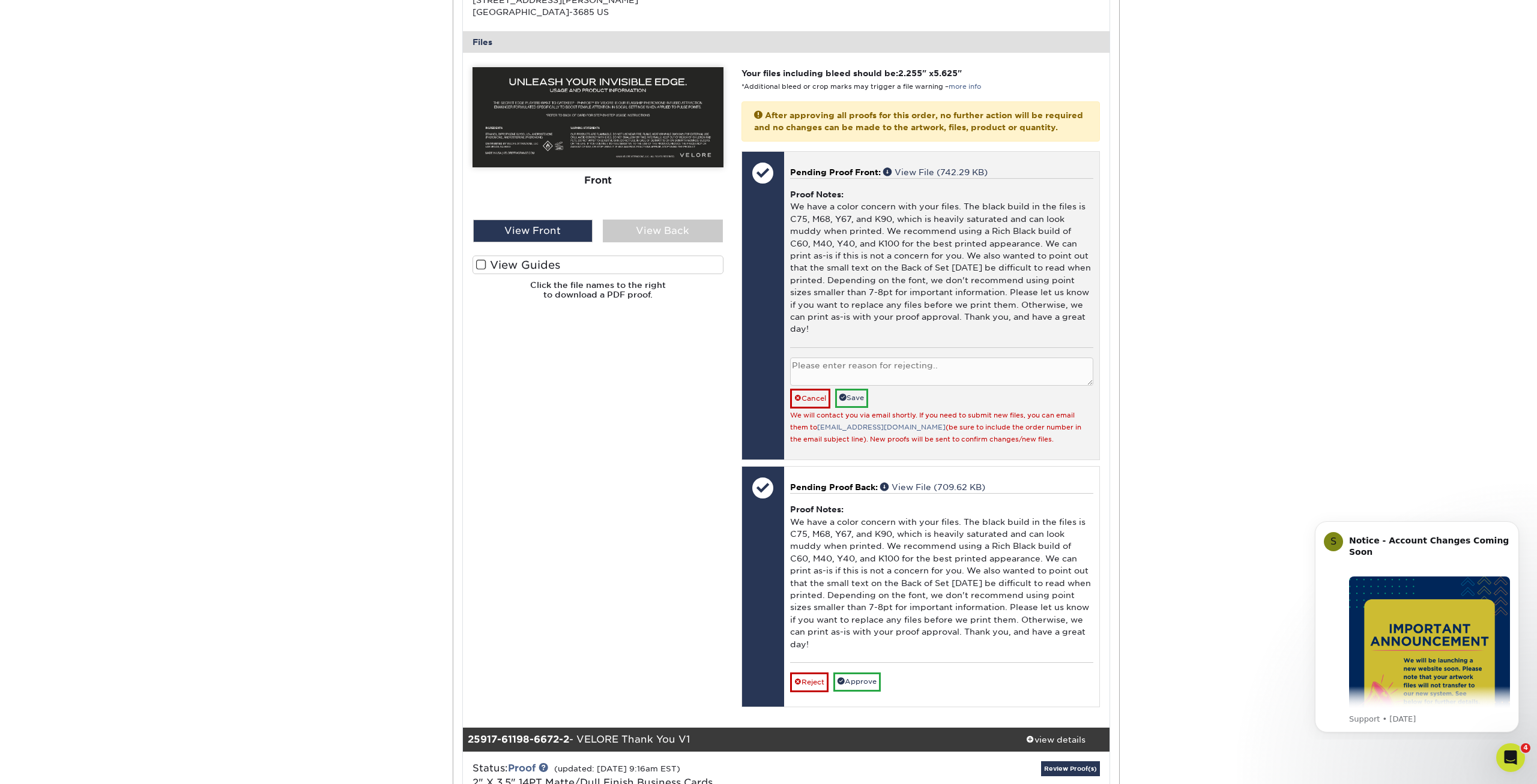
click at [811, 372] on textarea at bounding box center [941, 371] width 303 height 28
drag, startPoint x: 730, startPoint y: 365, endPoint x: 742, endPoint y: 372, distance: 13.9
click at [790, 365] on textarea "uploading new files" at bounding box center [941, 371] width 303 height 28
type textarea "uploading new files"
click at [852, 399] on link "Save" at bounding box center [851, 397] width 33 height 18
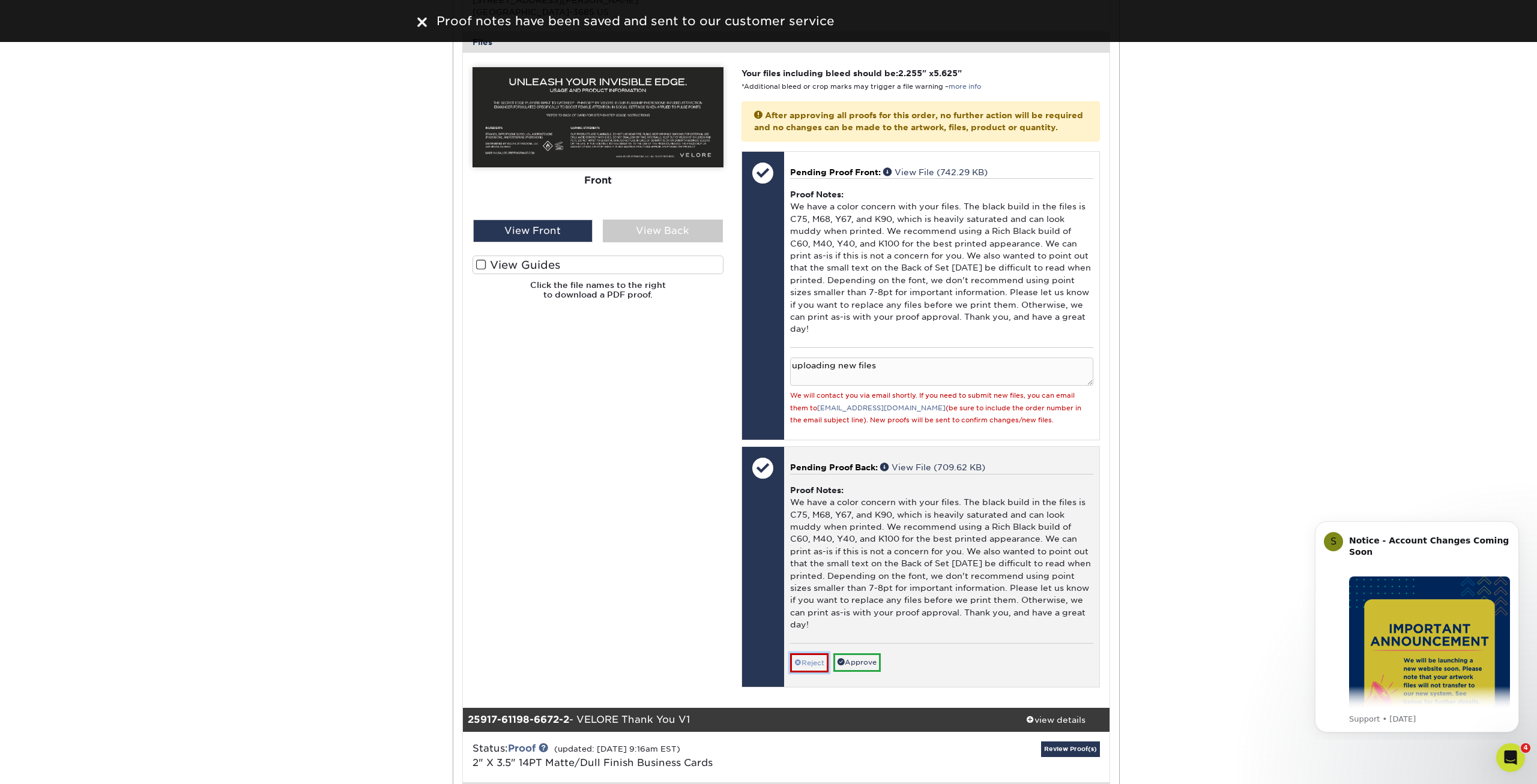
click at [815, 653] on link "Reject" at bounding box center [809, 663] width 38 height 19
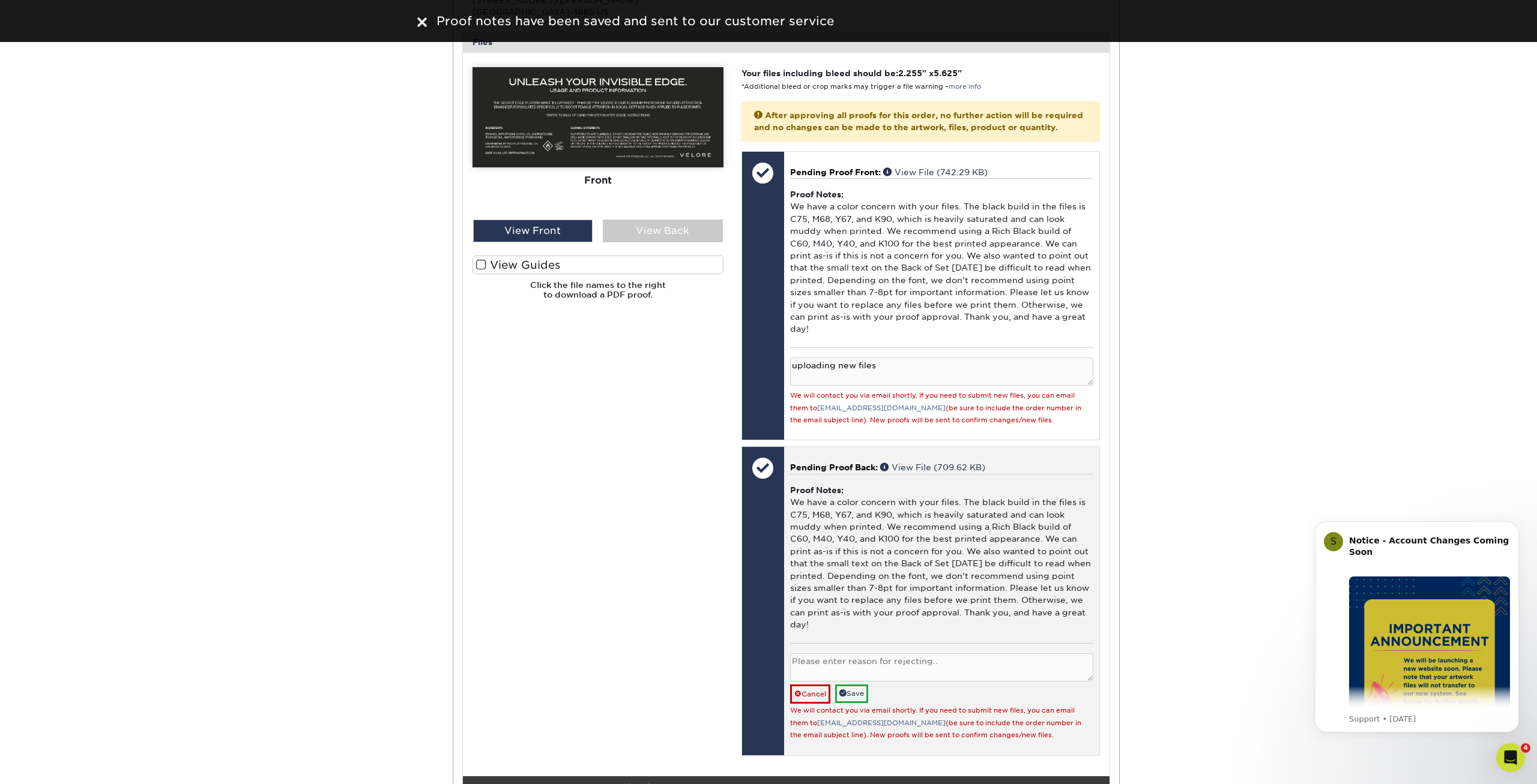
click at [851, 653] on textarea at bounding box center [941, 667] width 303 height 28
paste textarea "uploading new files"
type textarea "uploading new files"
click at [855, 685] on link "Save" at bounding box center [851, 693] width 33 height 18
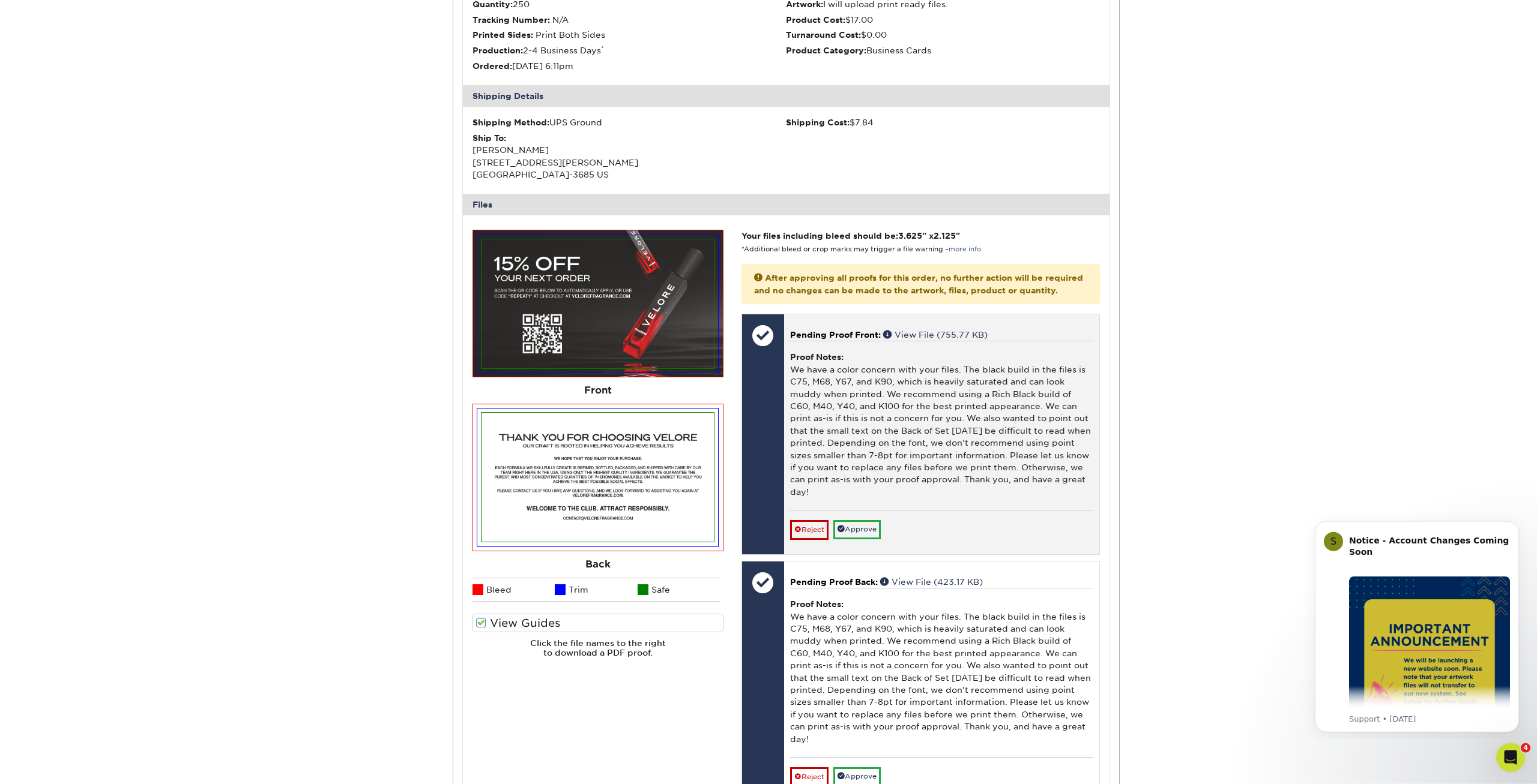
scroll to position [1414, 0]
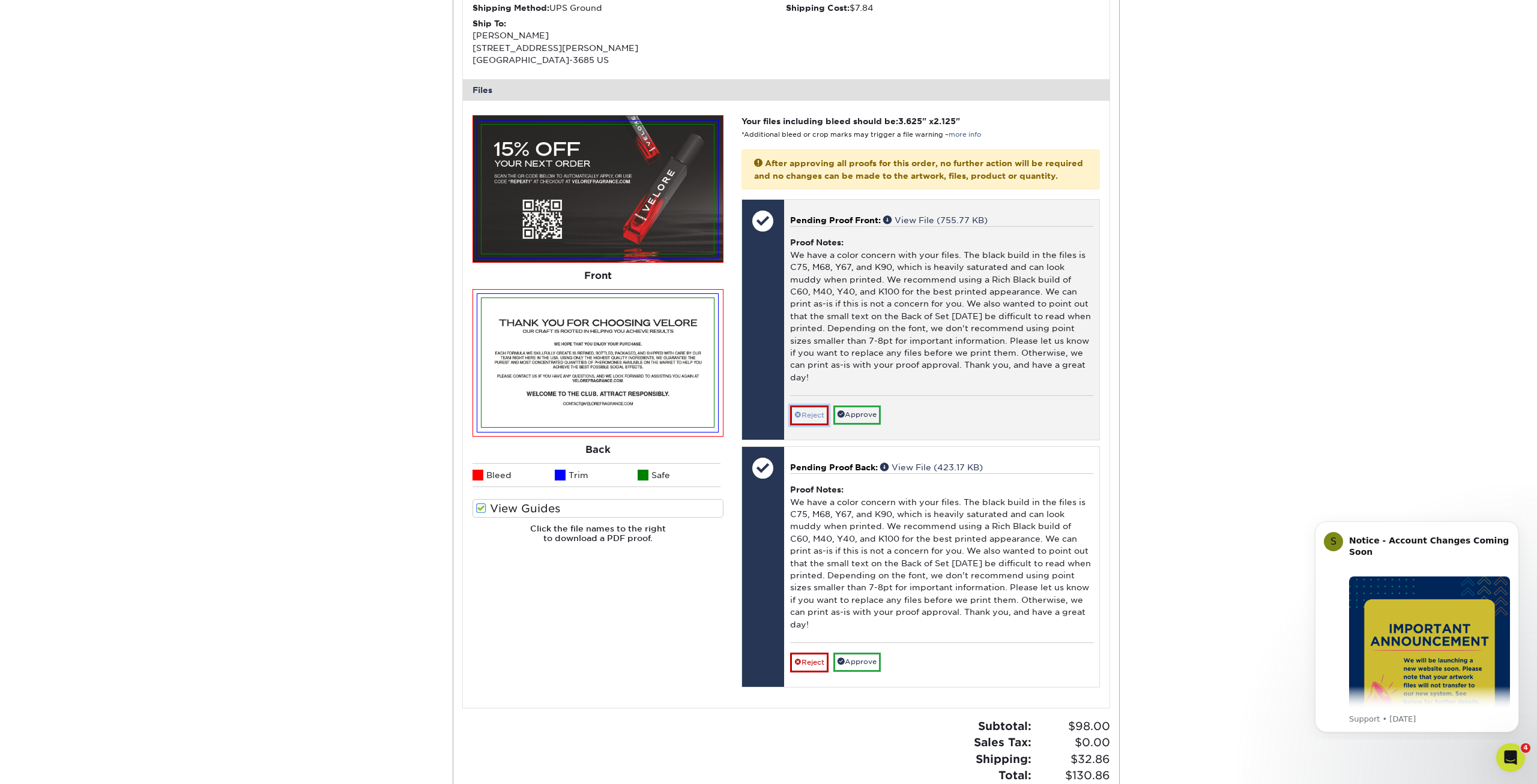
click at [808, 406] on link "Reject" at bounding box center [809, 415] width 38 height 19
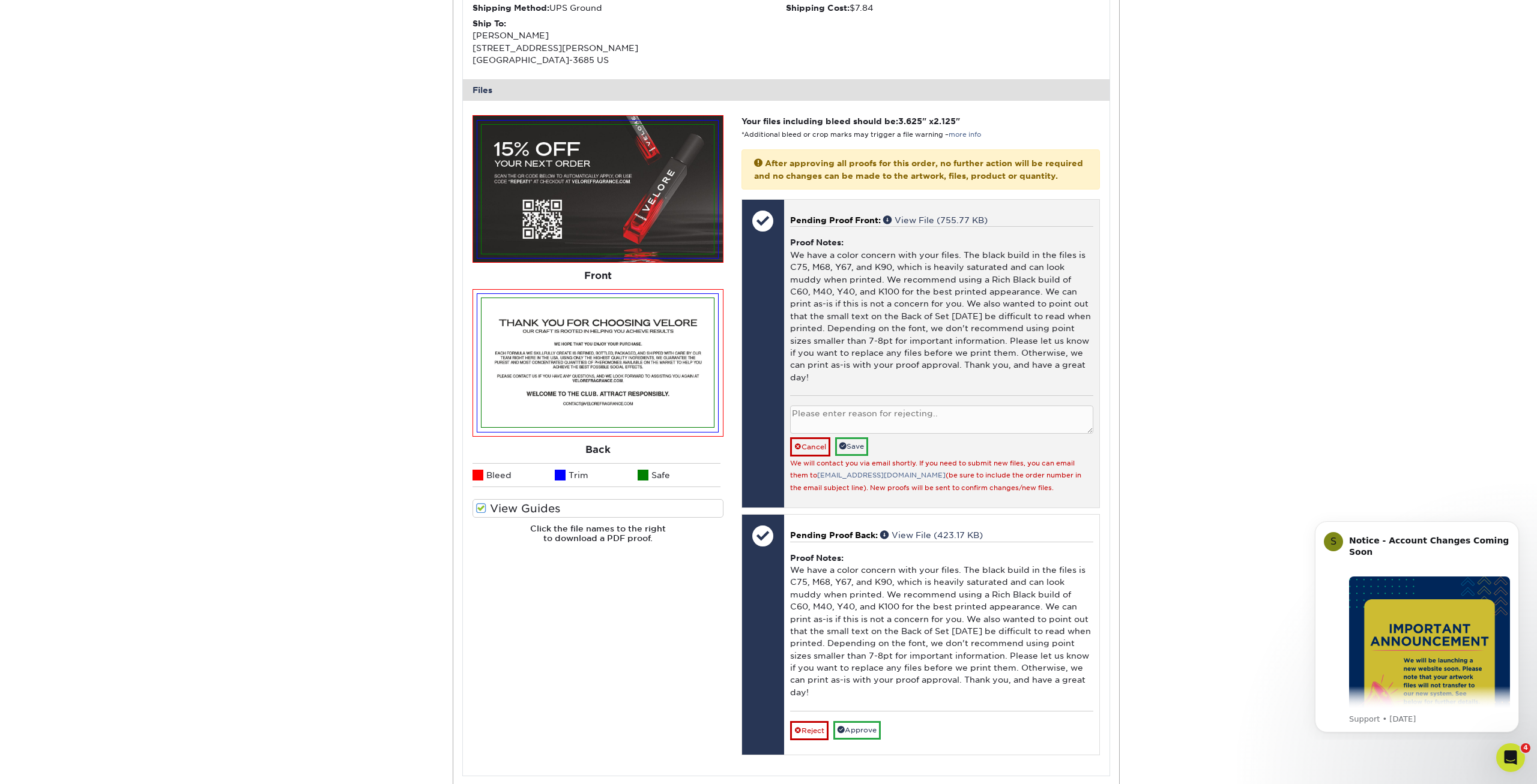
drag, startPoint x: 823, startPoint y: 419, endPoint x: 825, endPoint y: 402, distance: 17.1
click at [823, 418] on div "Cancel Save We will contact you via email shortly. If you need to submit new fi…" at bounding box center [941, 450] width 303 height 88
click at [825, 406] on textarea at bounding box center [941, 419] width 303 height 28
paste textarea "uploading new files"
type textarea "uploading new files"
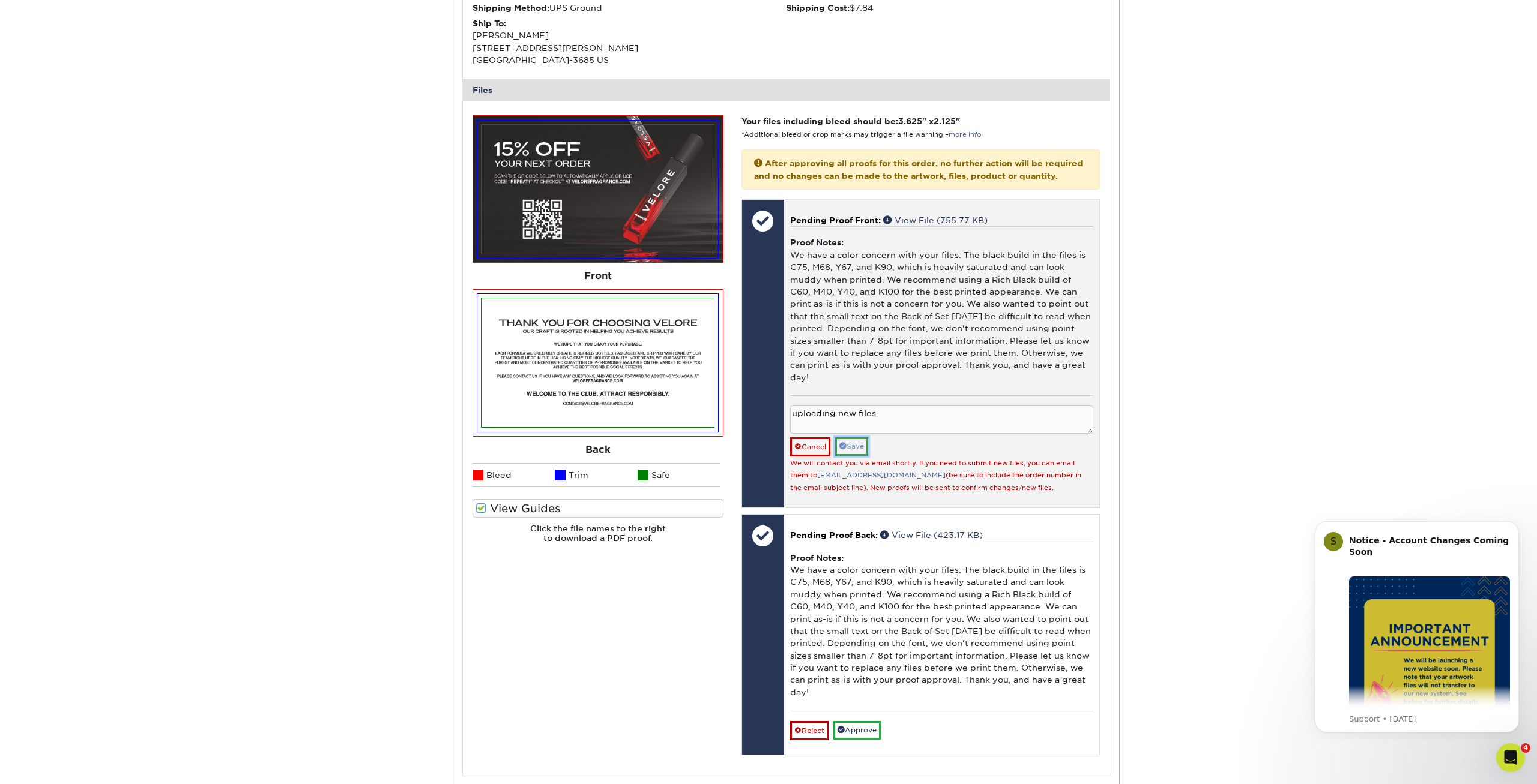
click at [847, 443] on span at bounding box center [843, 446] width 7 height 7
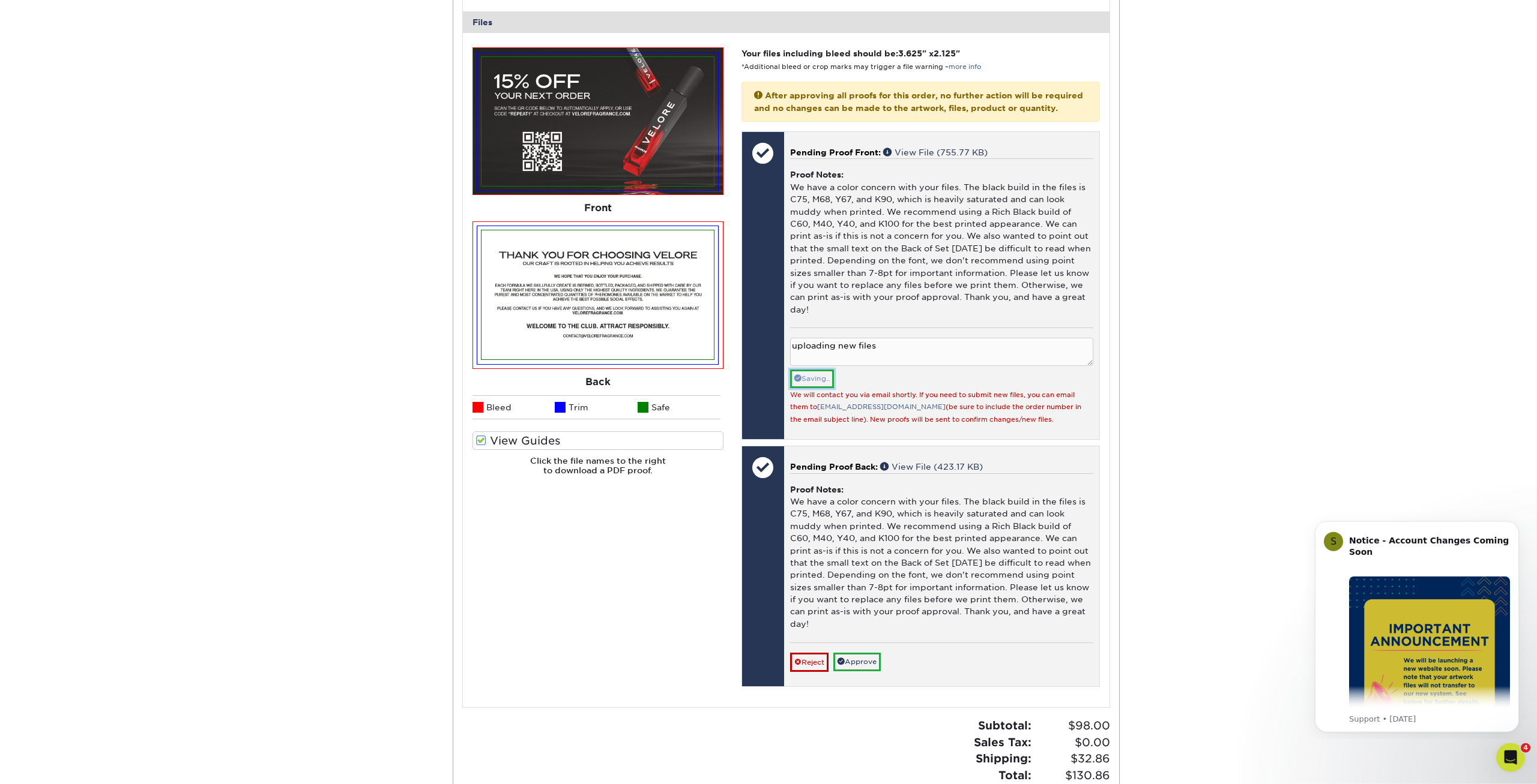
scroll to position [1598, 0]
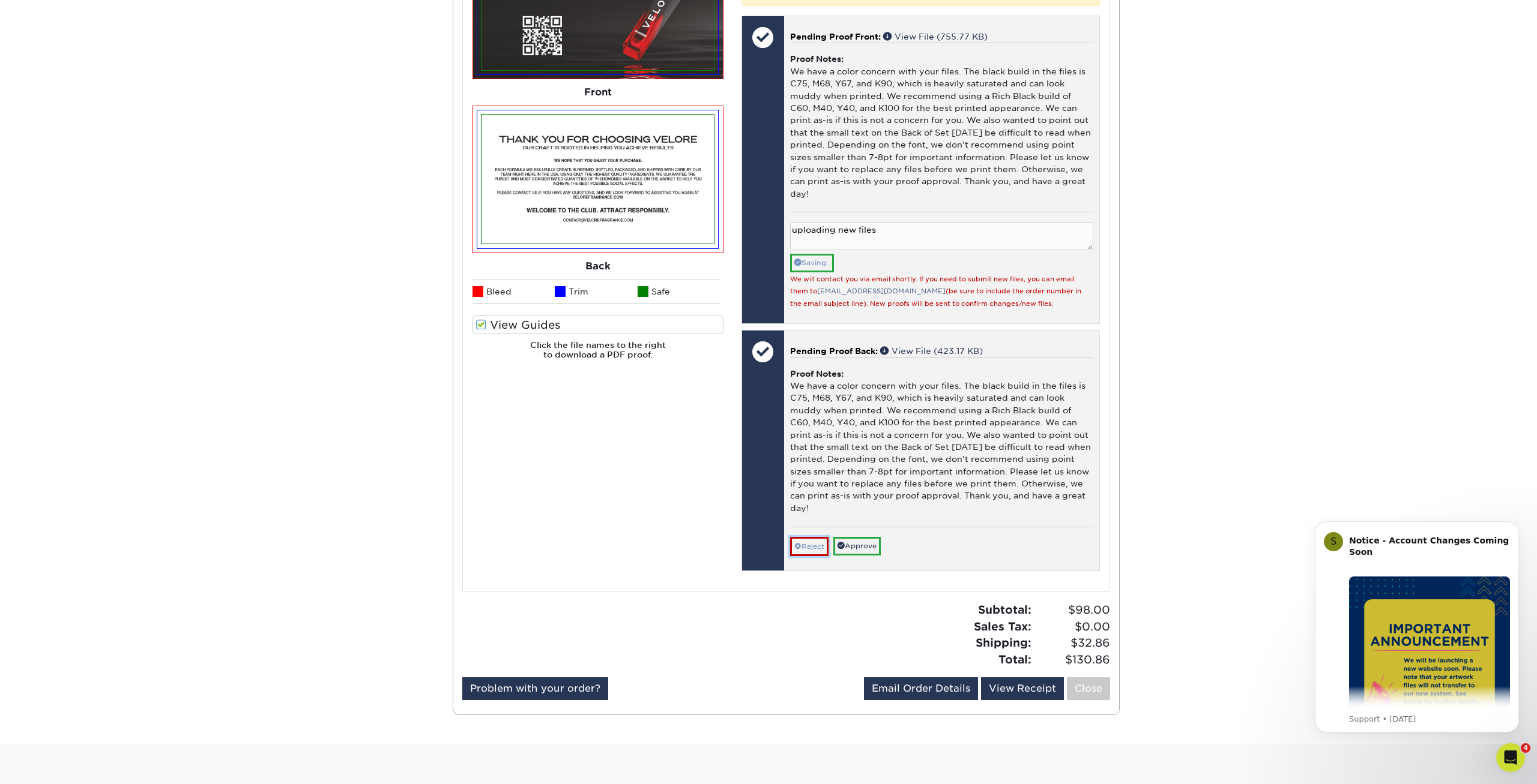
click at [812, 537] on link "Reject" at bounding box center [809, 547] width 38 height 19
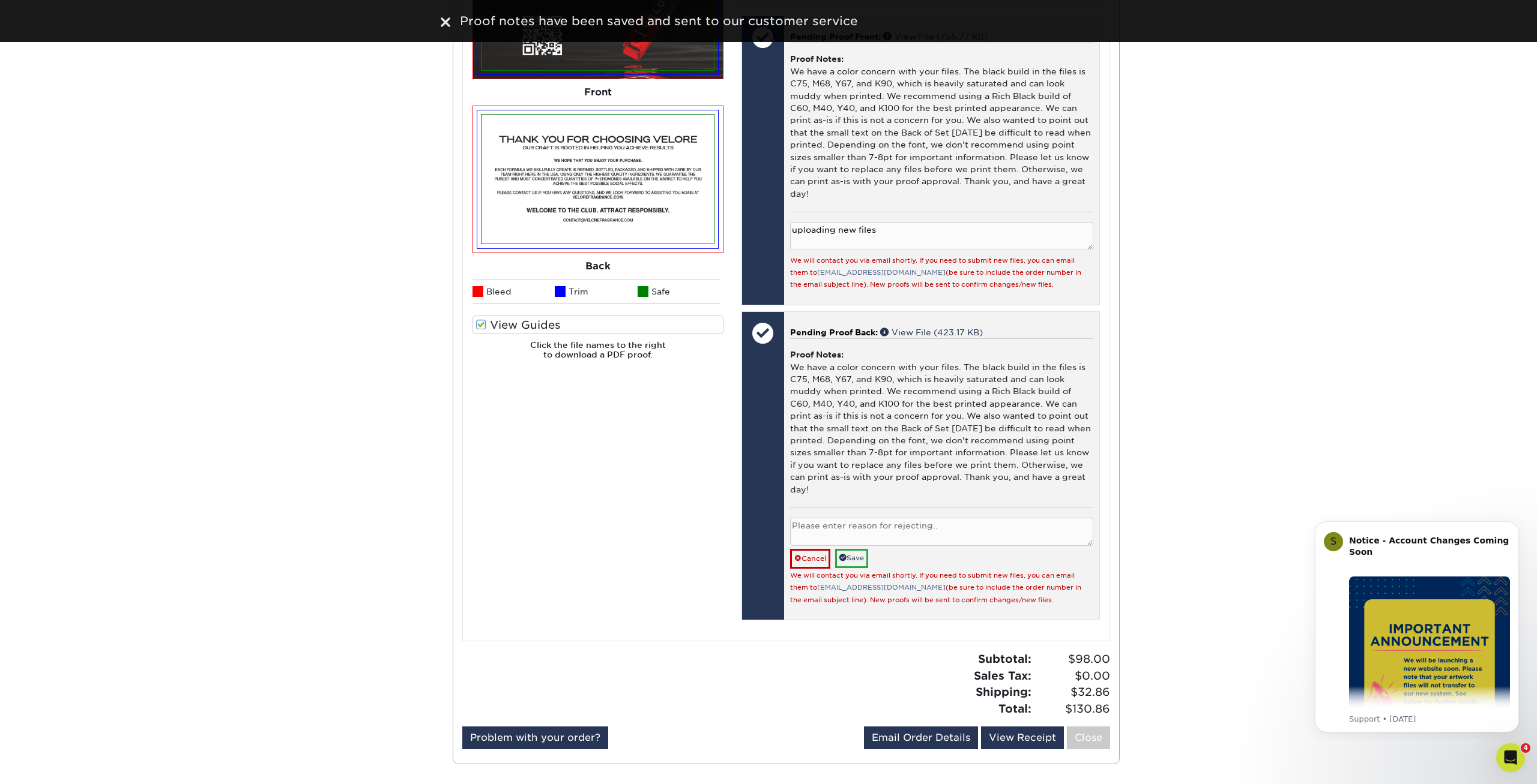
drag, startPoint x: 823, startPoint y: 513, endPoint x: 823, endPoint y: 503, distance: 10.0
click at [823, 517] on textarea at bounding box center [941, 531] width 303 height 28
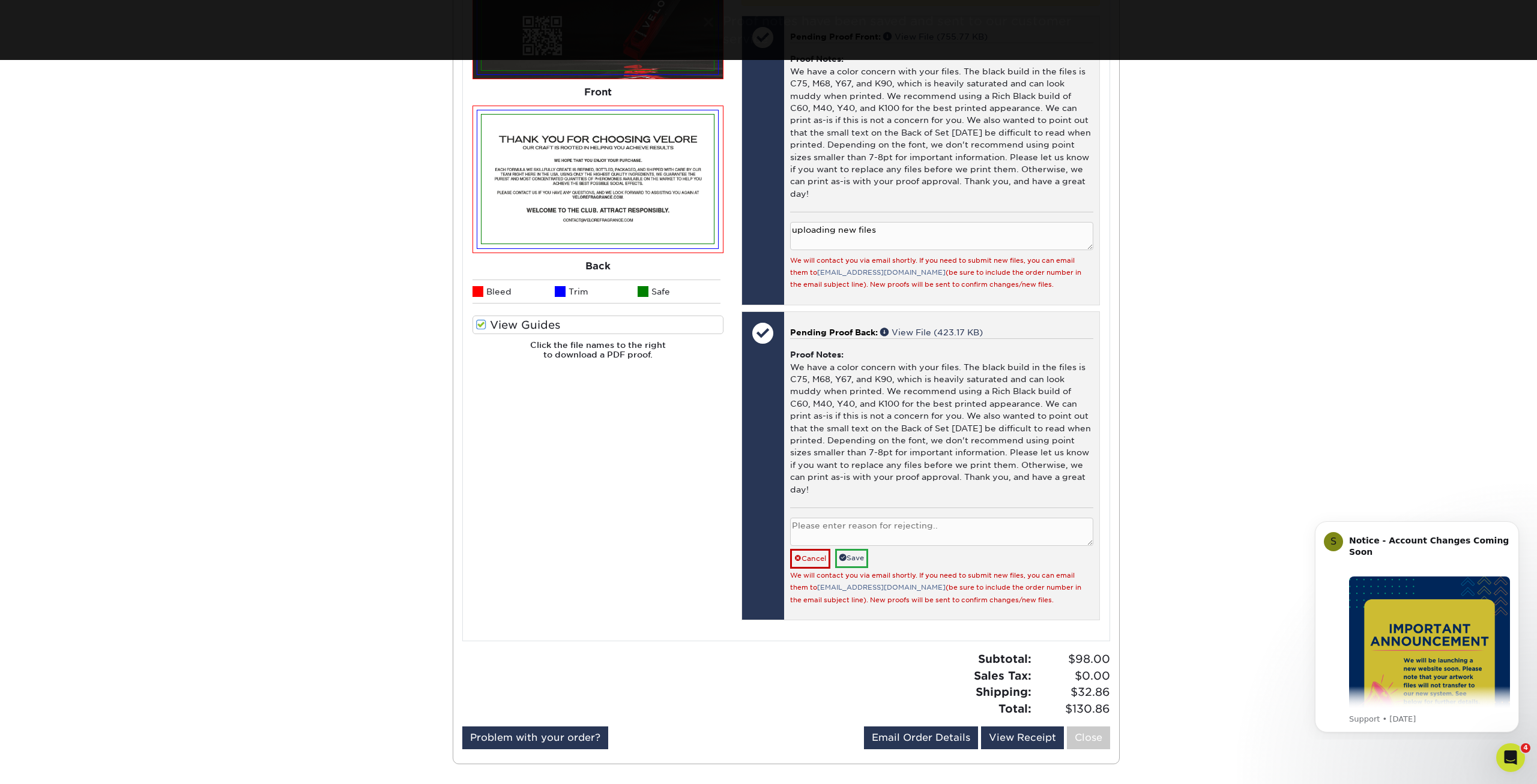
paste textarea "uploading new files"
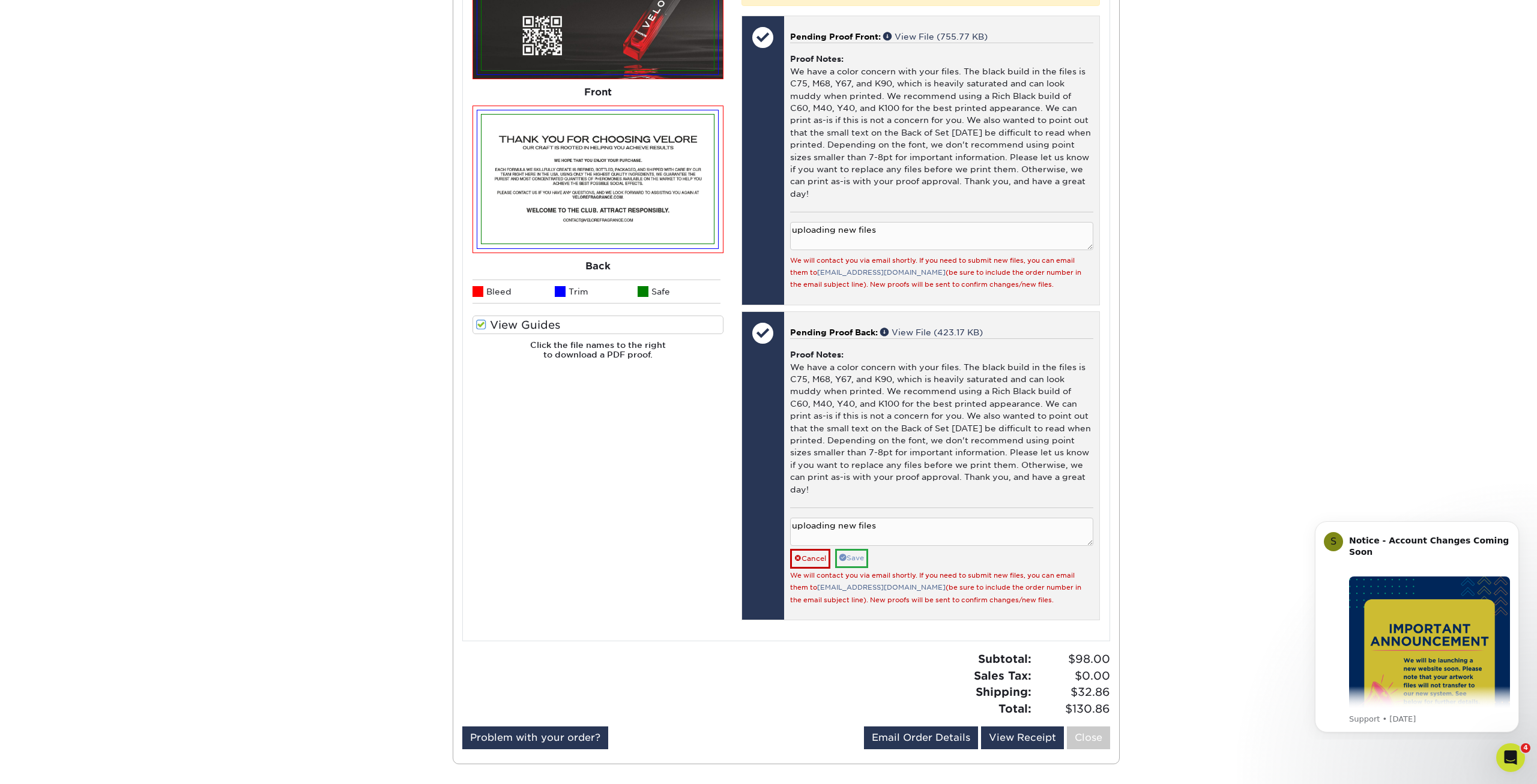
type textarea "uploading new files"
click at [847, 554] on span at bounding box center [843, 557] width 7 height 7
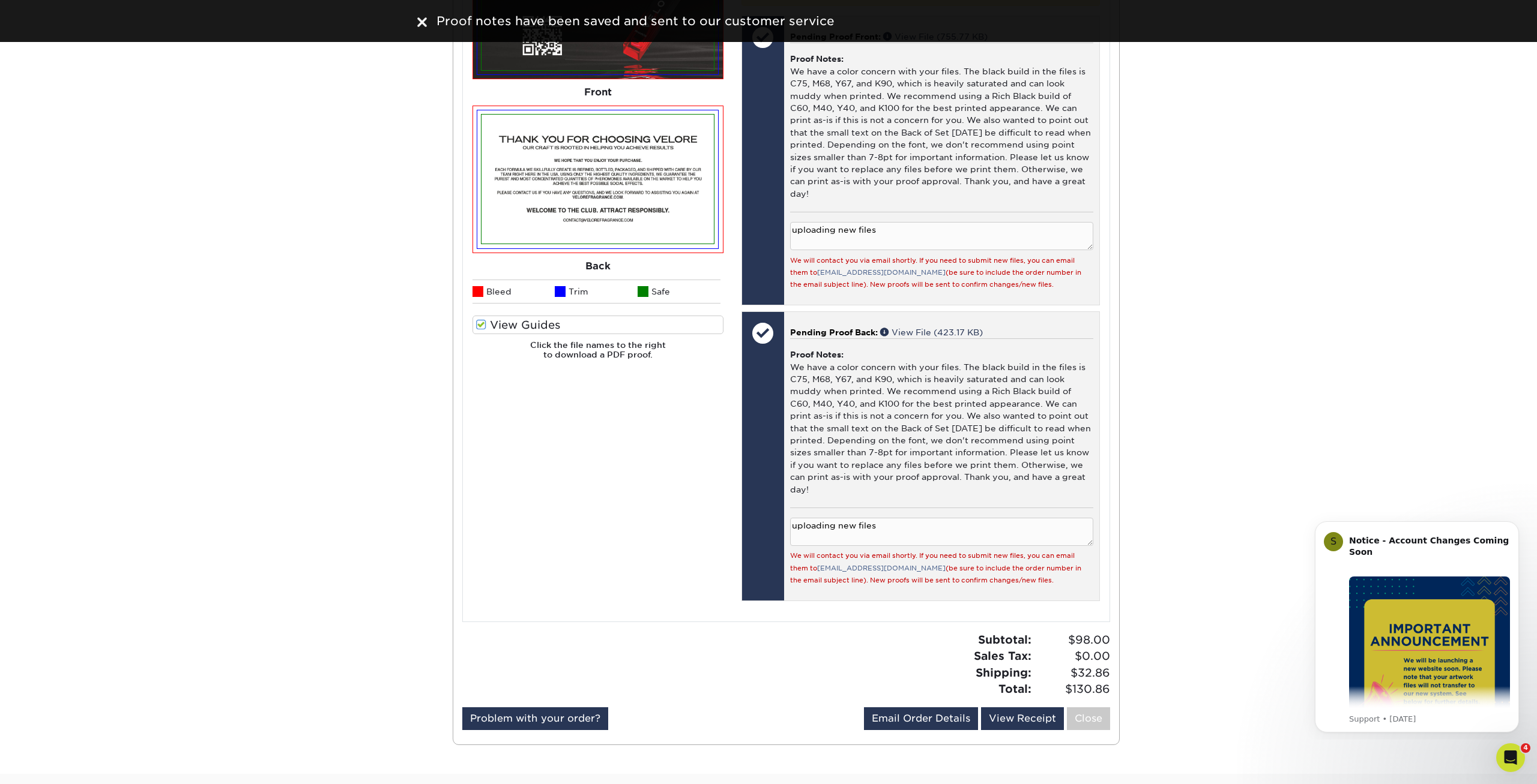
click at [667, 533] on div "Please Upload Your Files We accept: PDF , JPEG 1 or TIFF 1 files. Submitting AI…" at bounding box center [598, 269] width 269 height 675
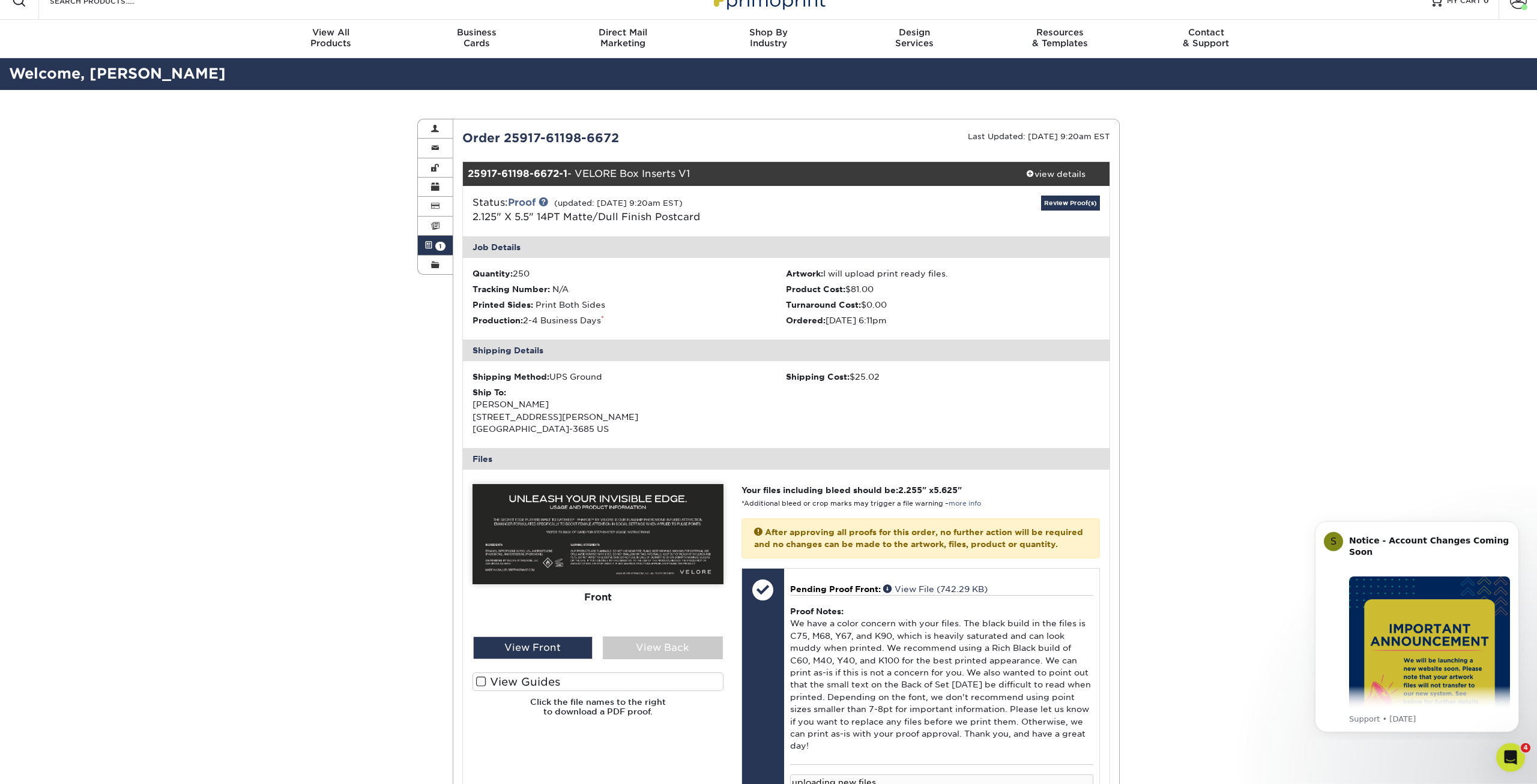
scroll to position [0, 0]
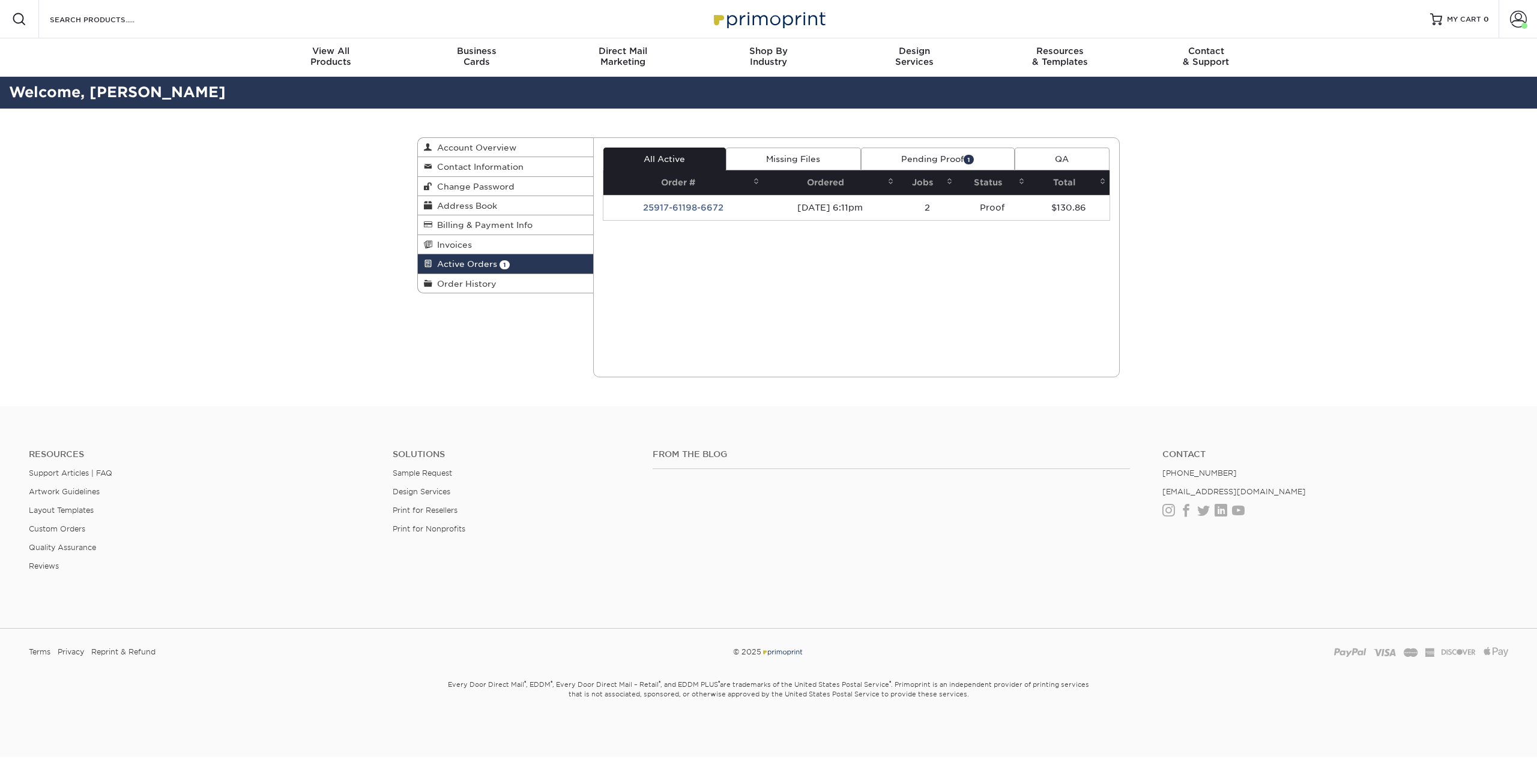
click at [920, 161] on link "Pending Proof 1" at bounding box center [937, 158] width 154 height 23
click at [813, 162] on link "Missing Files" at bounding box center [793, 158] width 135 height 23
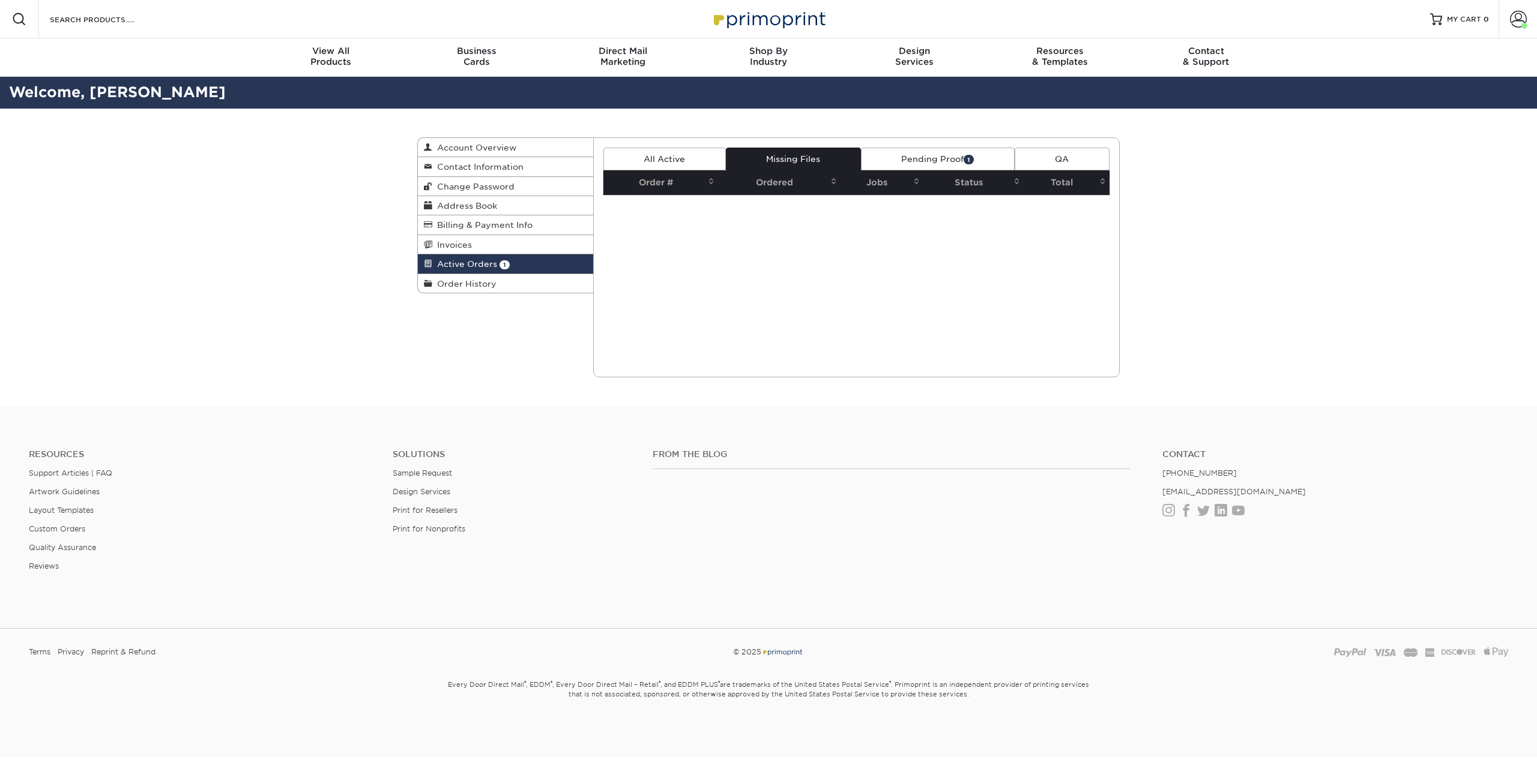
click at [674, 157] on link "All Active" at bounding box center [665, 158] width 123 height 23
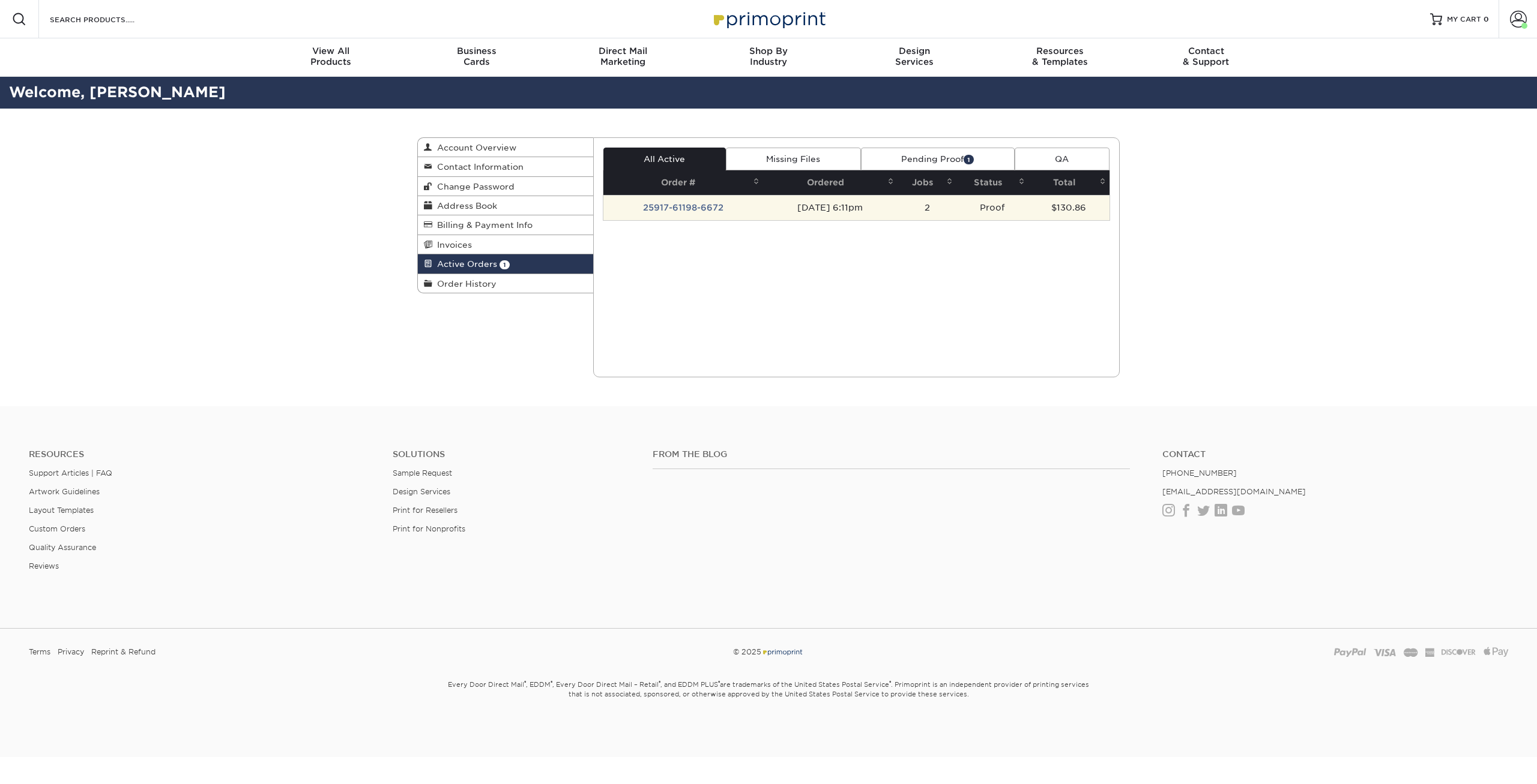
click at [682, 198] on td "25917-61198-6672" at bounding box center [683, 208] width 160 height 25
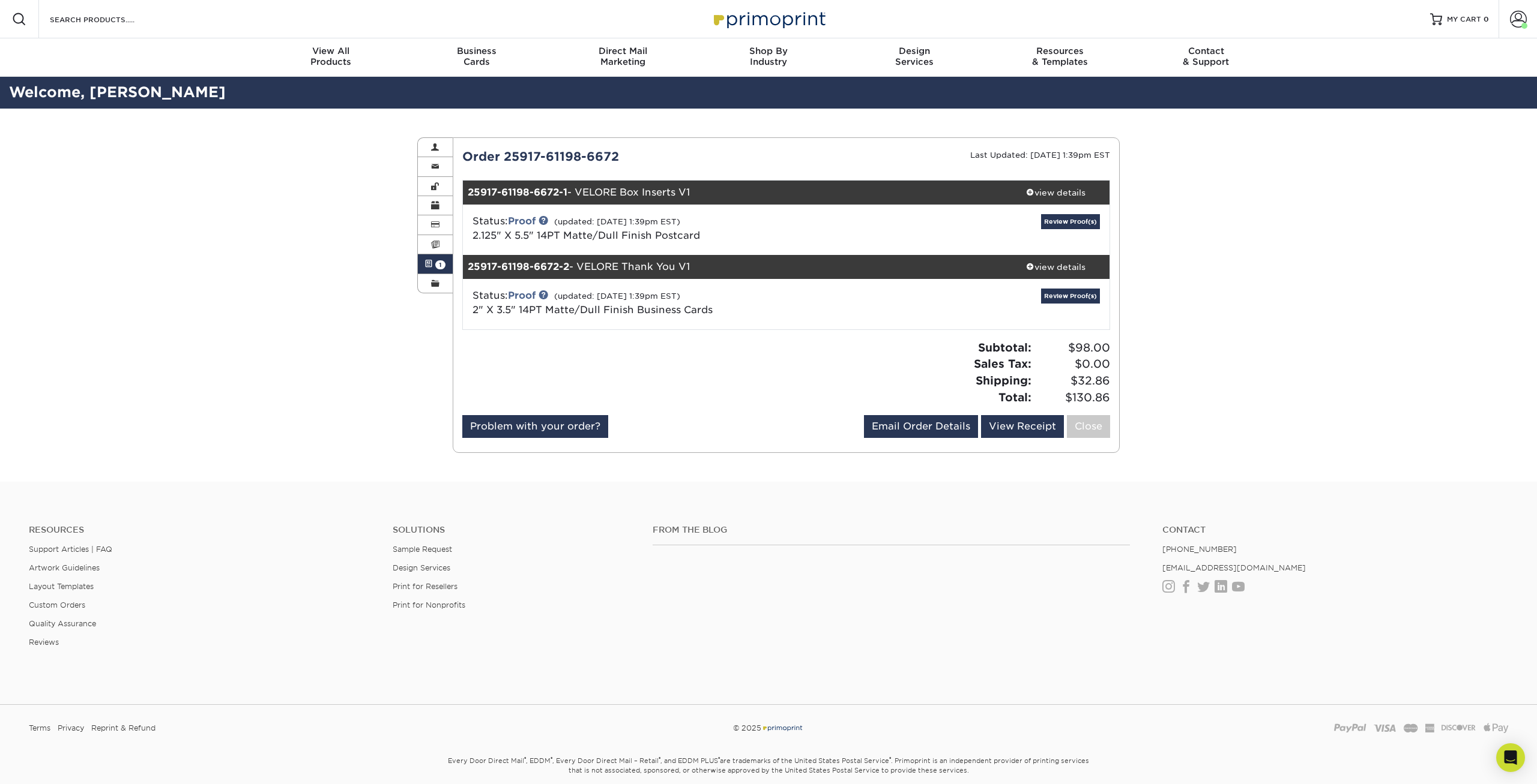
click at [653, 341] on div at bounding box center [620, 377] width 333 height 76
click at [533, 214] on div "Status: Proof (updated: 09/19/2025 1:39pm EST) 2.125" X 5.5" 14PT Matte/Dull Fi…" at bounding box center [679, 228] width 430 height 29
click at [533, 216] on link "Proof" at bounding box center [522, 221] width 28 height 11
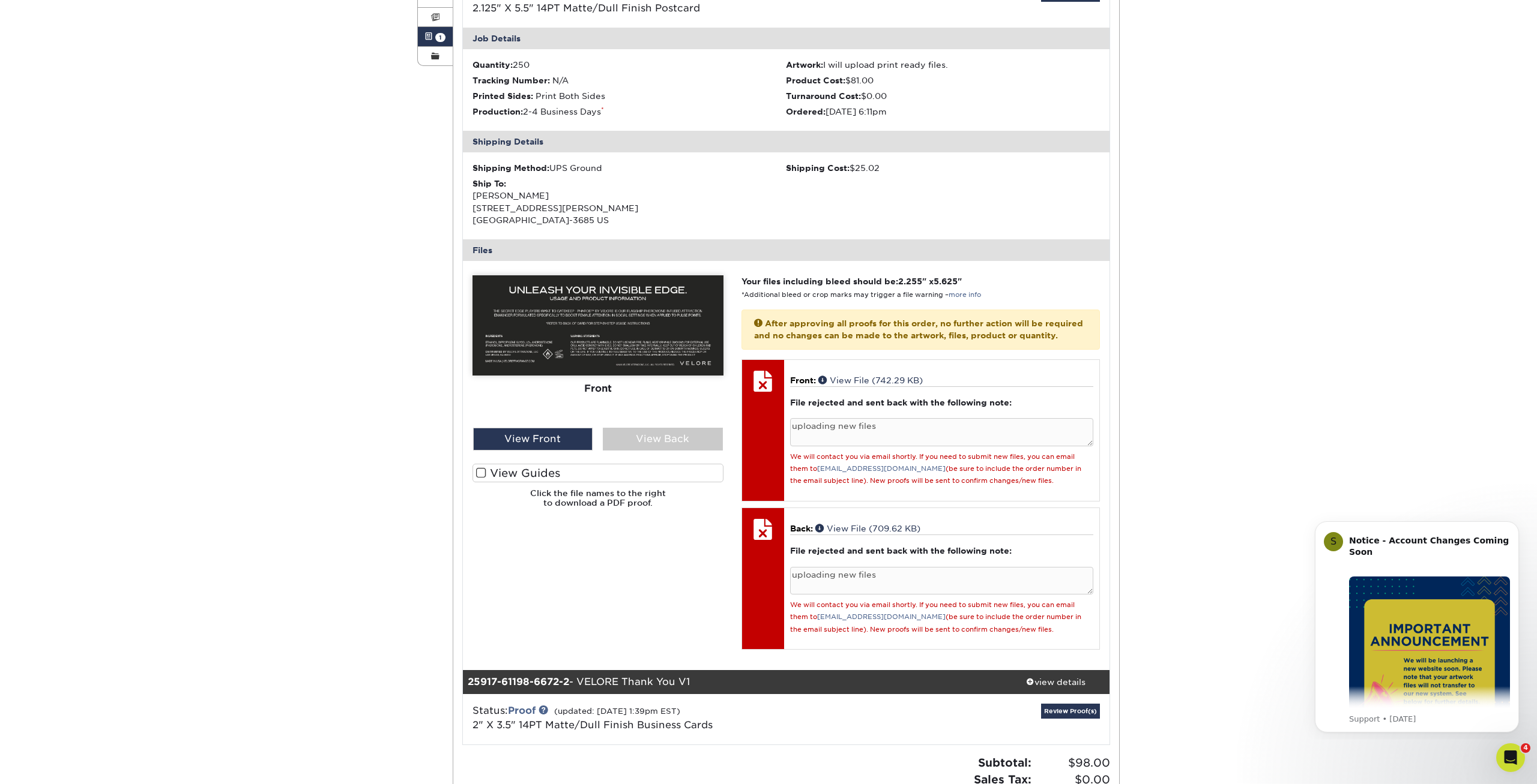
scroll to position [245, 0]
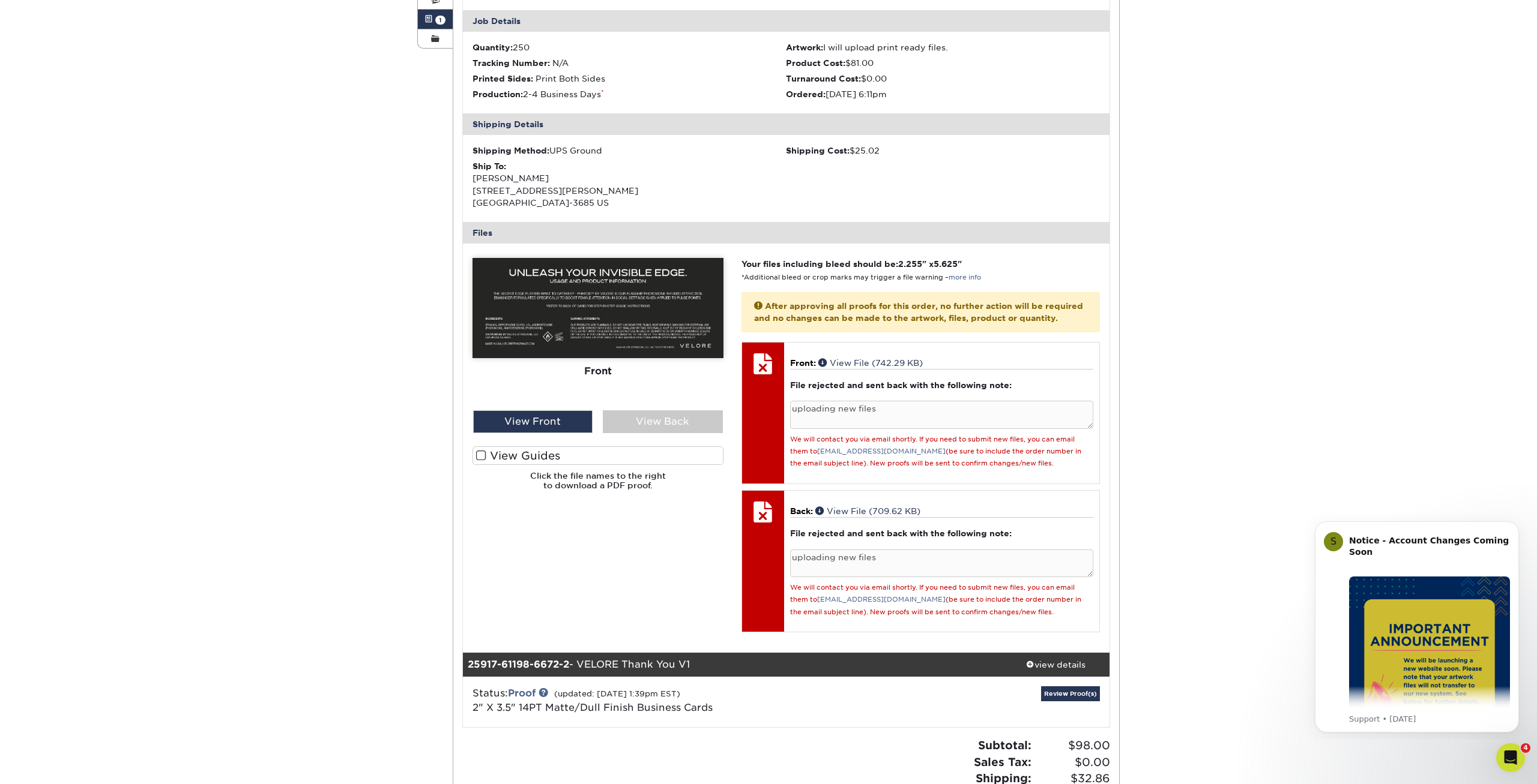
click at [379, 475] on div "Active Orders Account Overview Contact Information Change Password Address Book…" at bounding box center [768, 372] width 1537 height 1016
click at [381, 482] on div "Active Orders Account Overview Contact Information Change Password Address Book…" at bounding box center [768, 372] width 1537 height 1016
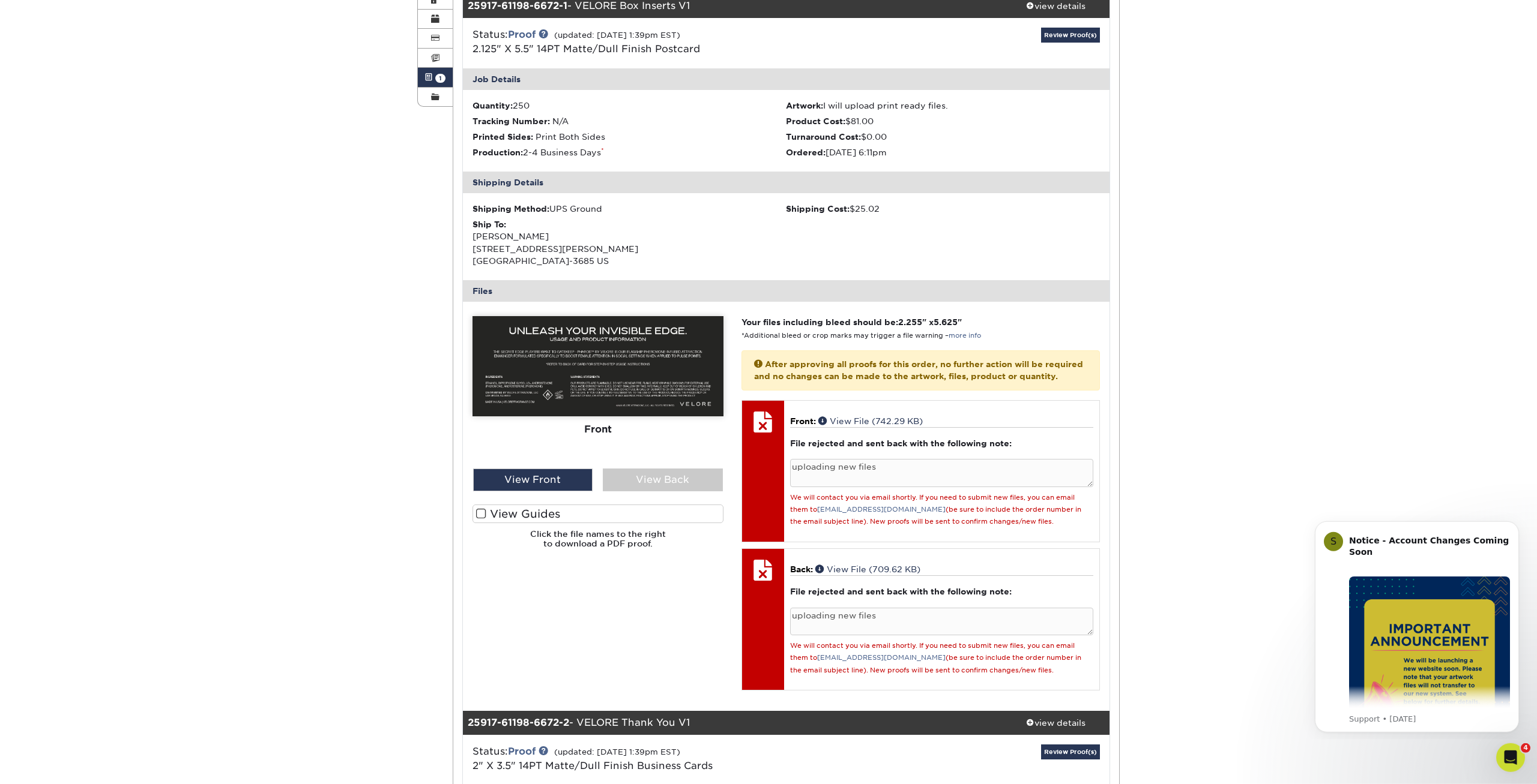
scroll to position [184, 0]
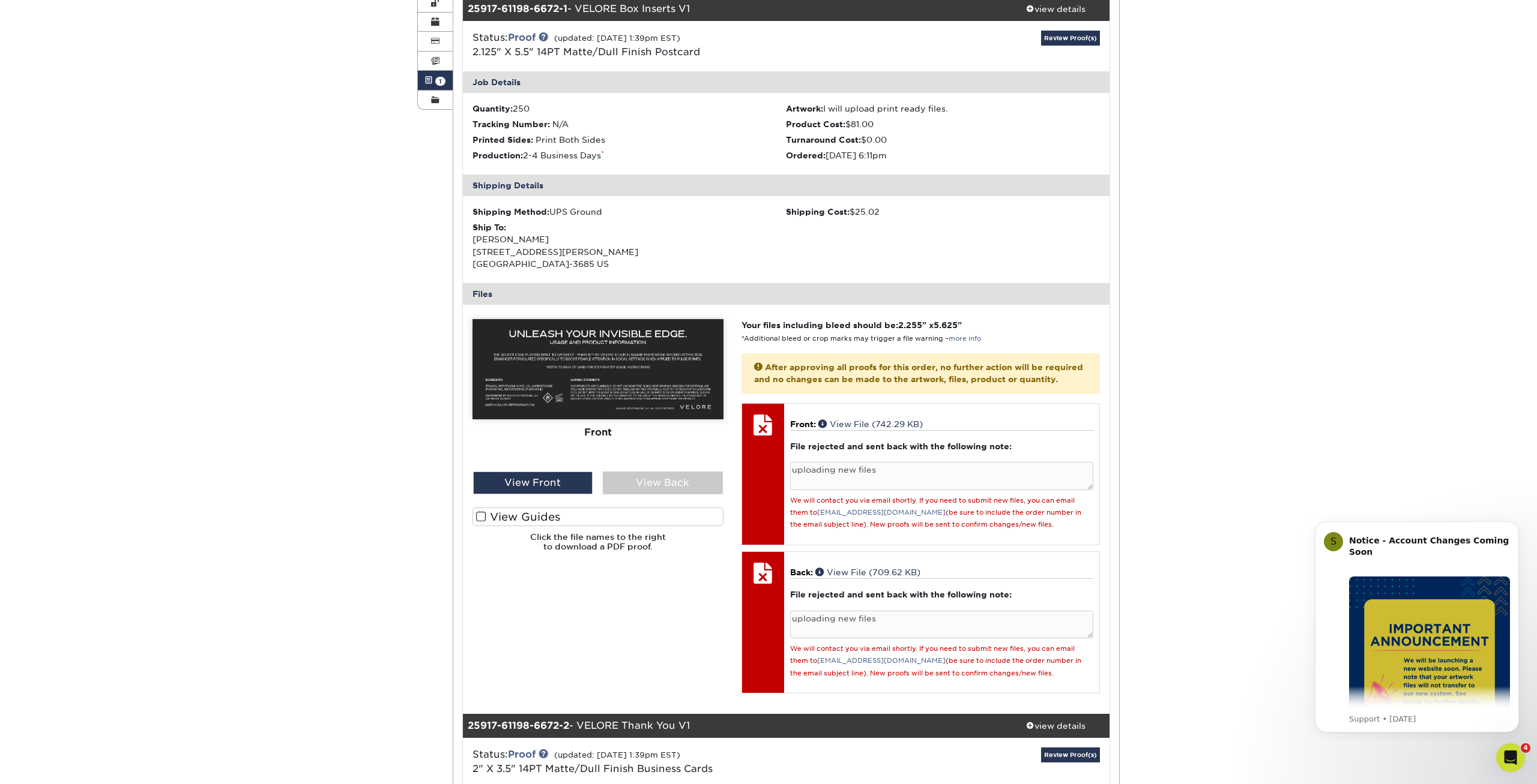
click at [565, 370] on img at bounding box center [597, 369] width 251 height 100
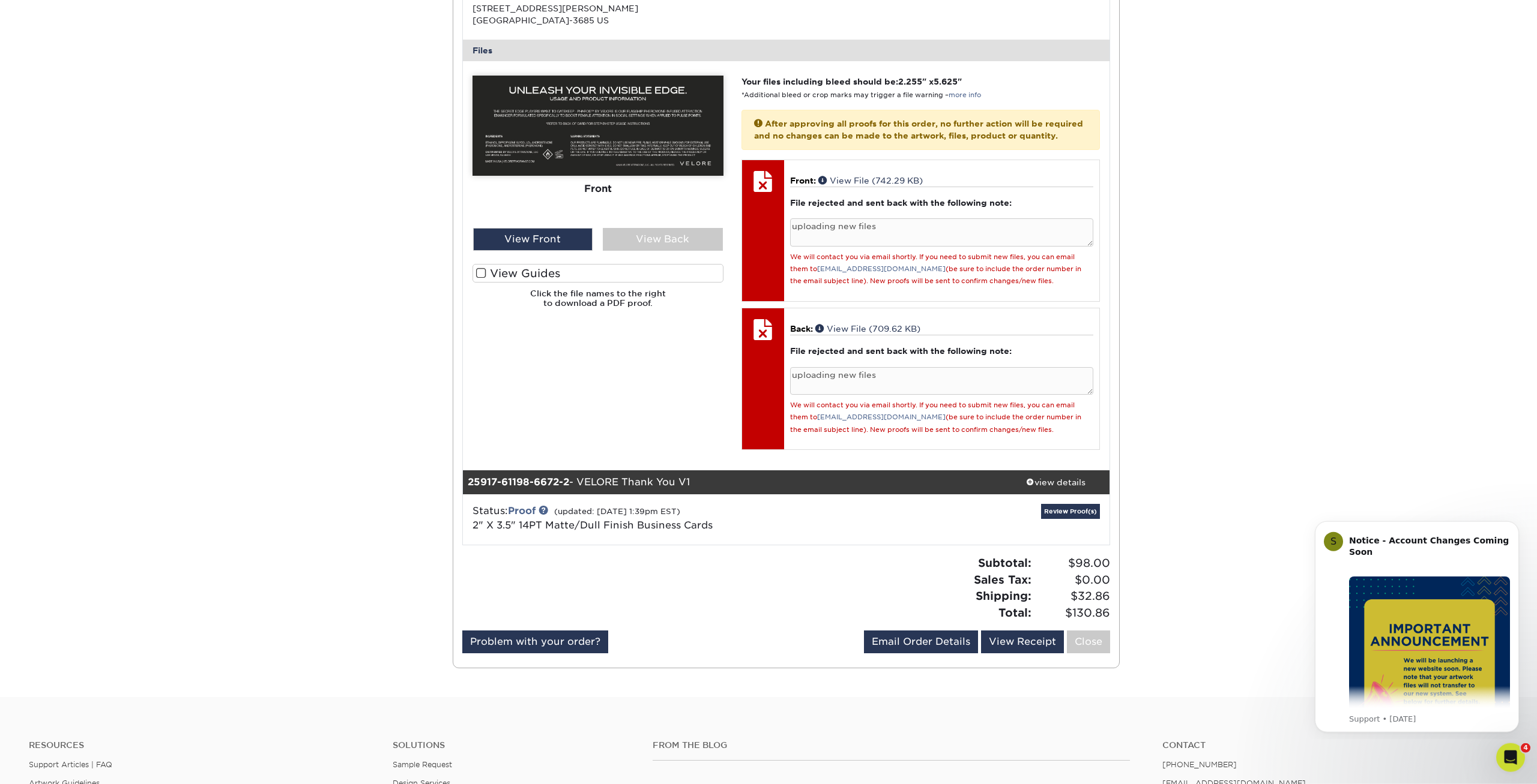
scroll to position [428, 0]
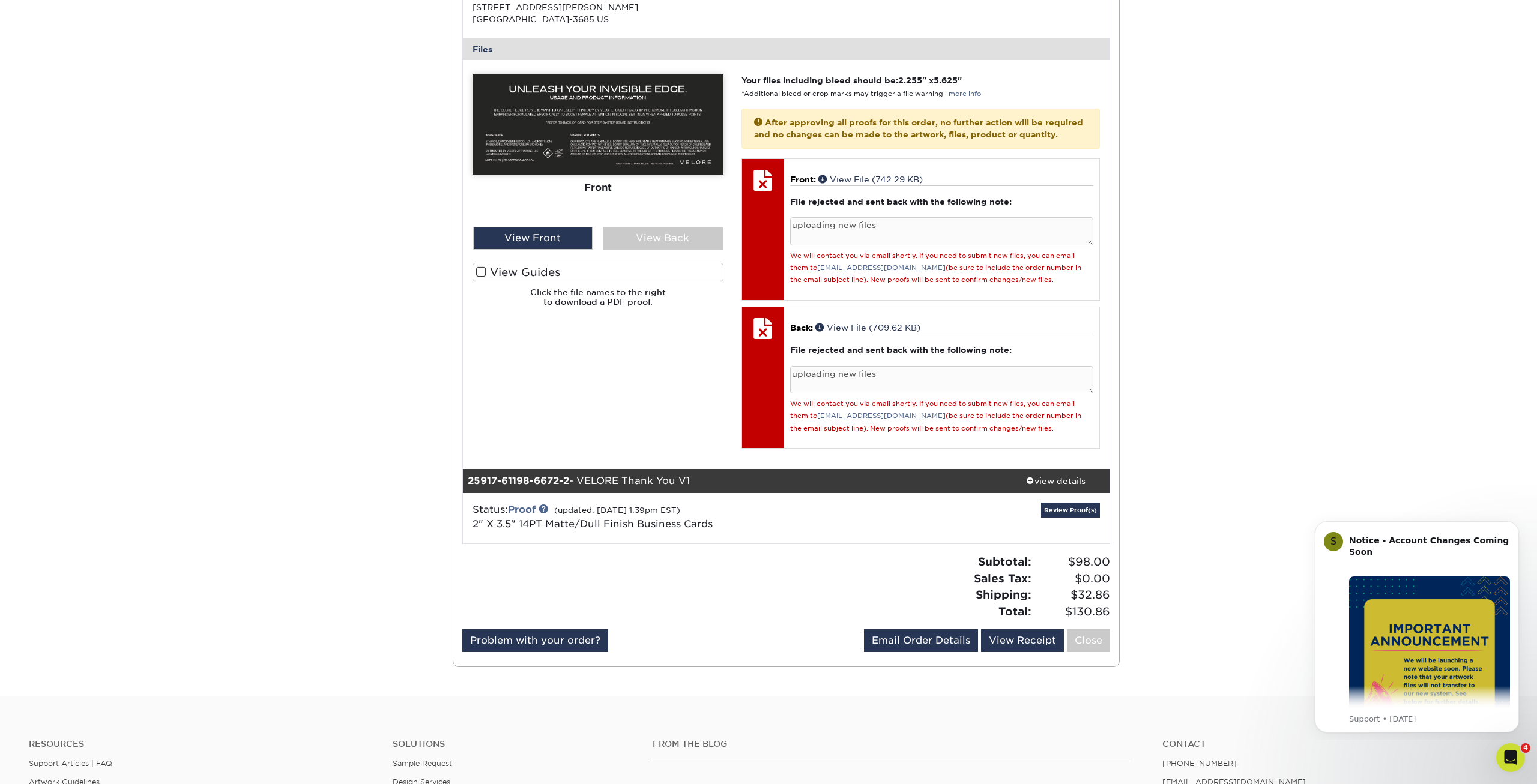
click at [553, 445] on div "Please Upload Your Files We accept: PDF , JPEG 1 or TIFF 1 files. Submitting AI…" at bounding box center [598, 264] width 269 height 380
drag, startPoint x: 494, startPoint y: 521, endPoint x: 496, endPoint y: 536, distance: 15.1
click at [496, 532] on div "Status: Proof (updated: 09/19/2025 1:39pm EST) 2" X 3.5" 14PT Matte/Dull Finish…" at bounding box center [679, 517] width 430 height 29
click at [499, 530] on link "2" X 3.5" 14PT Matte/Dull Finish Business Cards" at bounding box center [593, 524] width 241 height 11
click at [636, 530] on link "2" X 3.5" 14PT Matte/Dull Finish Business Cards" at bounding box center [593, 524] width 241 height 11
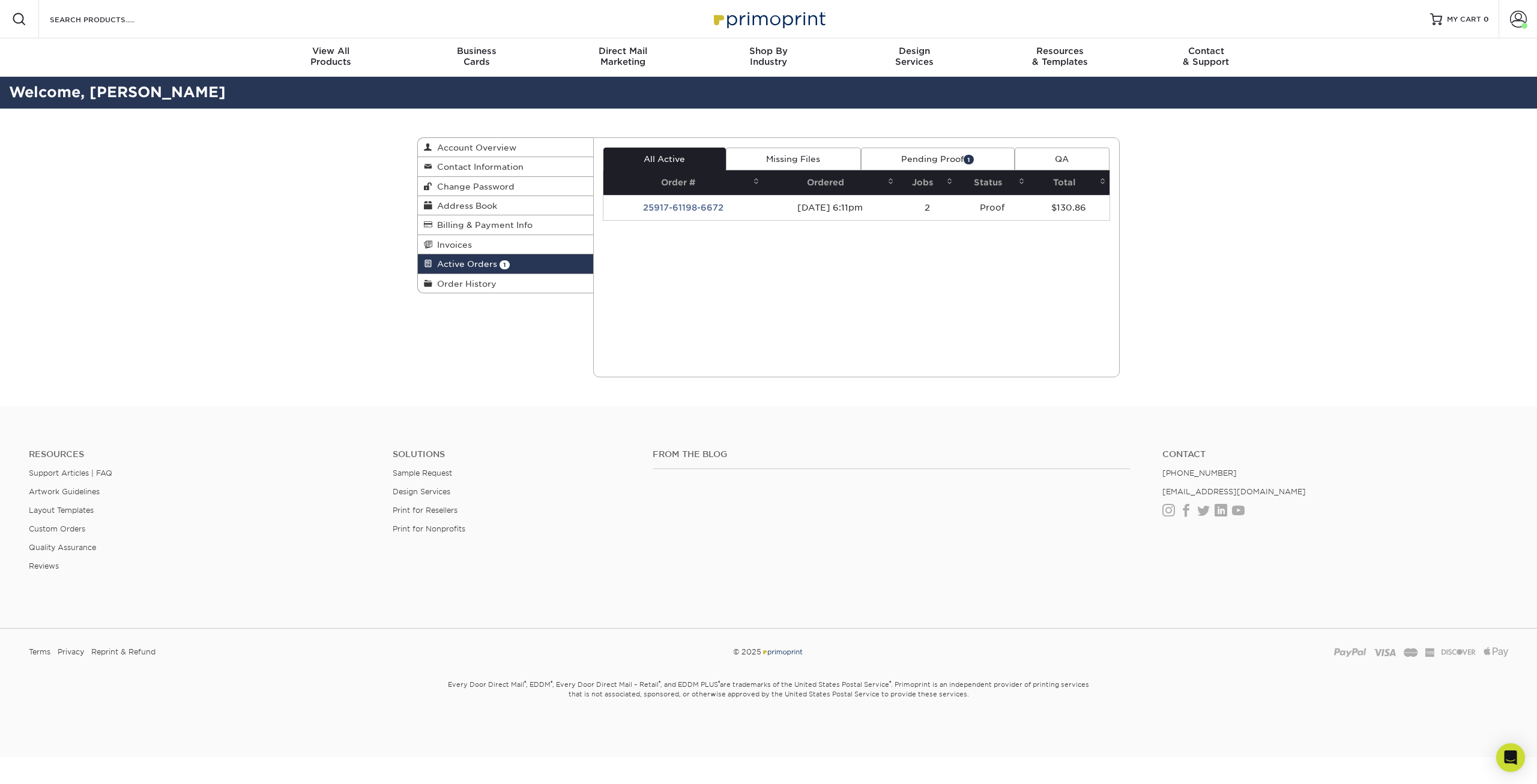
click at [910, 170] on link "Pending Proof 1" at bounding box center [937, 158] width 154 height 23
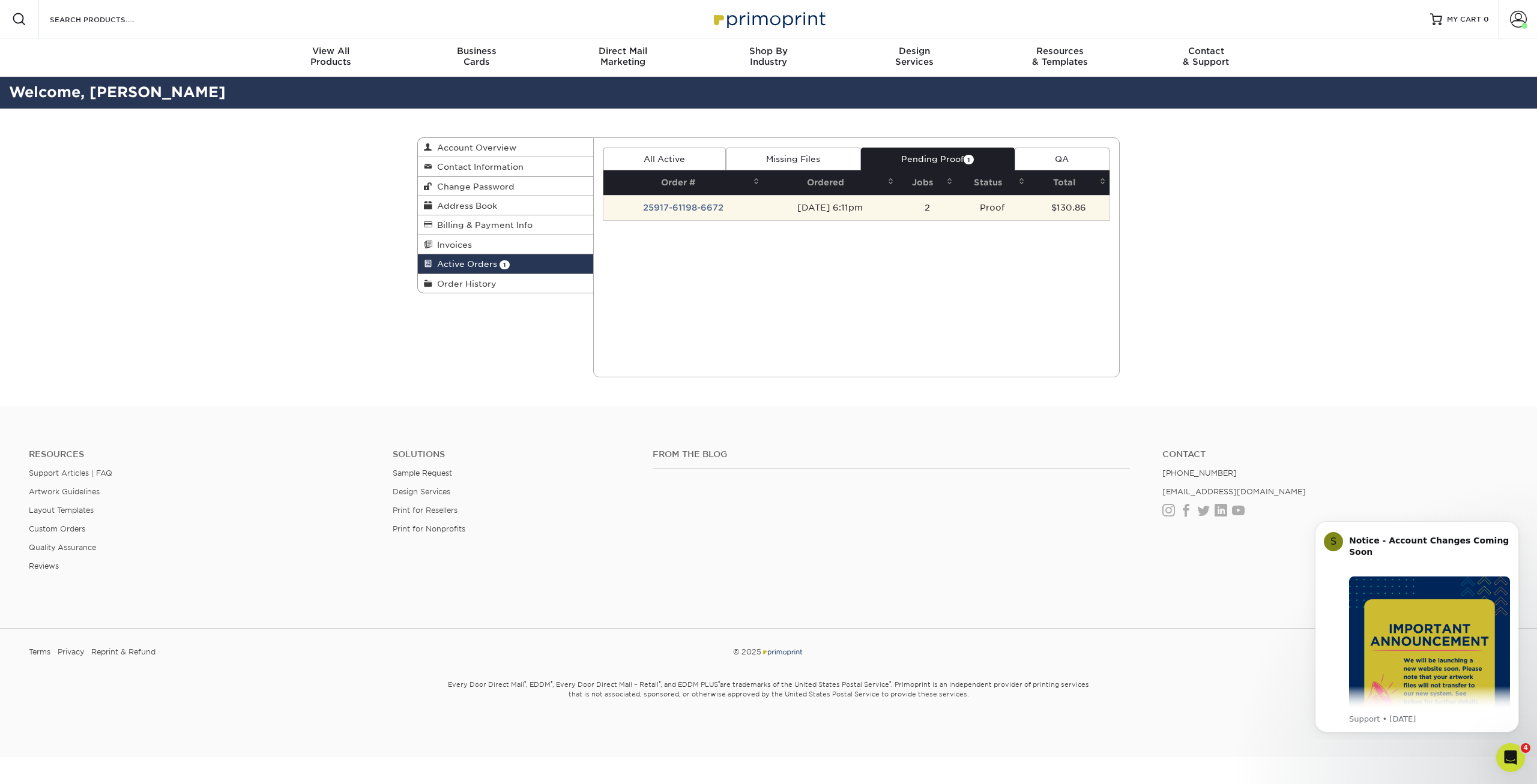
click at [794, 219] on td "[DATE] 6:11pm" at bounding box center [830, 208] width 134 height 25
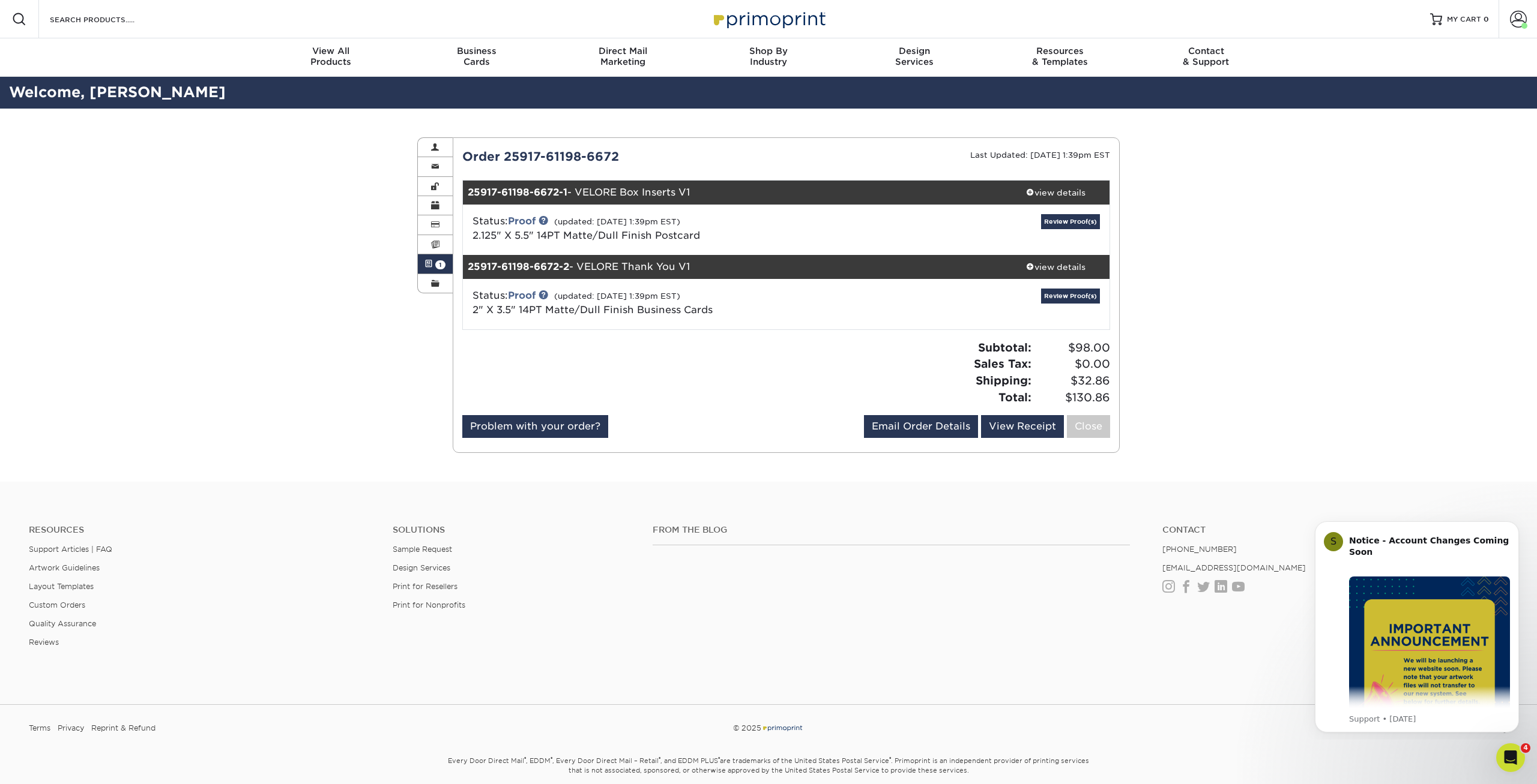
click at [736, 346] on div at bounding box center [620, 377] width 333 height 76
click at [1062, 223] on link "Review Proof(s)" at bounding box center [1070, 221] width 59 height 15
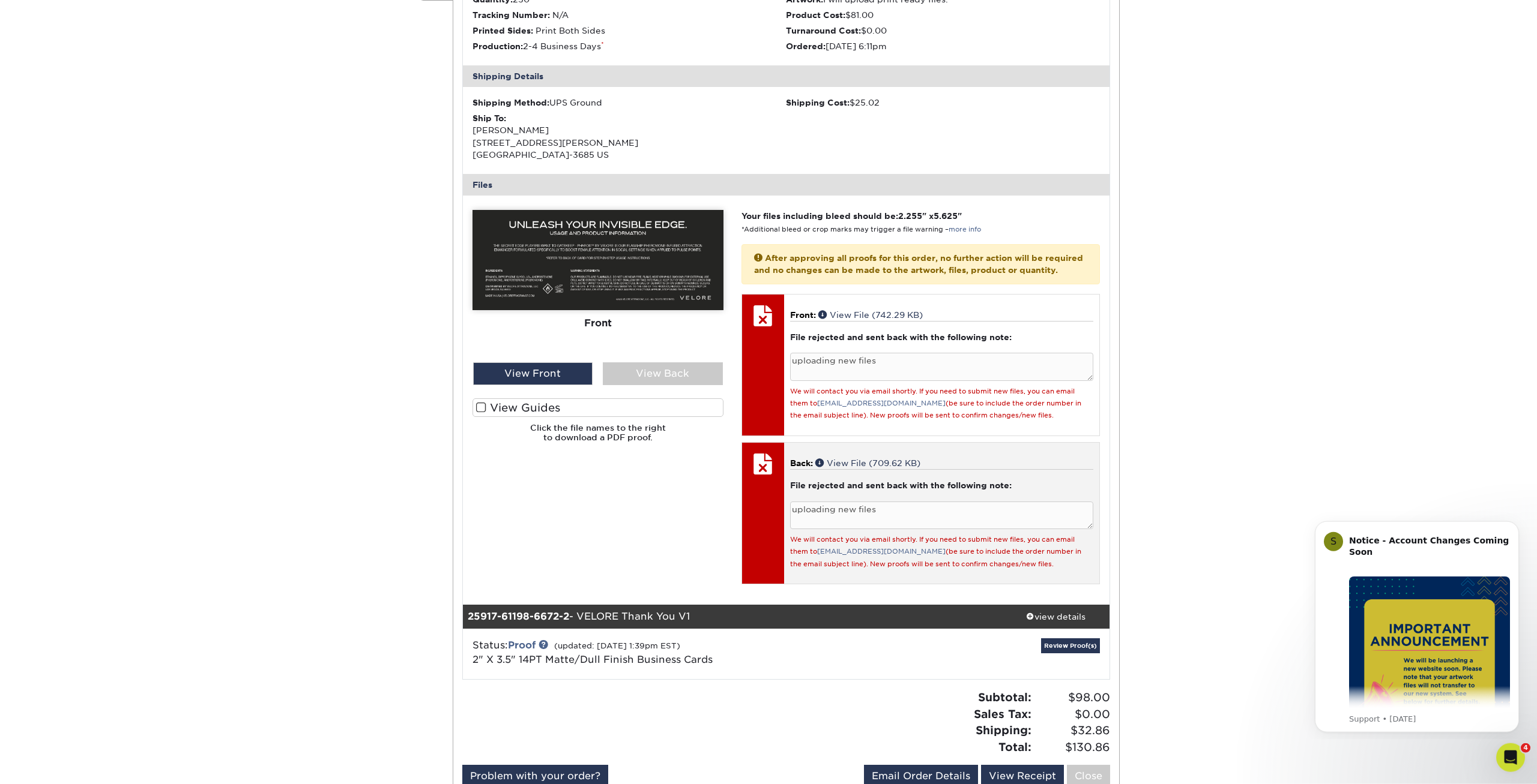
scroll to position [306, 0]
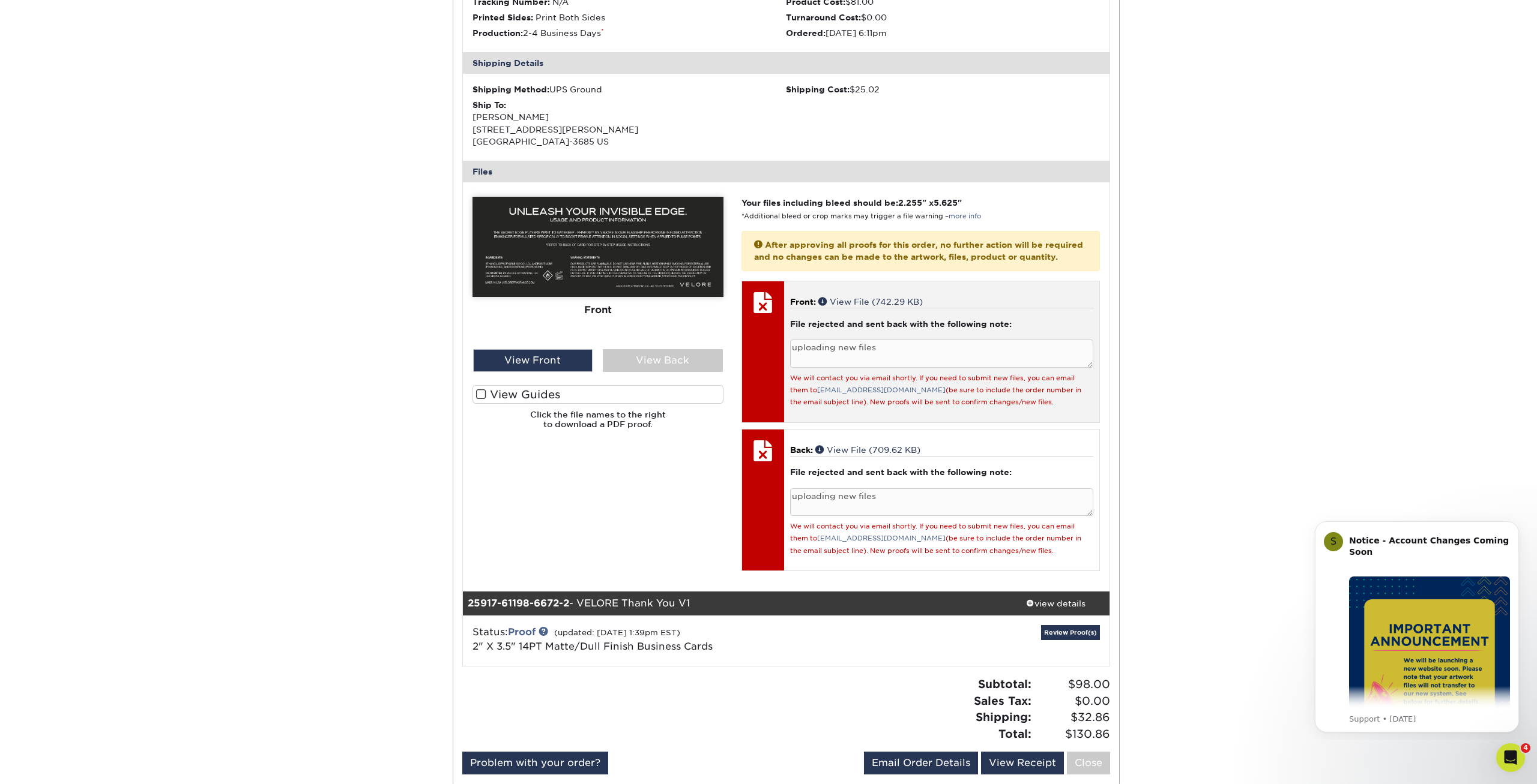
click at [847, 326] on div "File rejected and sent back with the following note: uploading new files We wil…" at bounding box center [941, 358] width 303 height 100
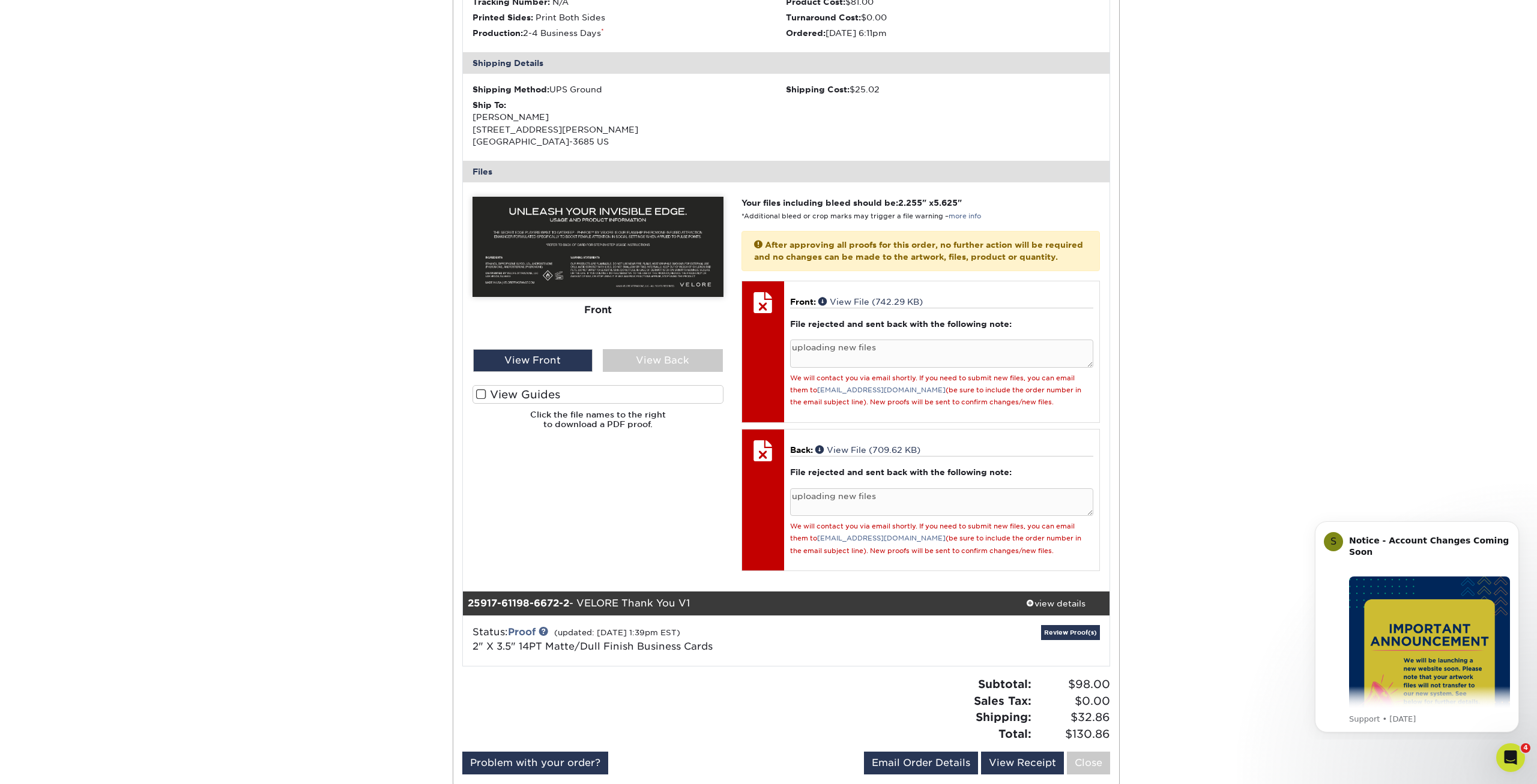
scroll to position [428, 0]
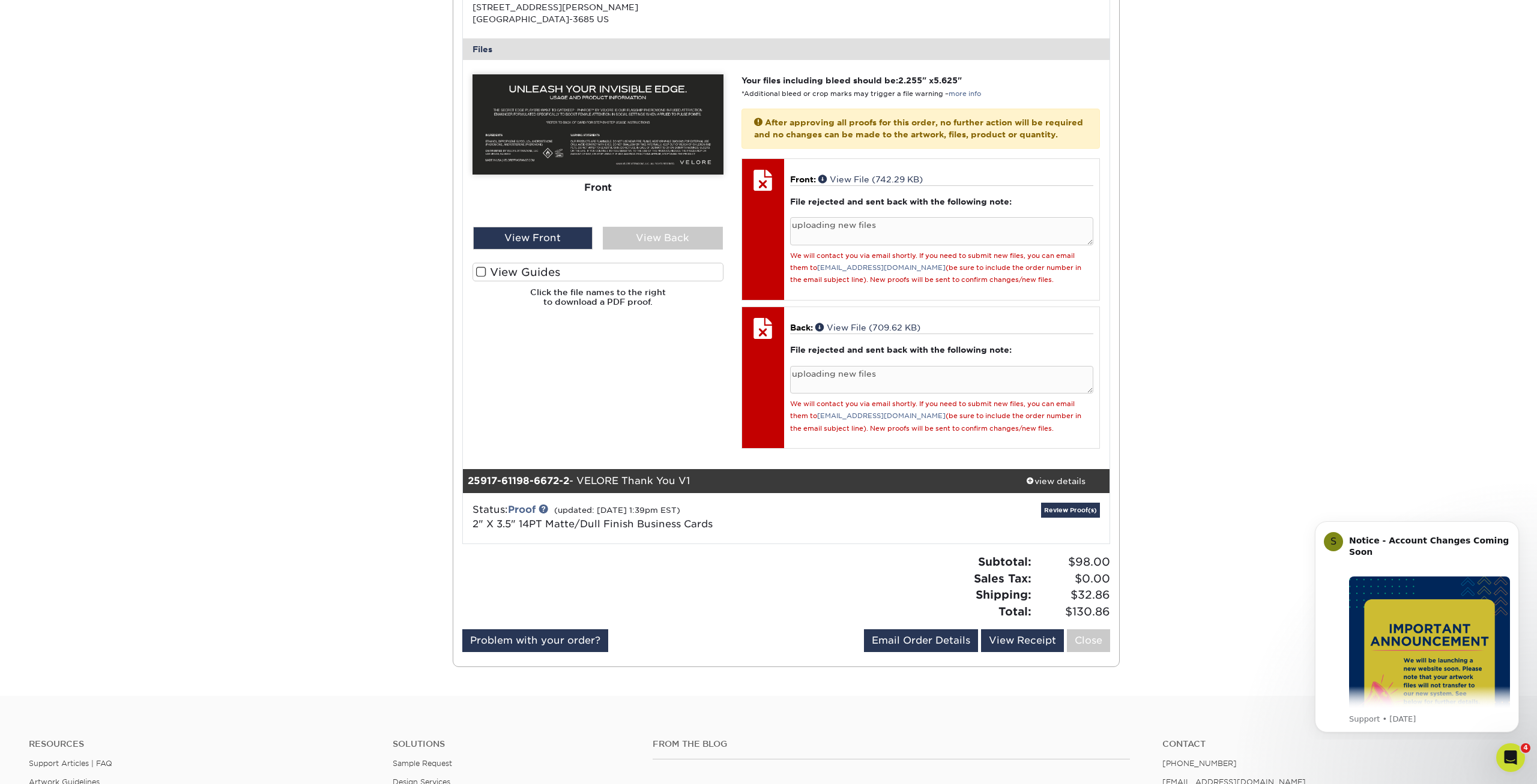
click at [274, 423] on div "Active Orders Account Overview Contact Information Change Password Address Book…" at bounding box center [768, 188] width 1537 height 1016
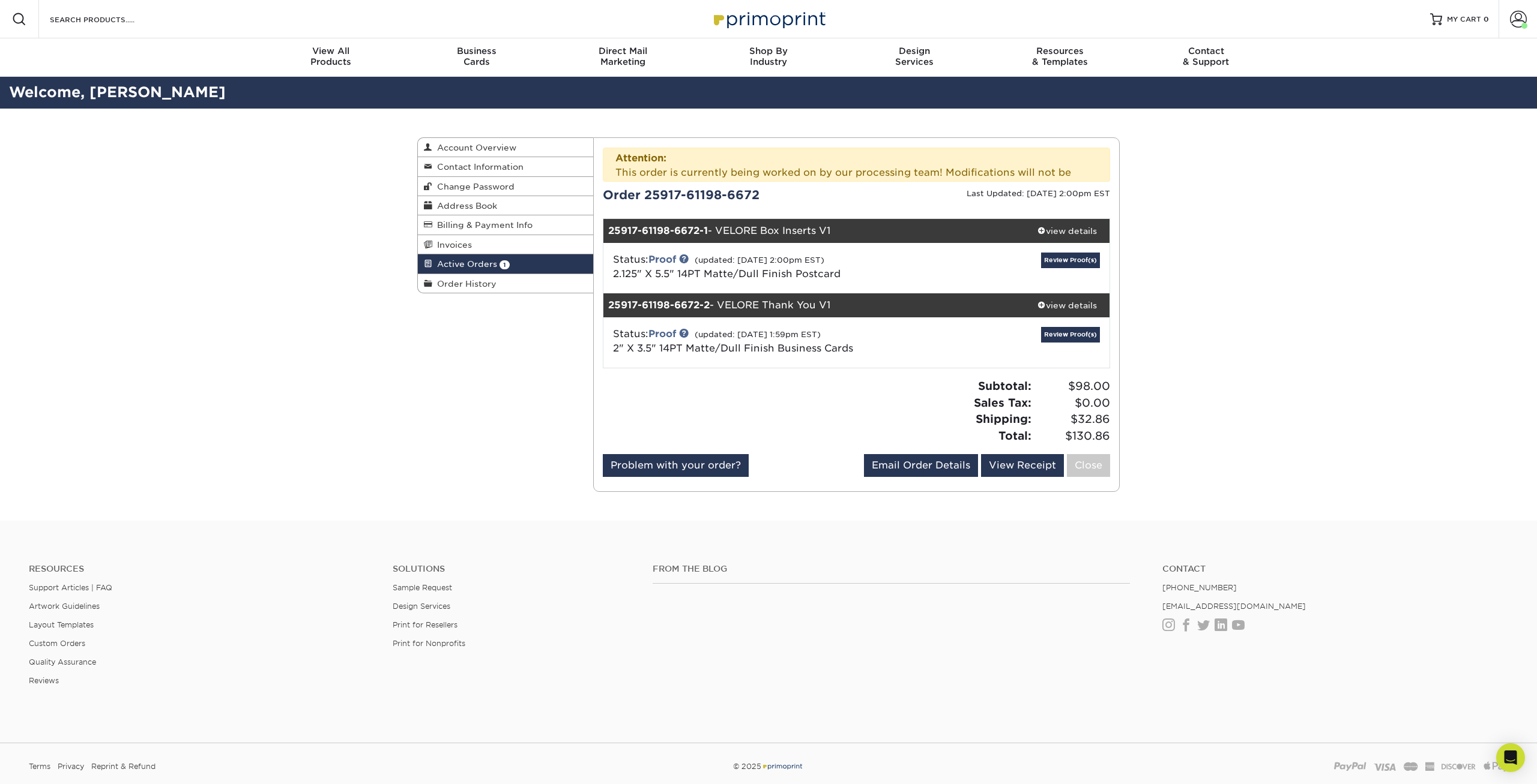
click at [393, 406] on div "Active Orders Account Overview Contact Information Change Password Address Book…" at bounding box center [768, 314] width 1537 height 412
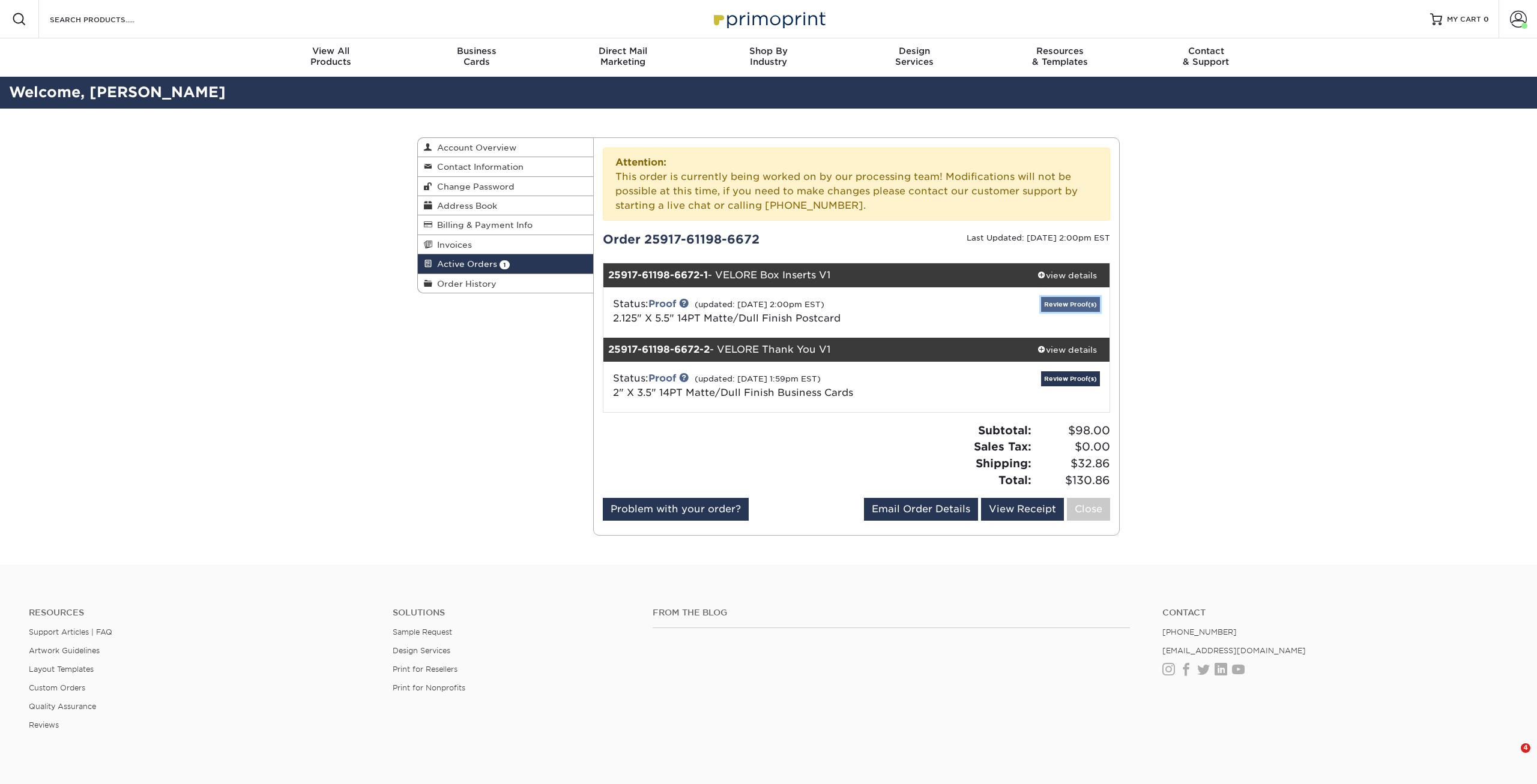
click at [1090, 306] on link "Review Proof(s)" at bounding box center [1070, 304] width 59 height 15
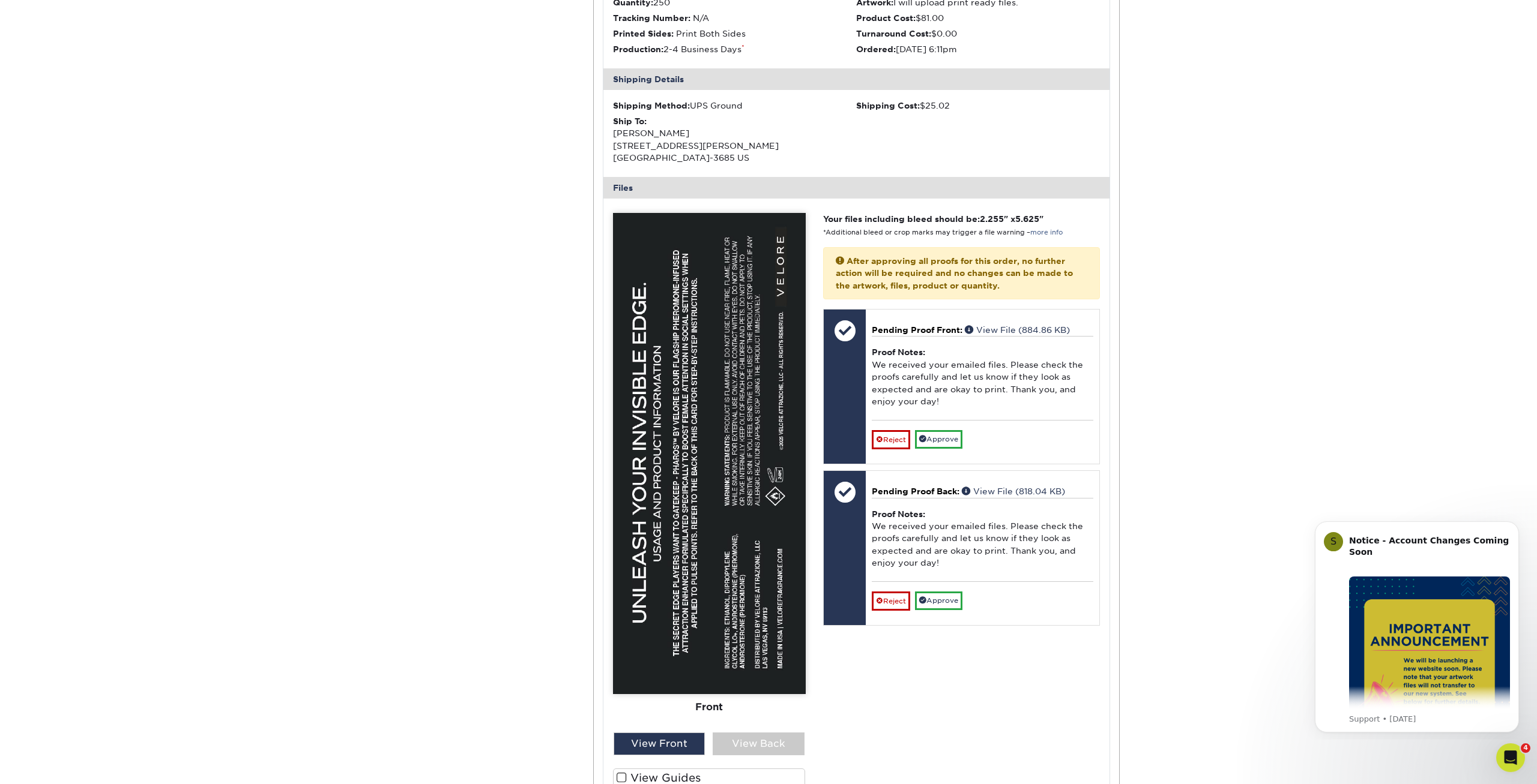
scroll to position [367, 0]
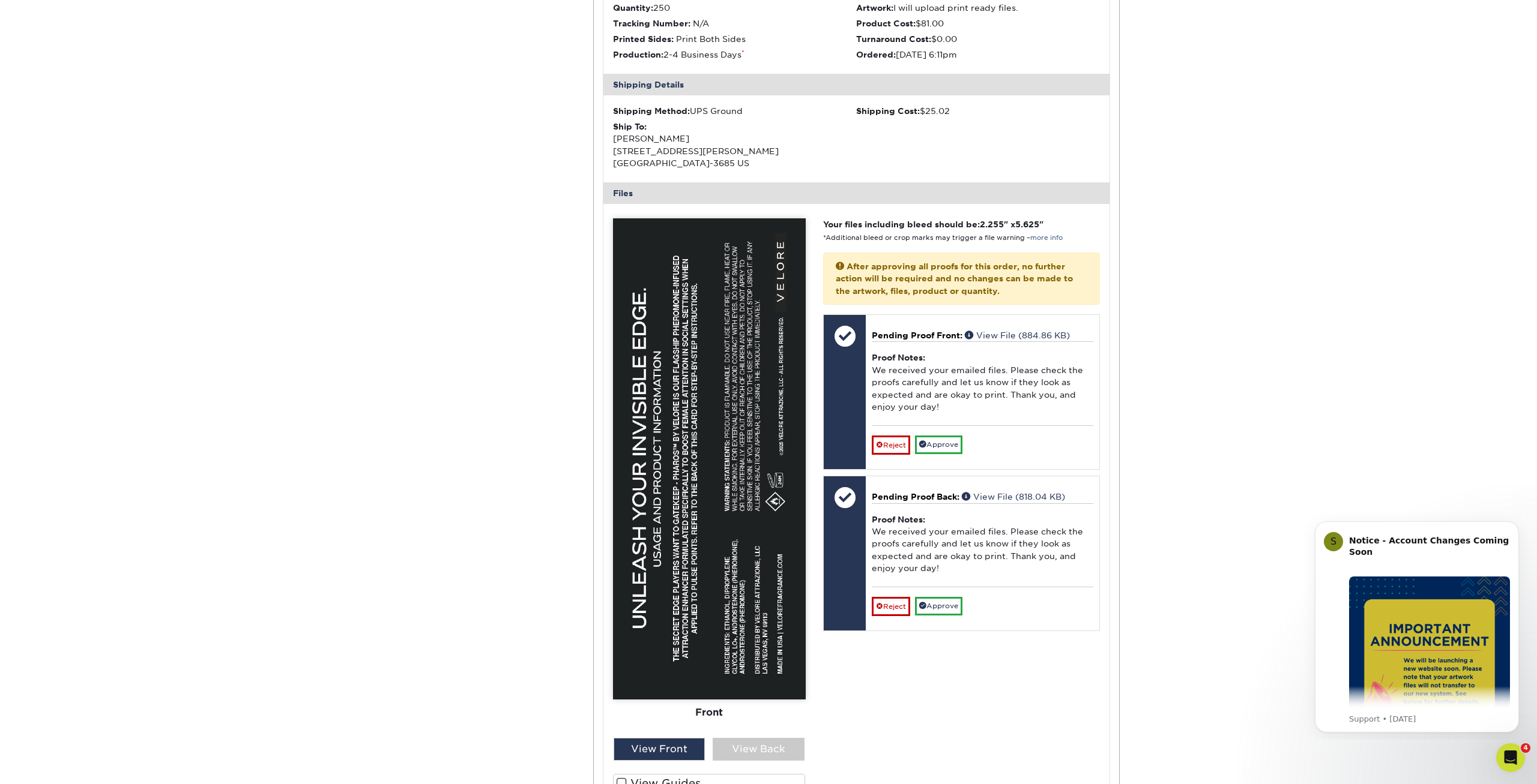
click at [676, 462] on img at bounding box center [710, 458] width 193 height 482
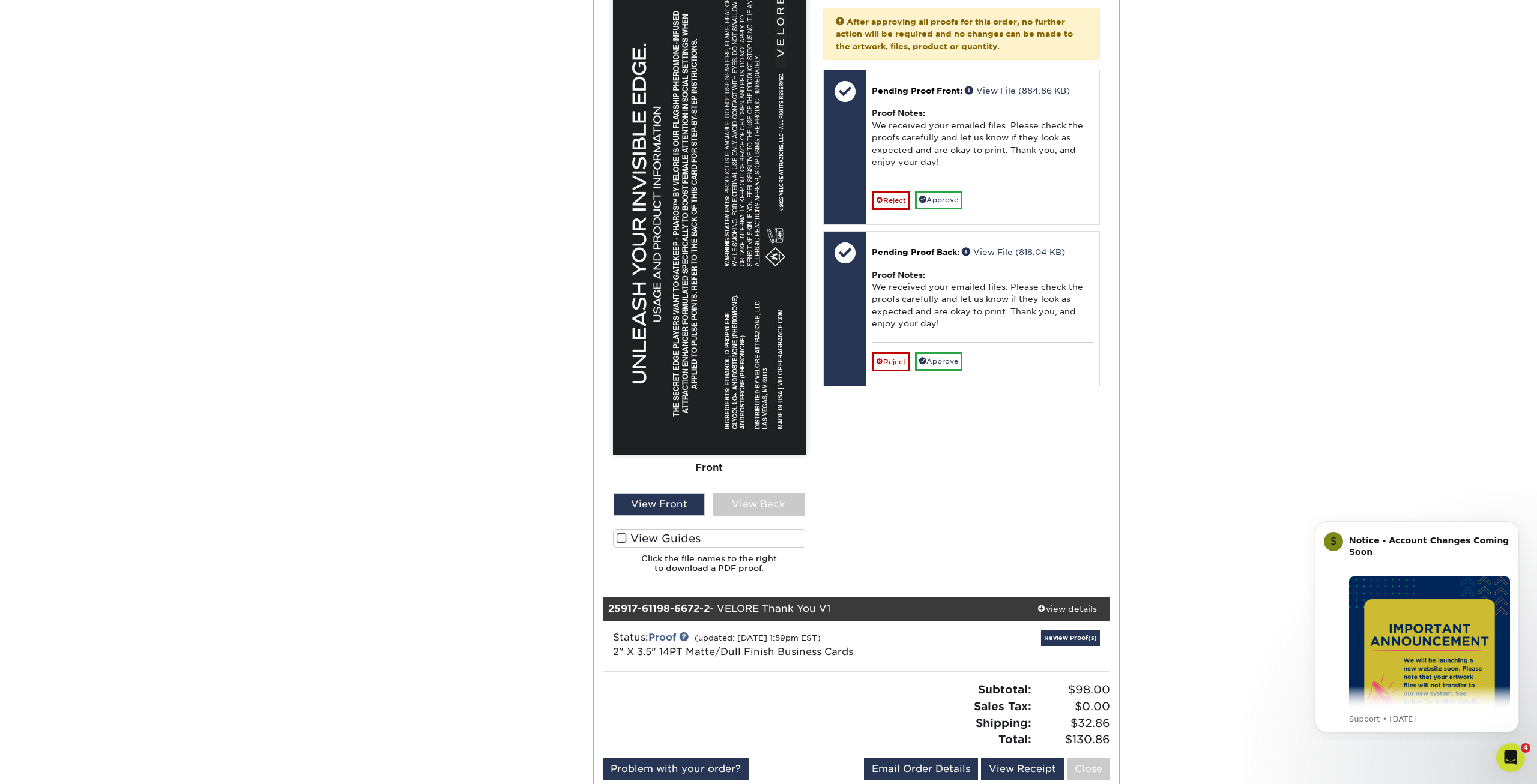
click at [652, 540] on label "View Guides" at bounding box center [710, 538] width 193 height 18
click at [0, 0] on input "View Guides" at bounding box center [0, 0] width 0 height 0
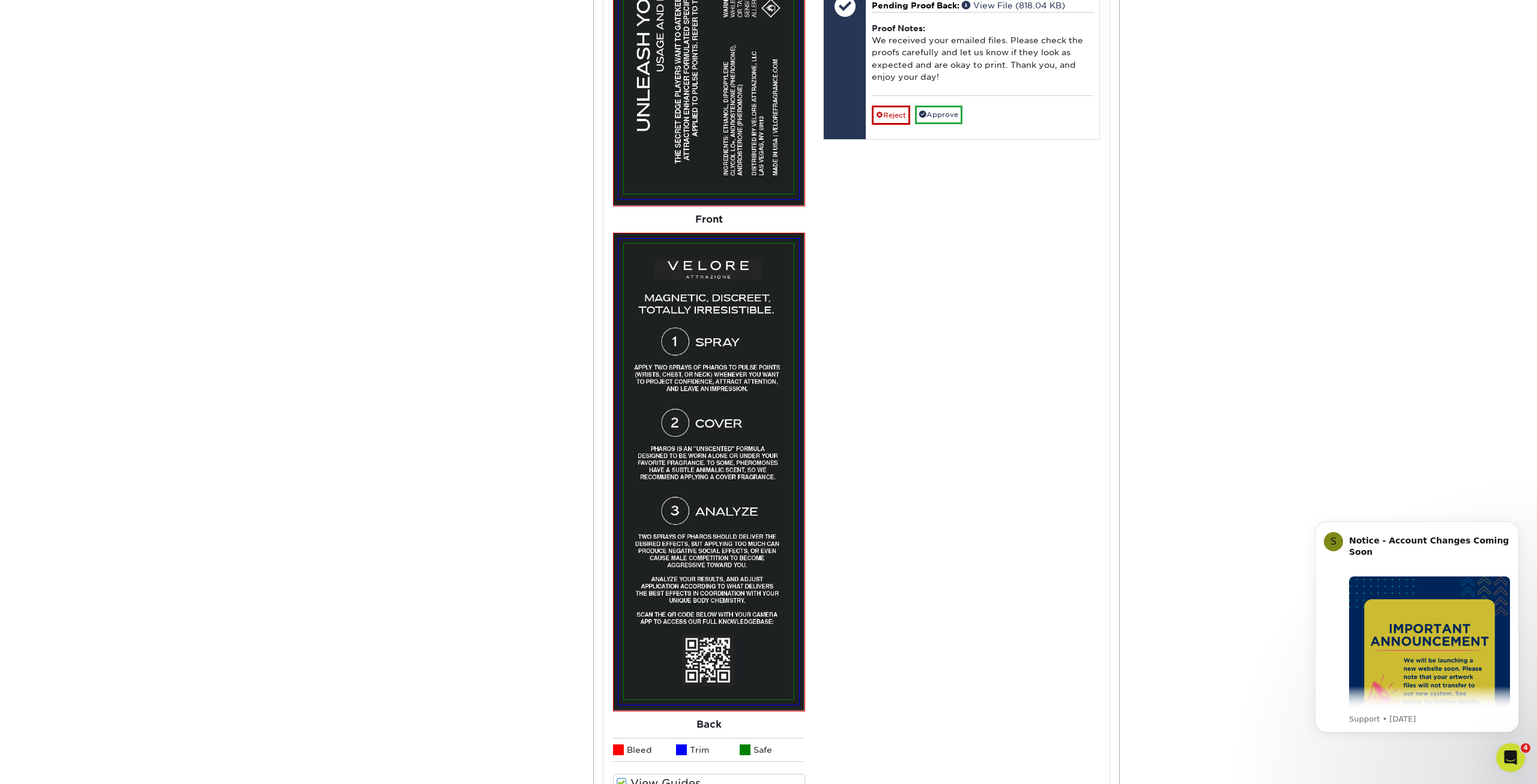
scroll to position [1287, 0]
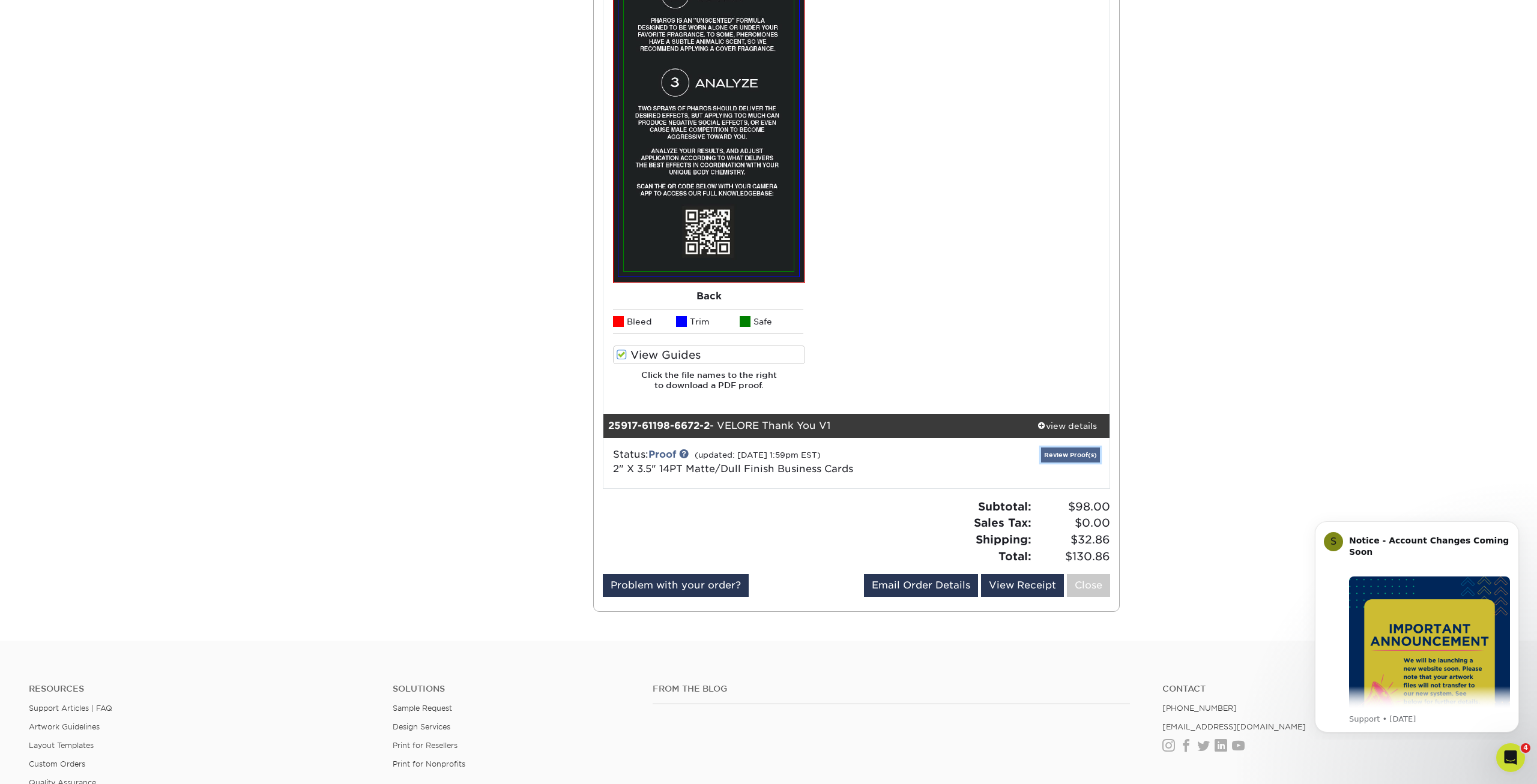
click at [1053, 454] on link "Review Proof(s)" at bounding box center [1070, 454] width 59 height 15
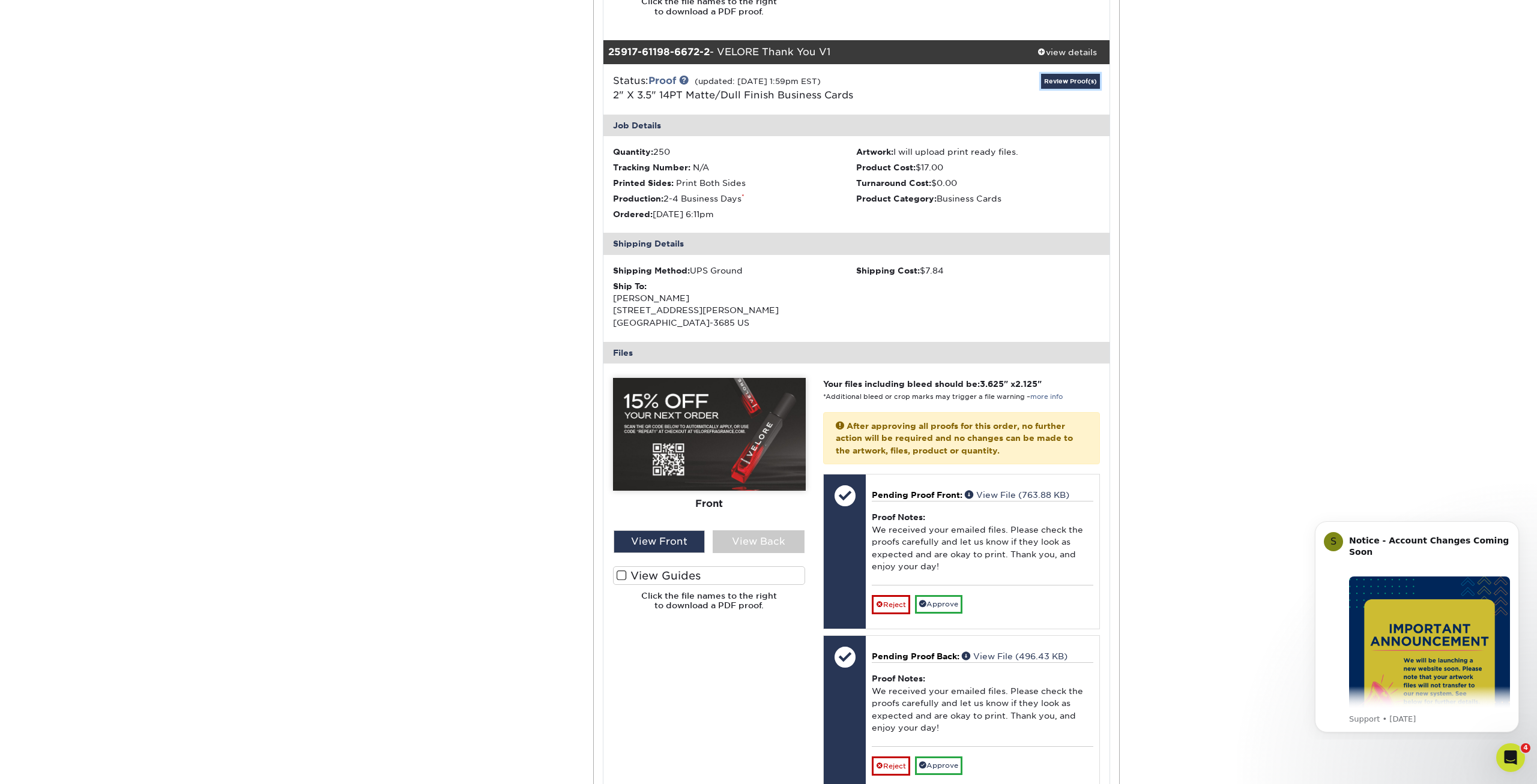
scroll to position [1715, 0]
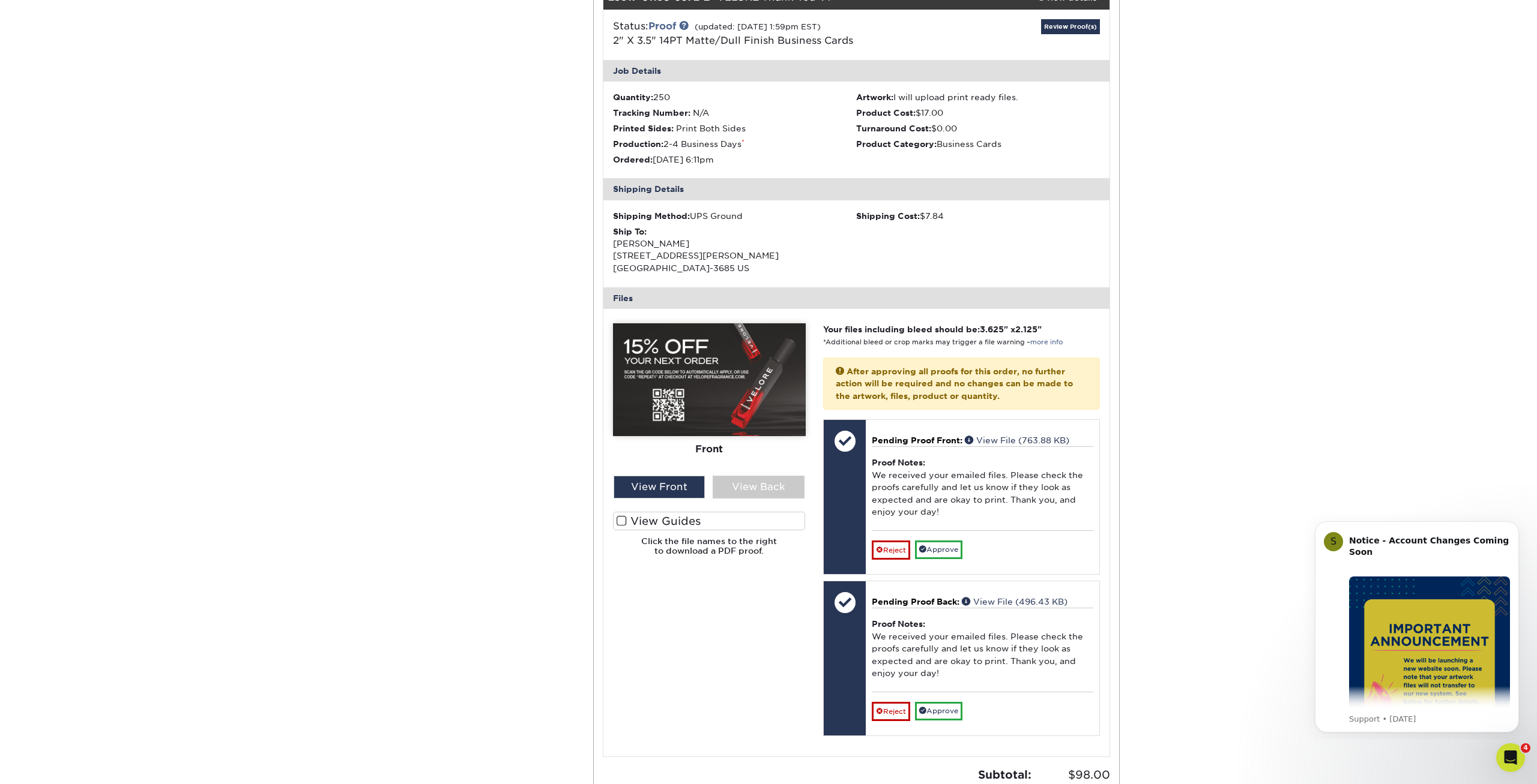
click at [667, 523] on label "View Guides" at bounding box center [710, 521] width 193 height 18
click at [0, 0] on input "View Guides" at bounding box center [0, 0] width 0 height 0
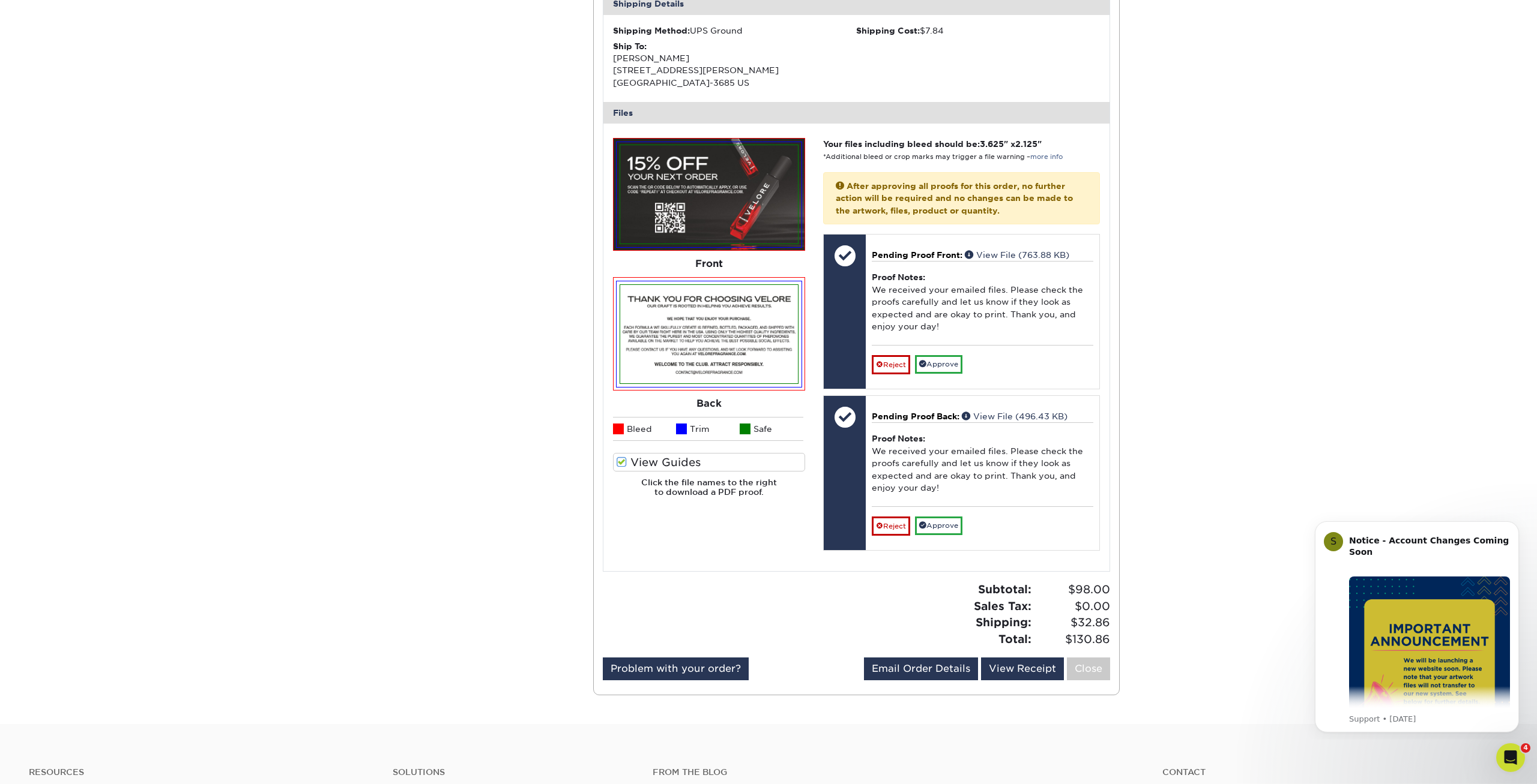
scroll to position [1899, 0]
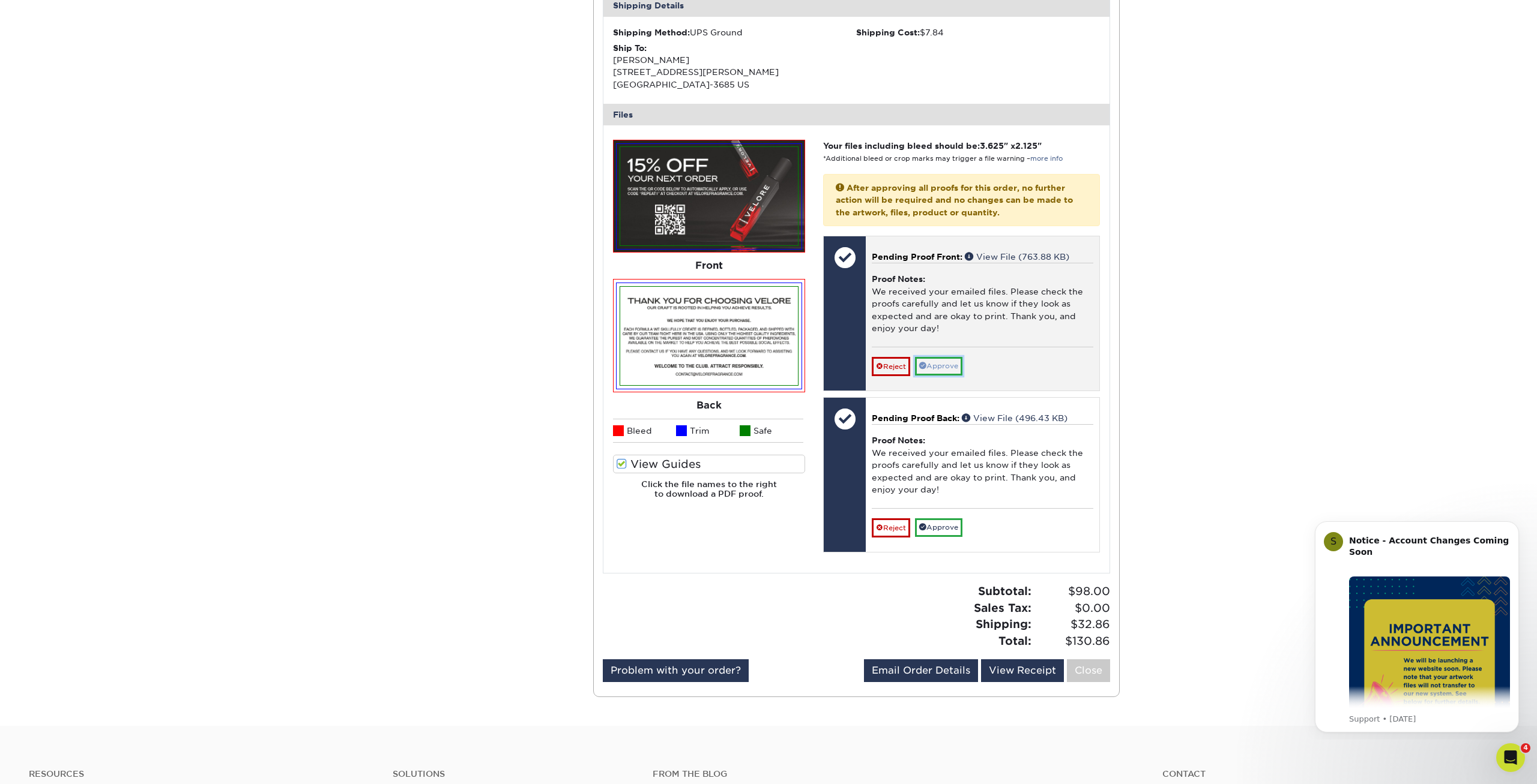
click at [944, 365] on link "Approve" at bounding box center [939, 365] width 48 height 18
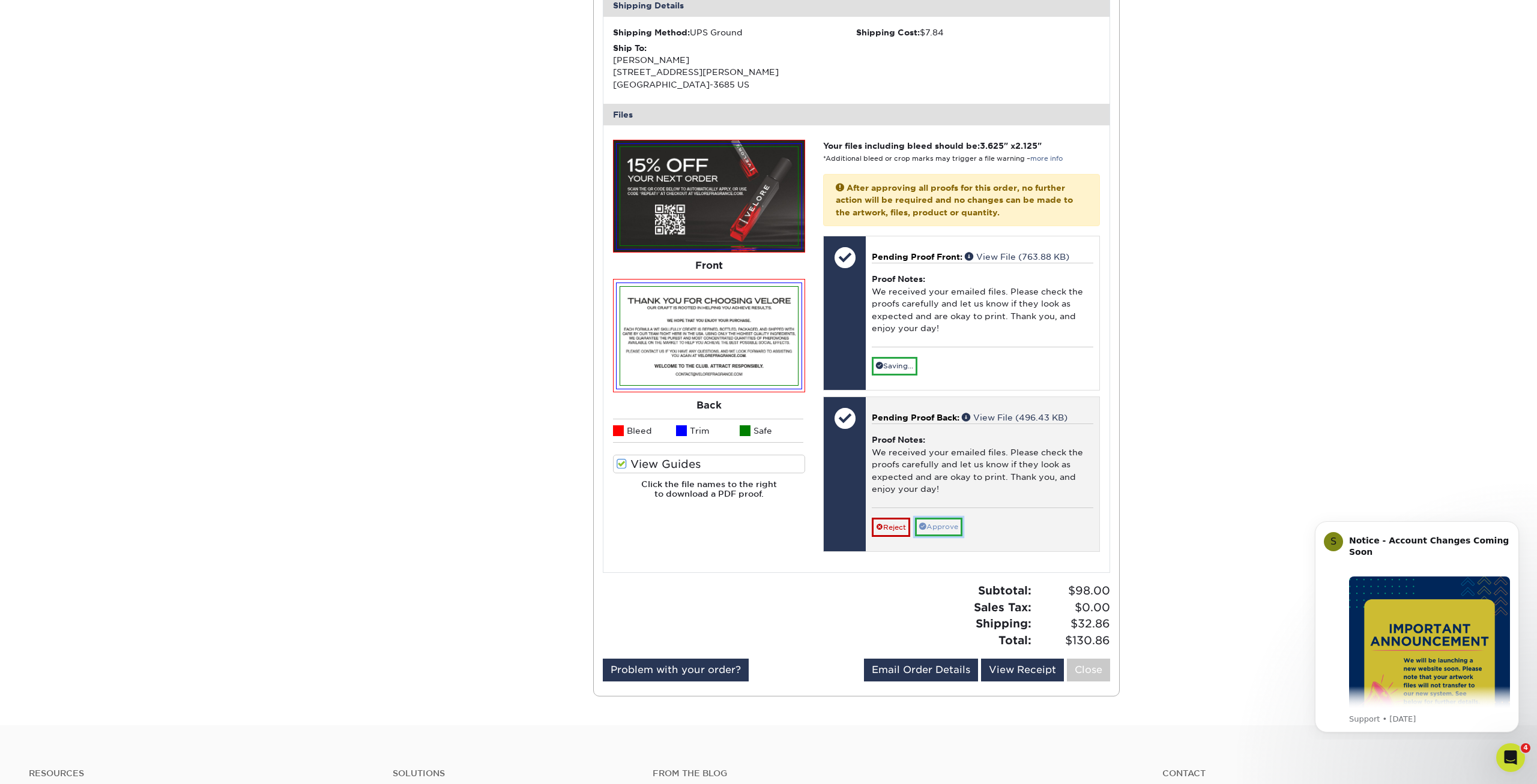
click at [947, 525] on link "Approve" at bounding box center [939, 526] width 48 height 18
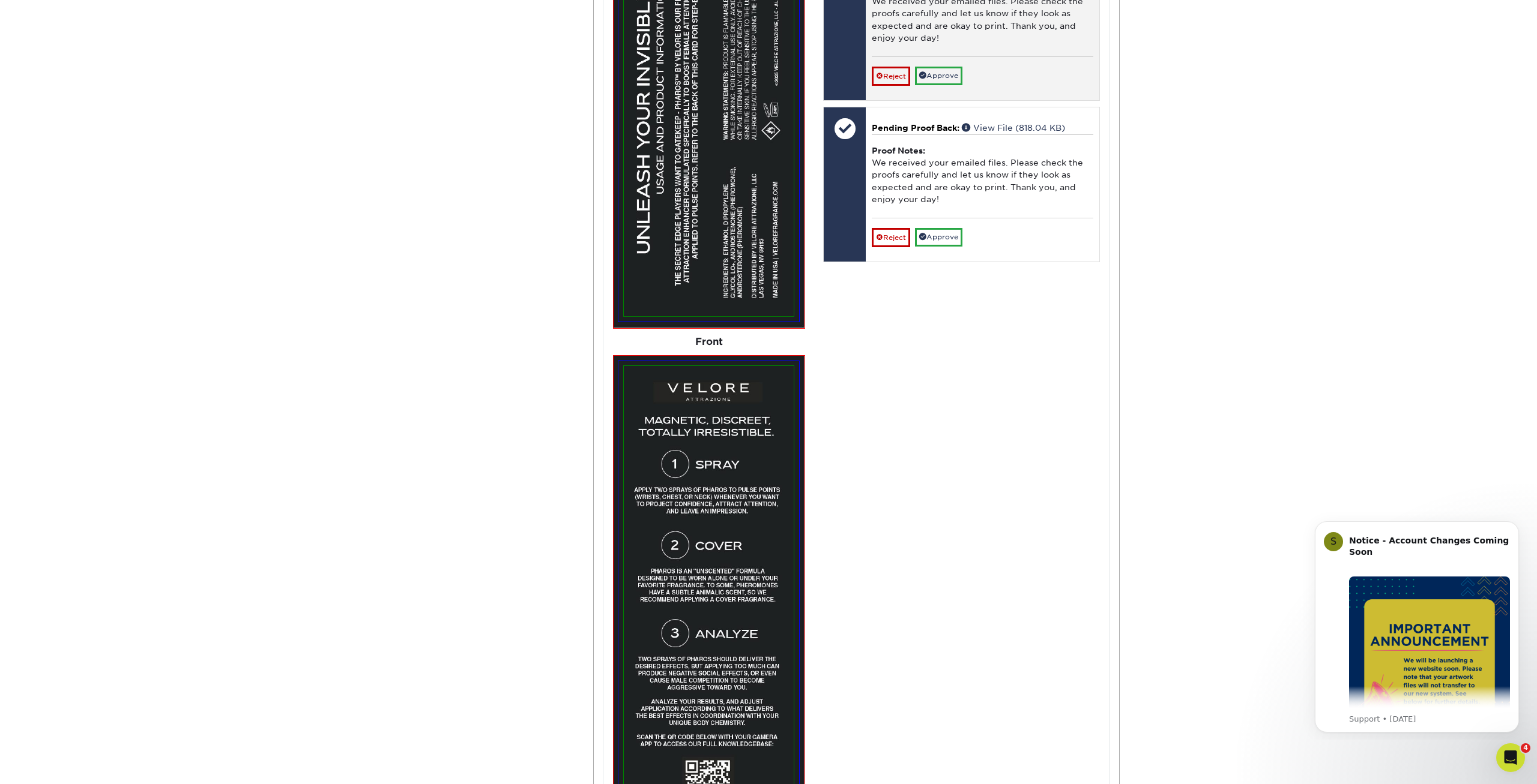
scroll to position [369, 0]
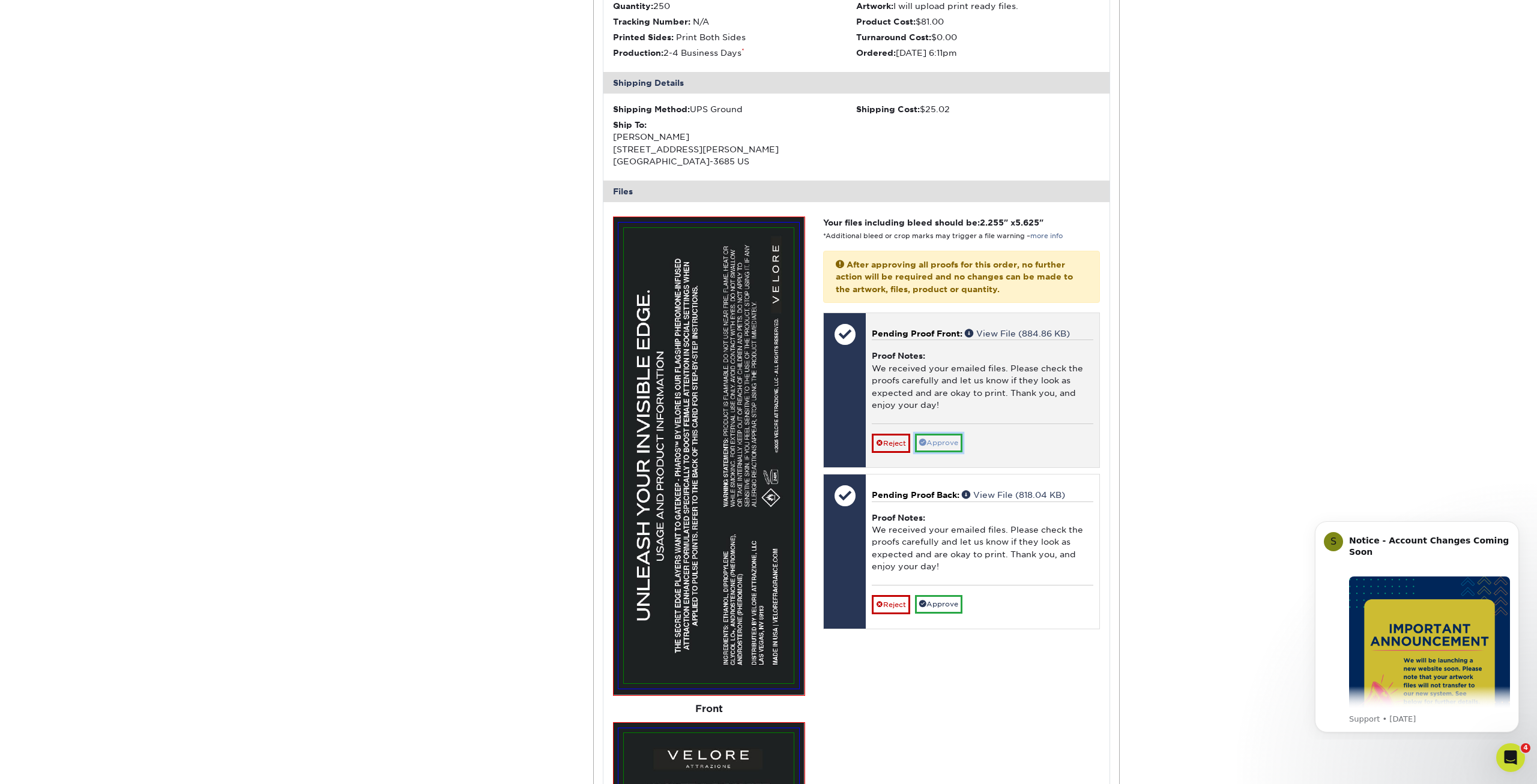
click at [956, 440] on link "Approve" at bounding box center [939, 443] width 48 height 18
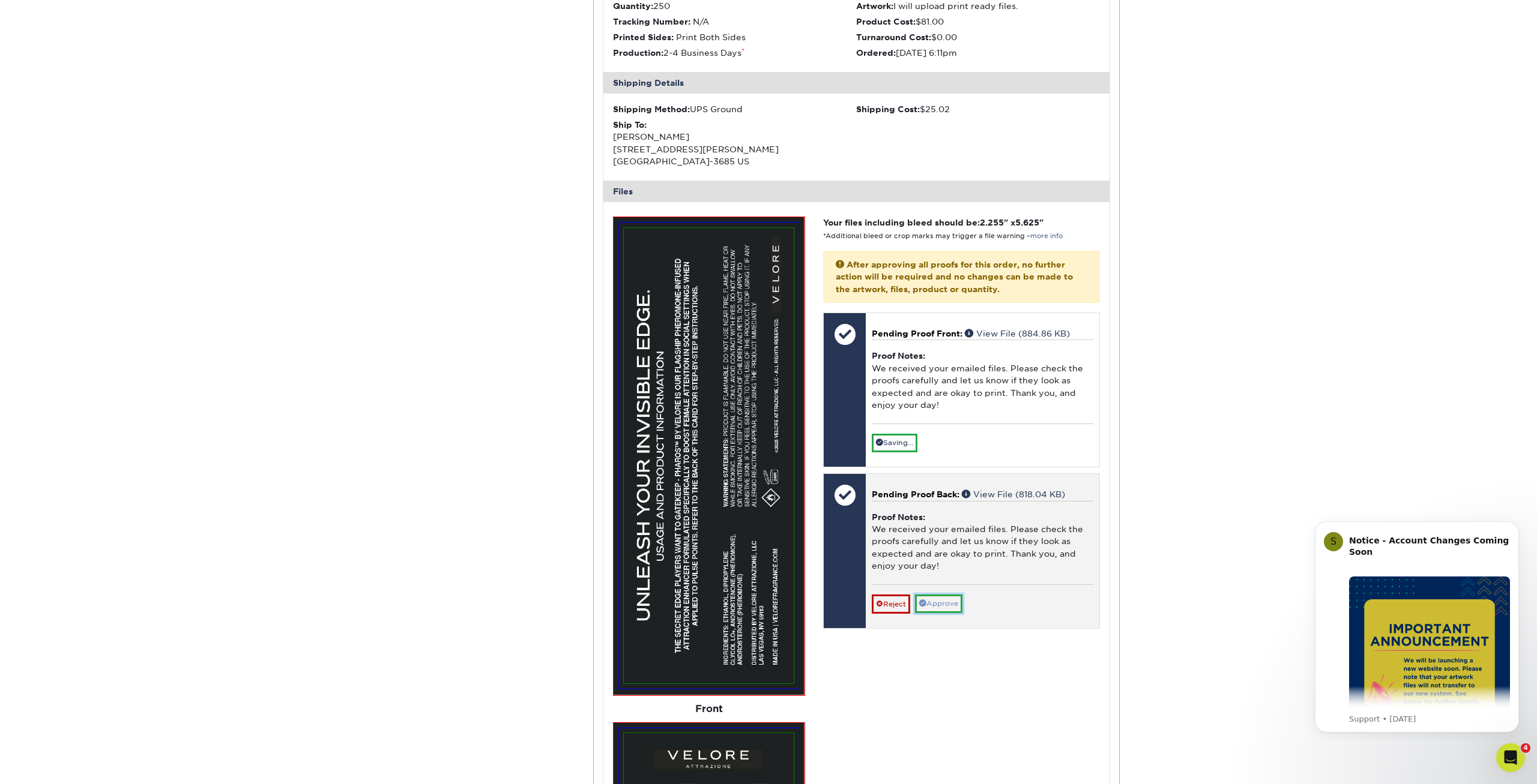
click at [951, 601] on link "Approve" at bounding box center [939, 603] width 48 height 18
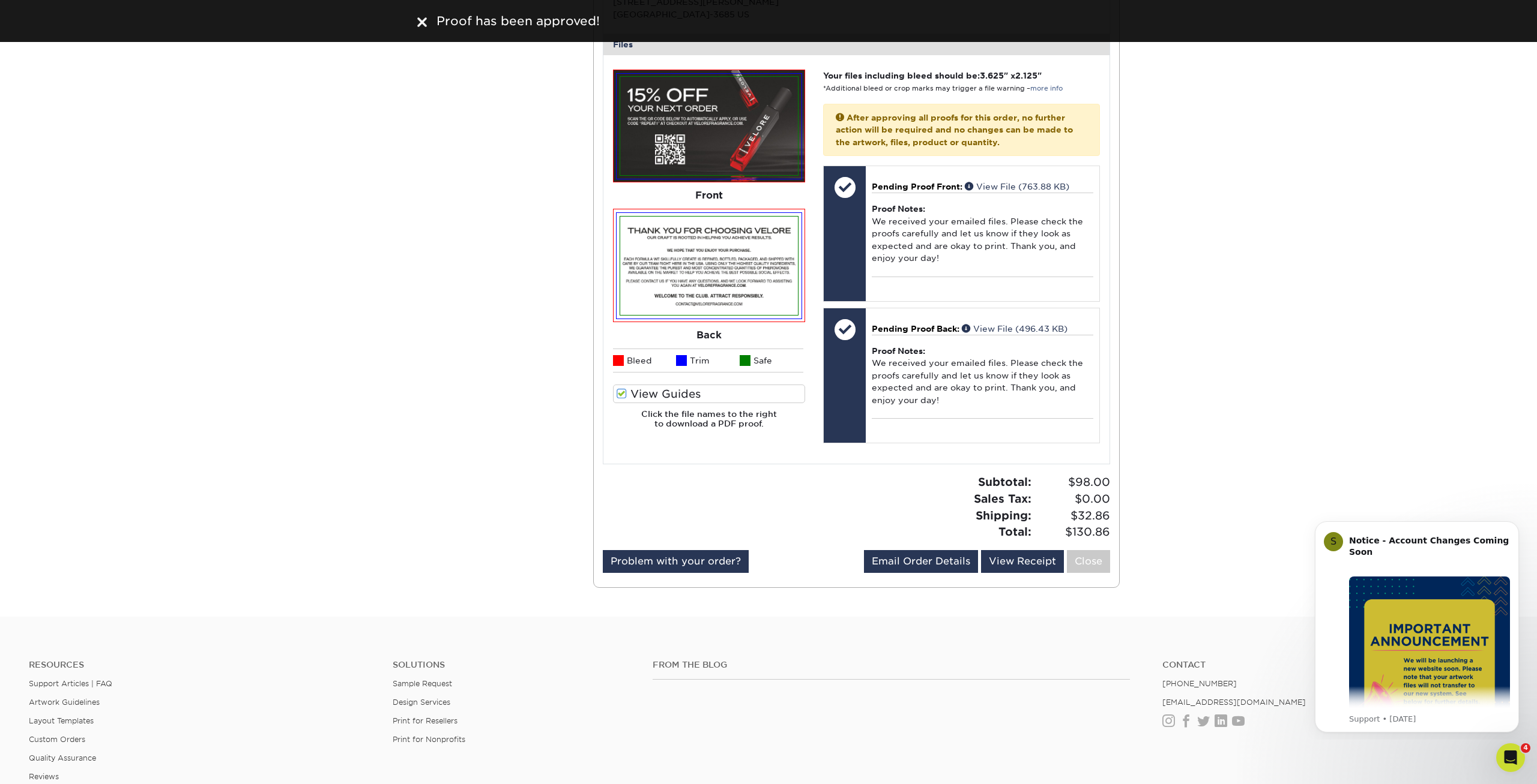
scroll to position [1785, 0]
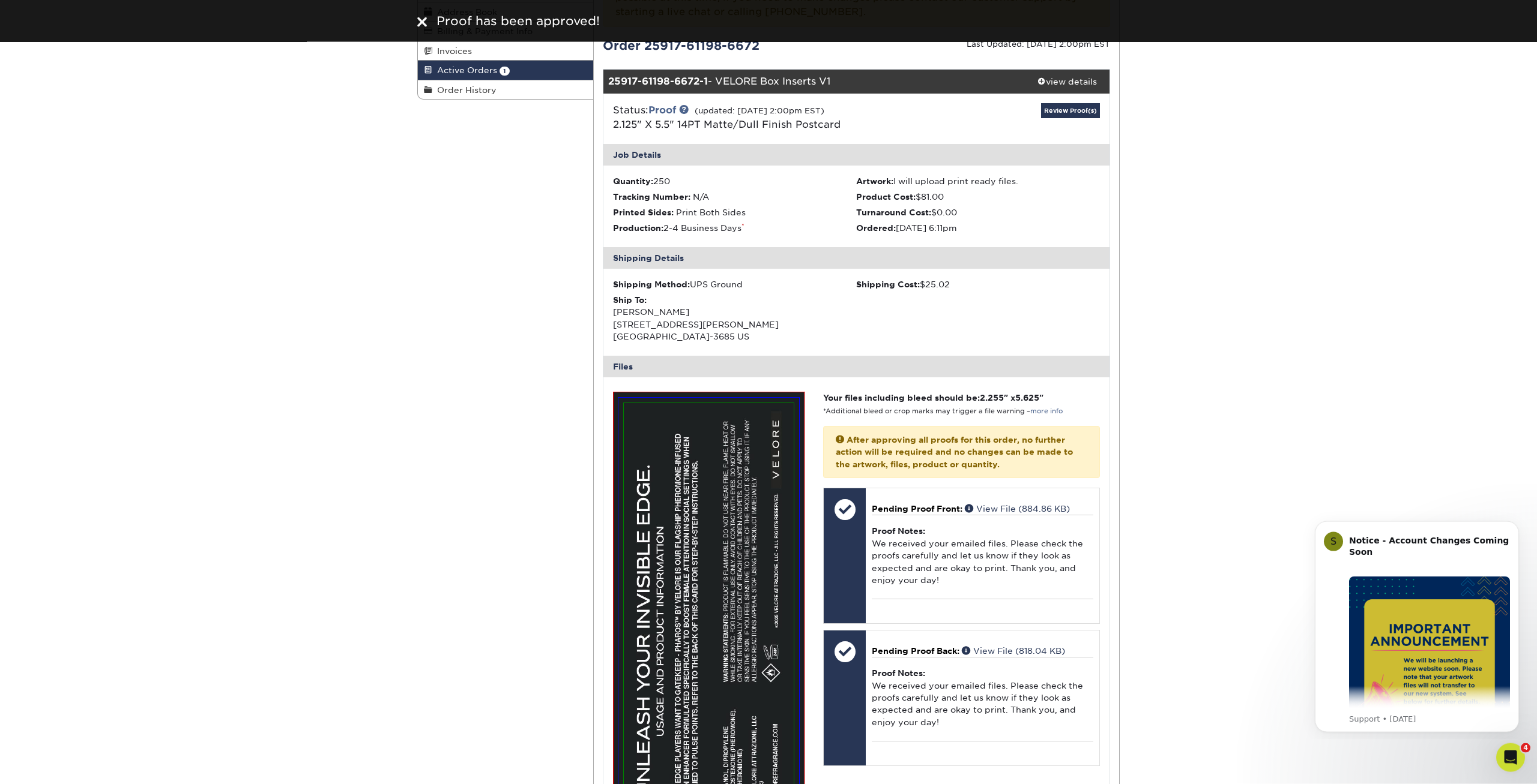
scroll to position [0, 0]
